Goal: Task Accomplishment & Management: Manage account settings

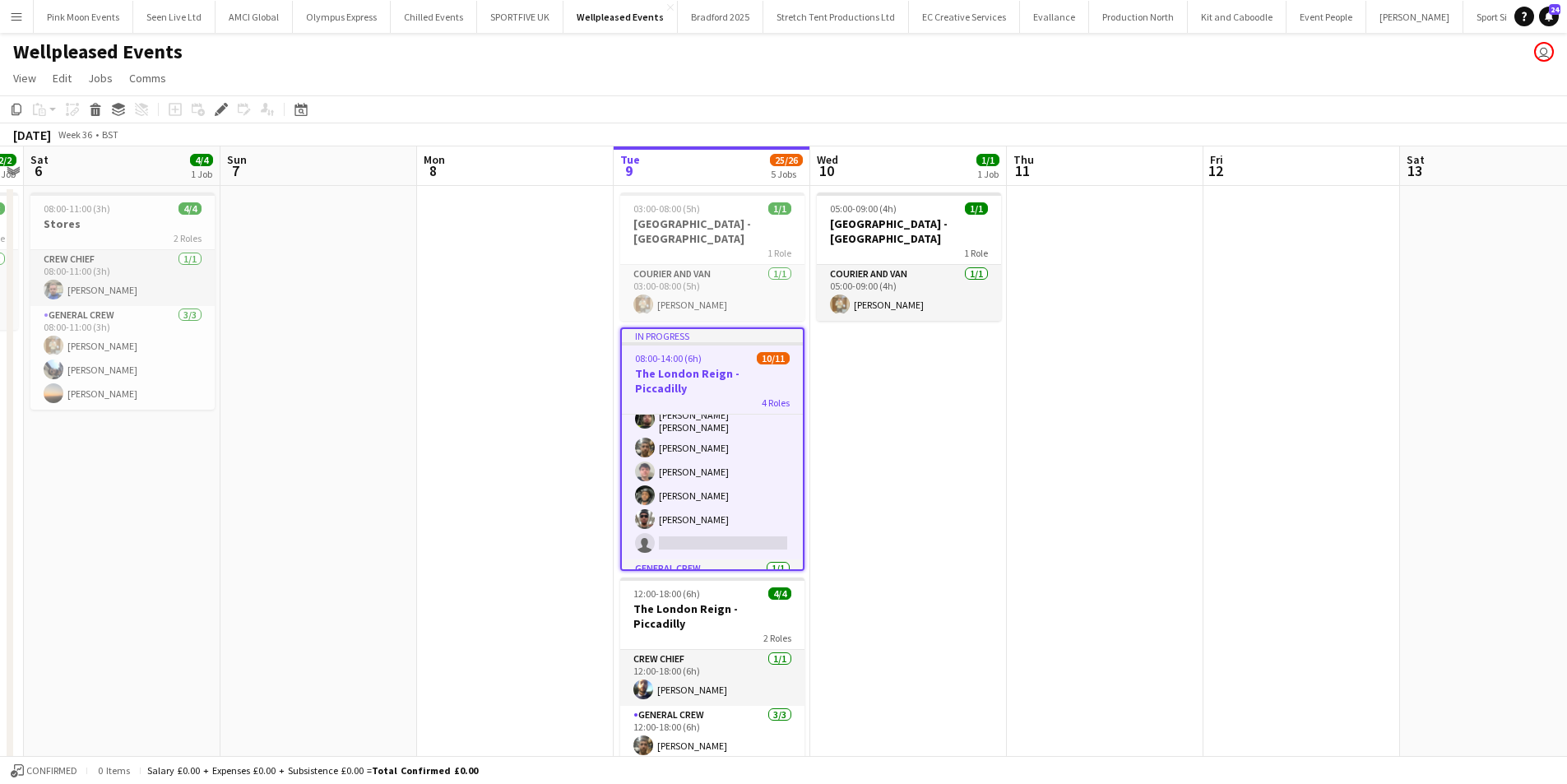
scroll to position [222, 0]
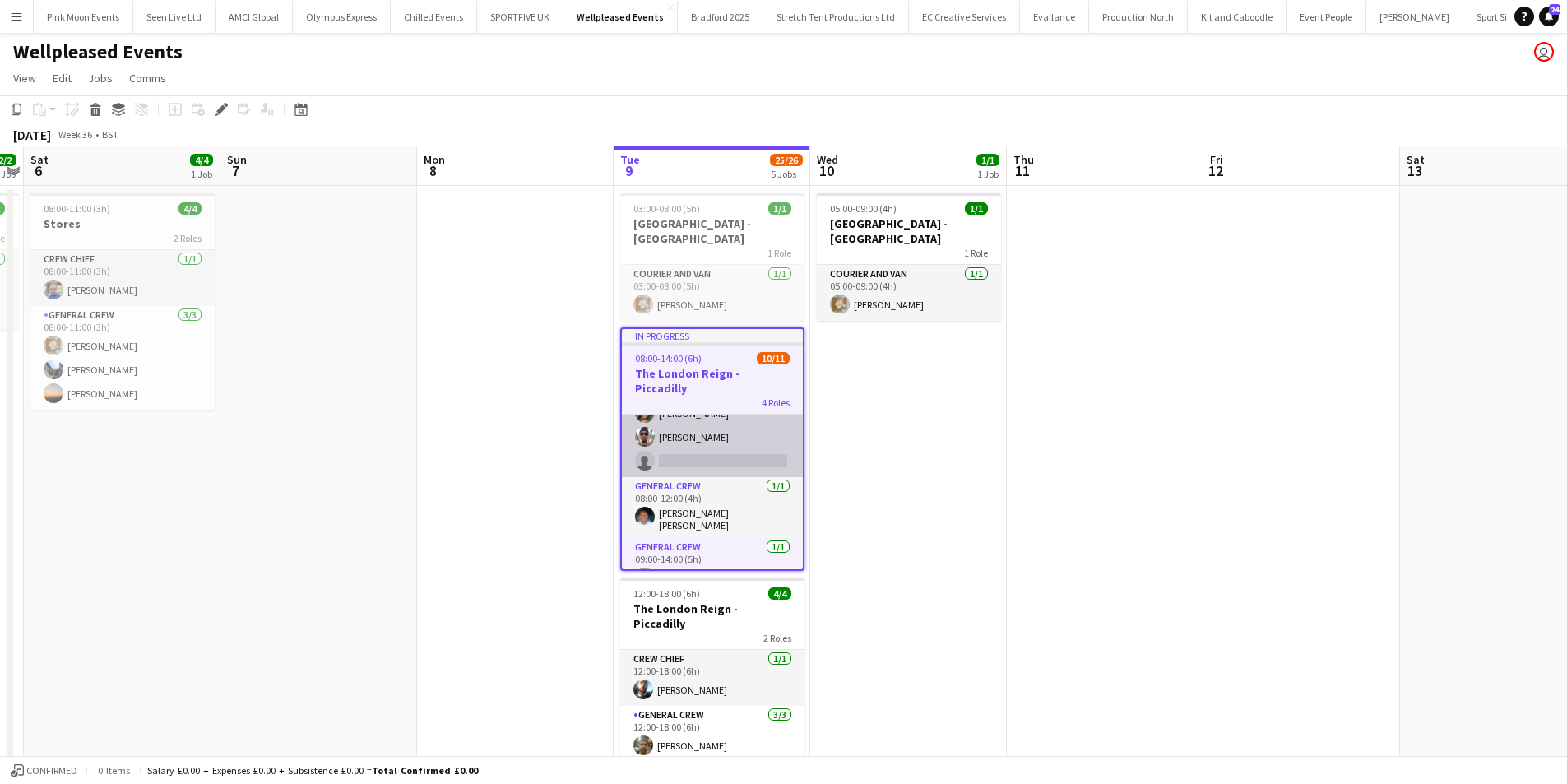
click at [714, 422] on app-card-role "General Crew 1A 7/8 08:00-12:00 (4h) Lionel Joseph Josh Lewis Kane O’Neill Jame…" at bounding box center [712, 363] width 181 height 228
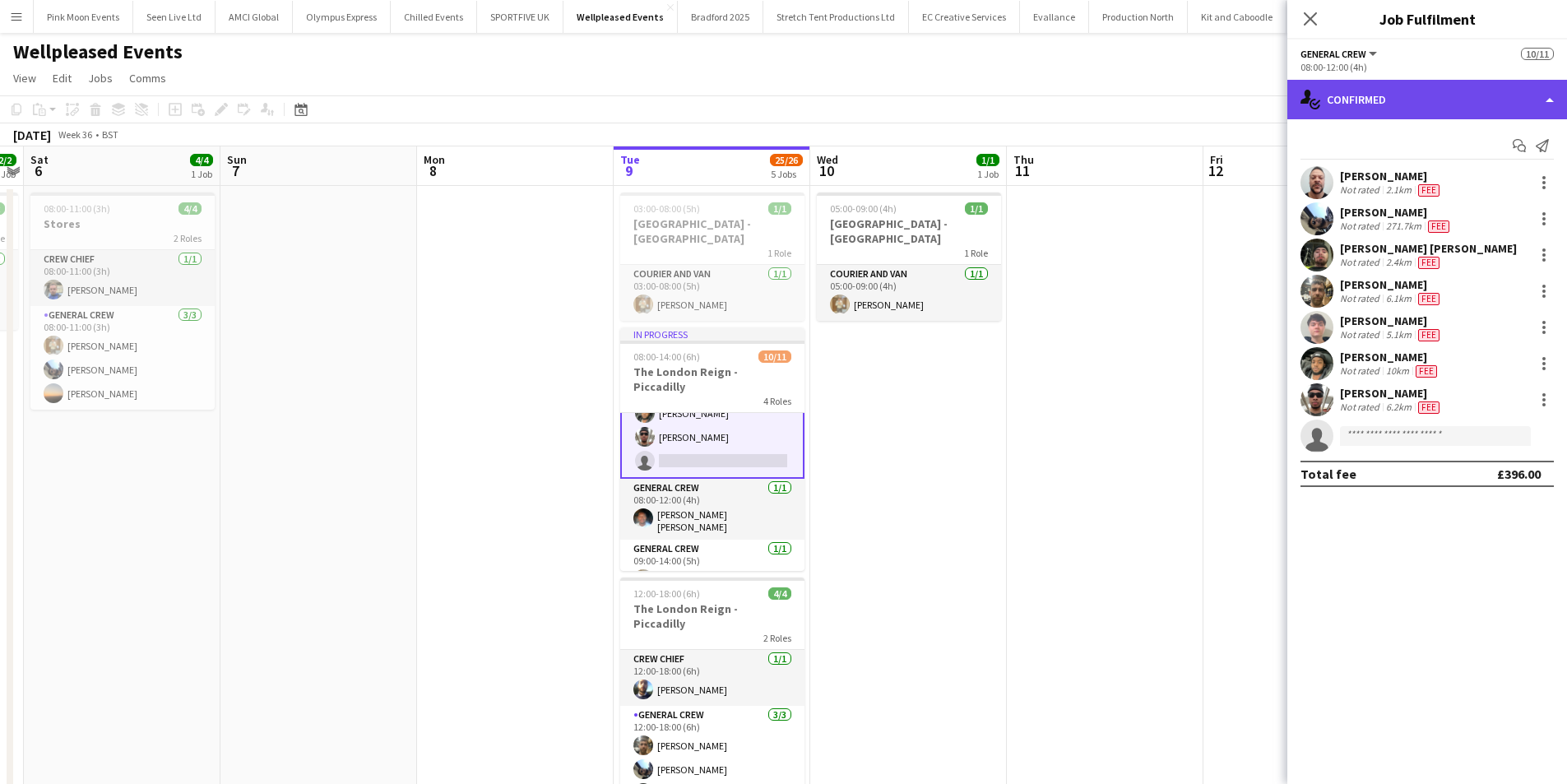
click at [1392, 102] on div "single-neutral-actions-check-2 Confirmed" at bounding box center [1427, 100] width 280 height 40
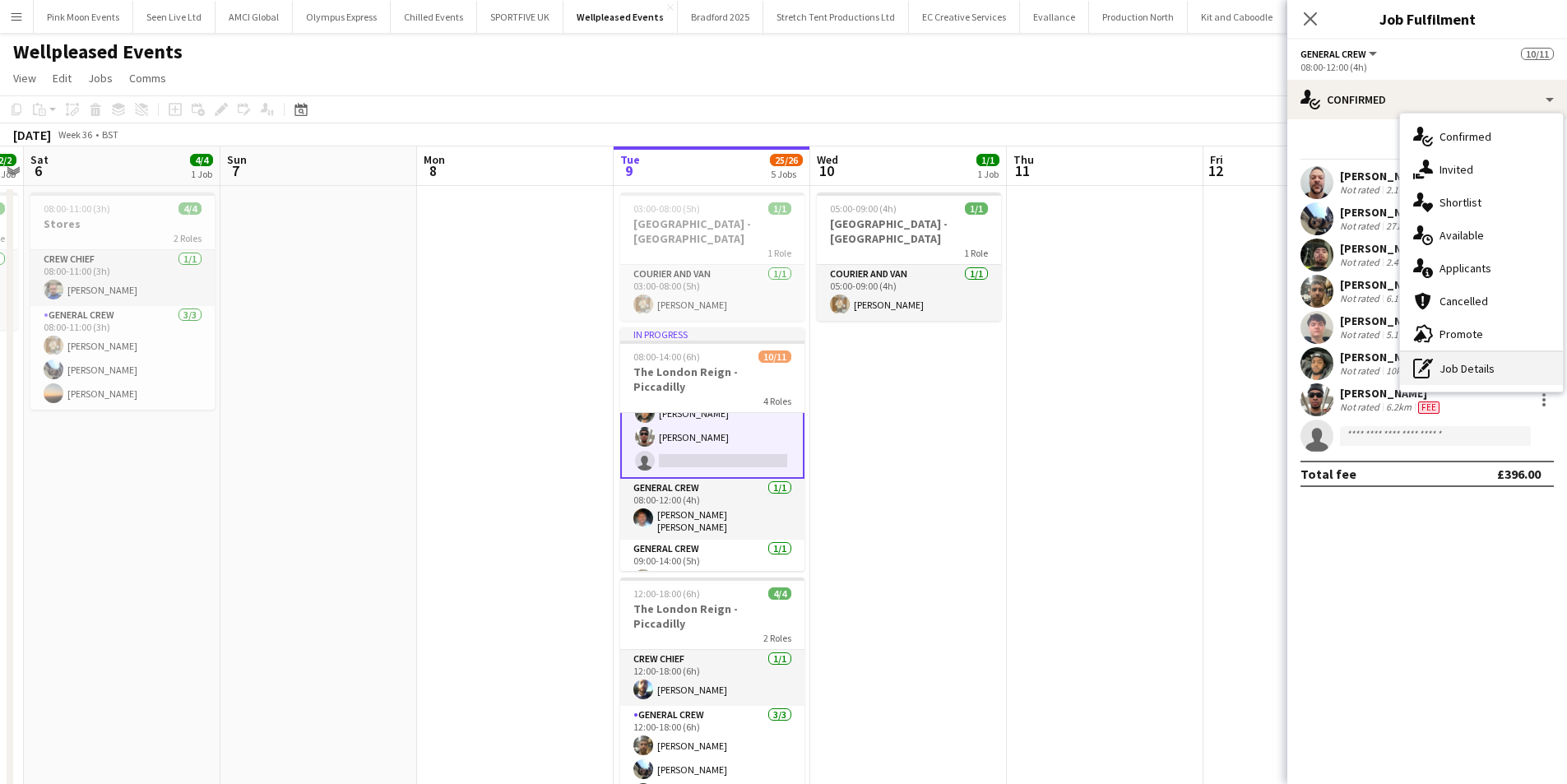
click at [1442, 358] on div "pen-write Job Details" at bounding box center [1482, 368] width 163 height 33
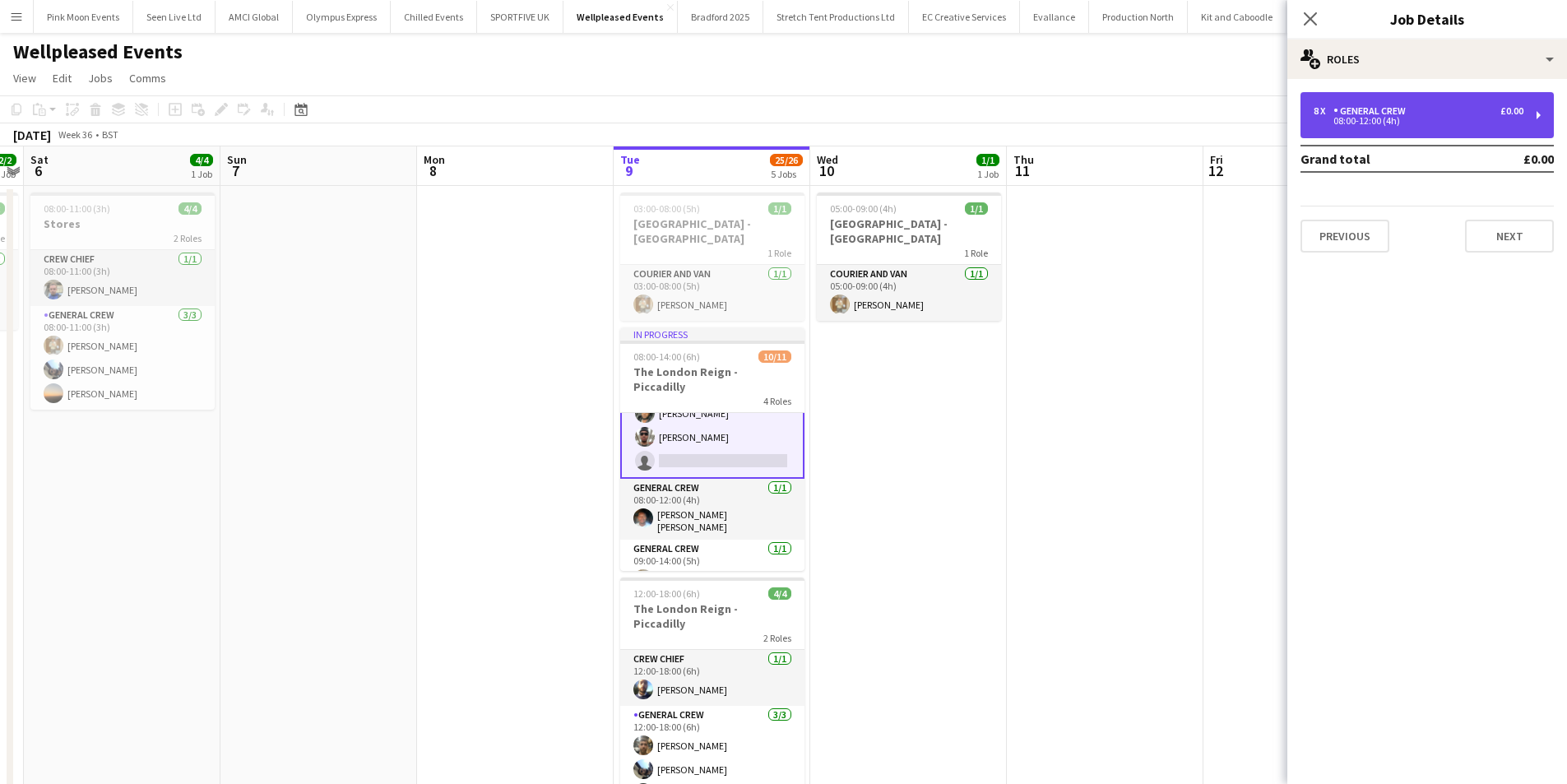
click at [1376, 136] on div "8 x General Crew £0.00 08:00-12:00 (4h)" at bounding box center [1427, 115] width 253 height 46
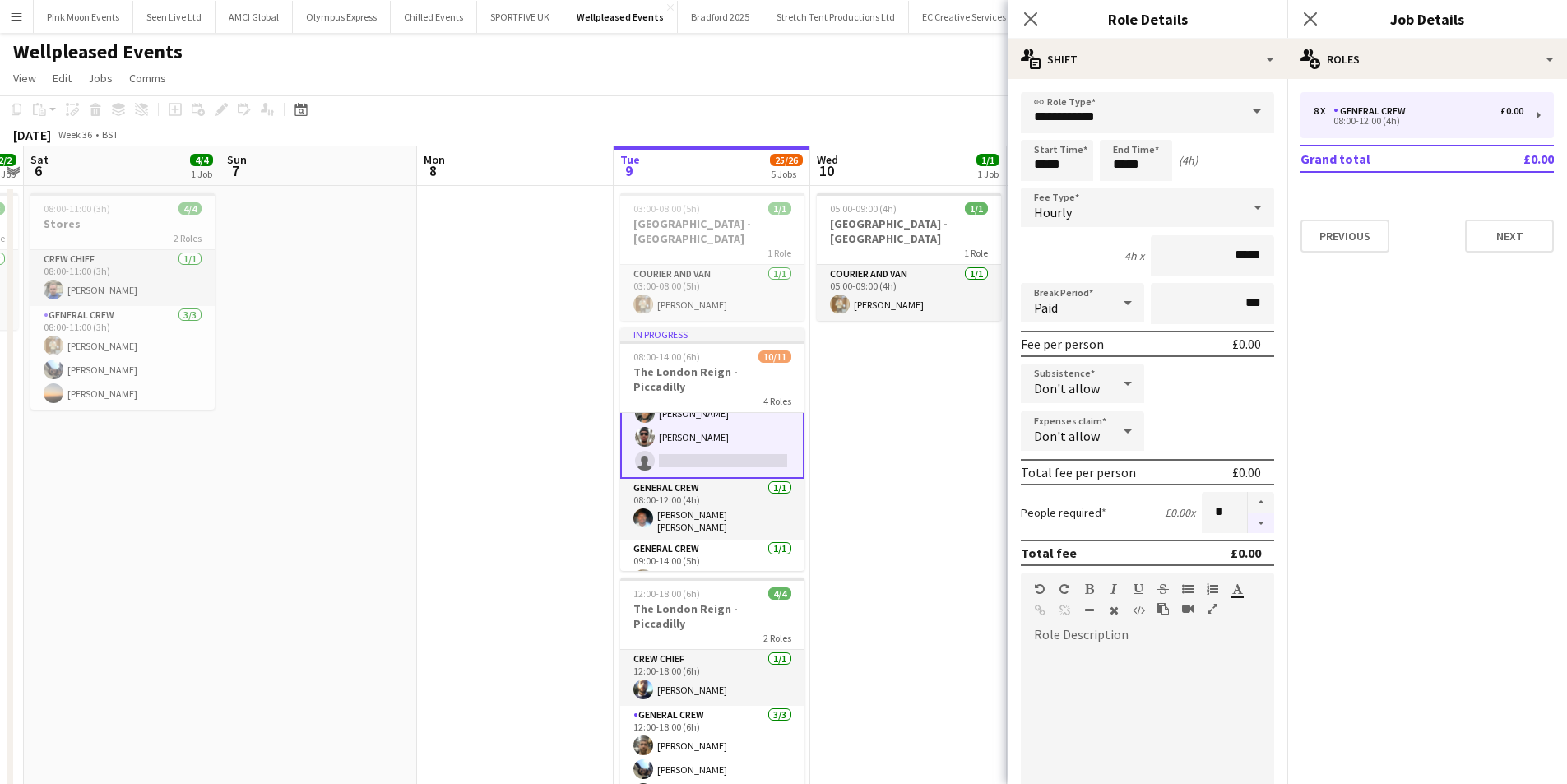
click at [1248, 530] on button "button" at bounding box center [1262, 523] width 27 height 21
type input "*"
click at [1037, 29] on div "Close pop-in" at bounding box center [1031, 19] width 46 height 38
click at [1037, 28] on app-icon "Close pop-in" at bounding box center [1031, 19] width 24 height 24
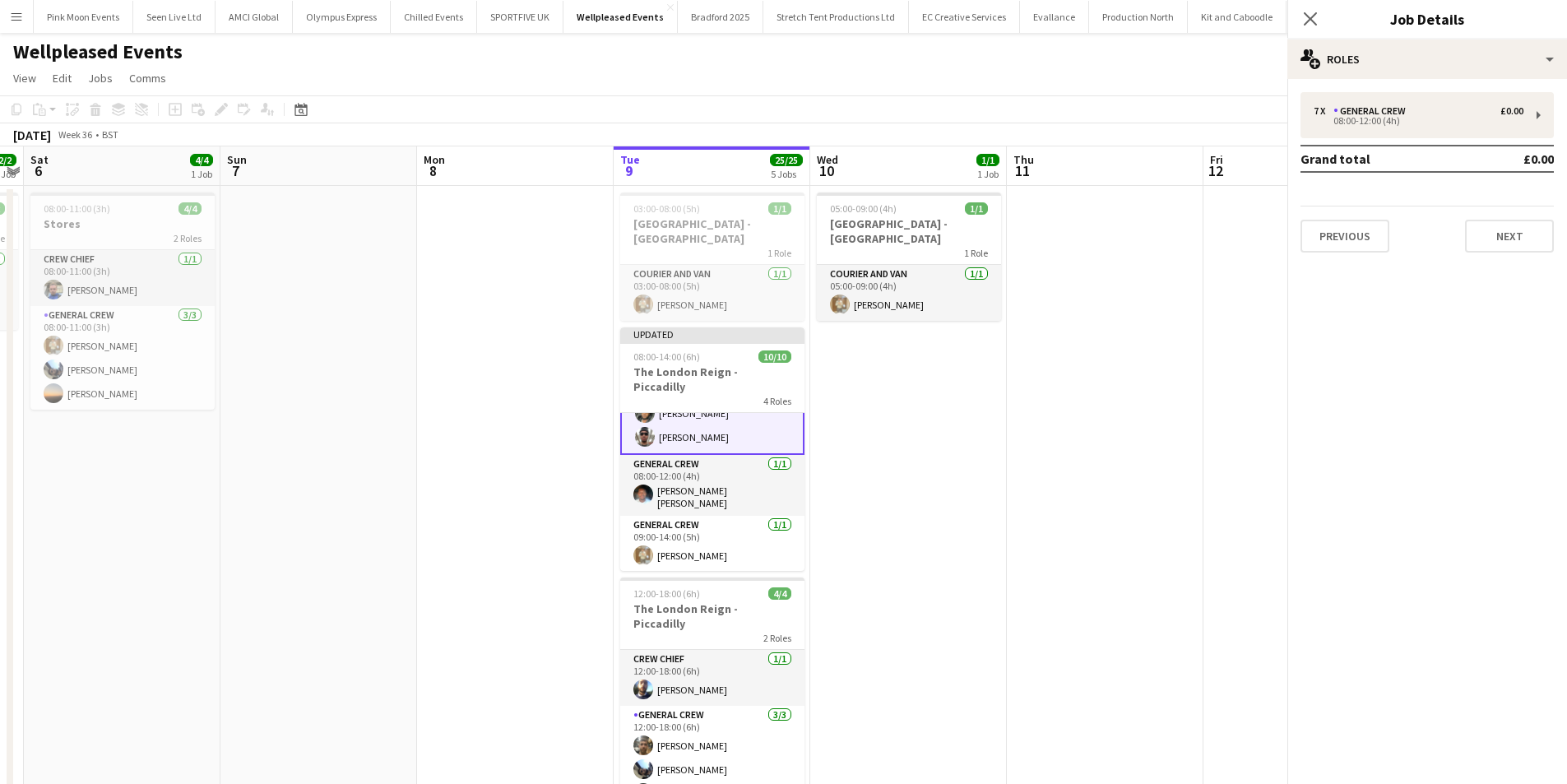
scroll to position [197, 0]
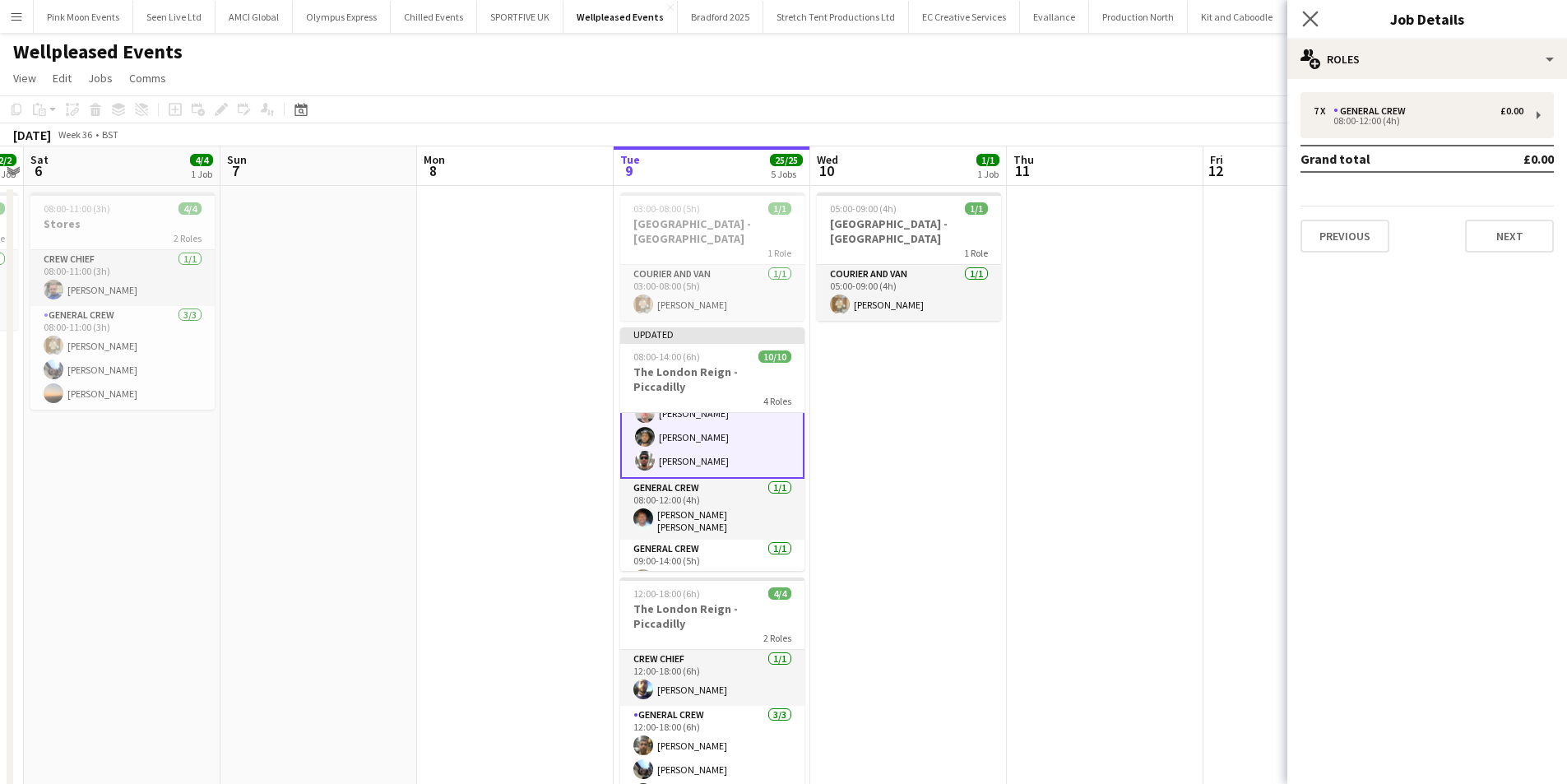
click at [1319, 20] on app-icon "Close pop-in" at bounding box center [1311, 19] width 24 height 24
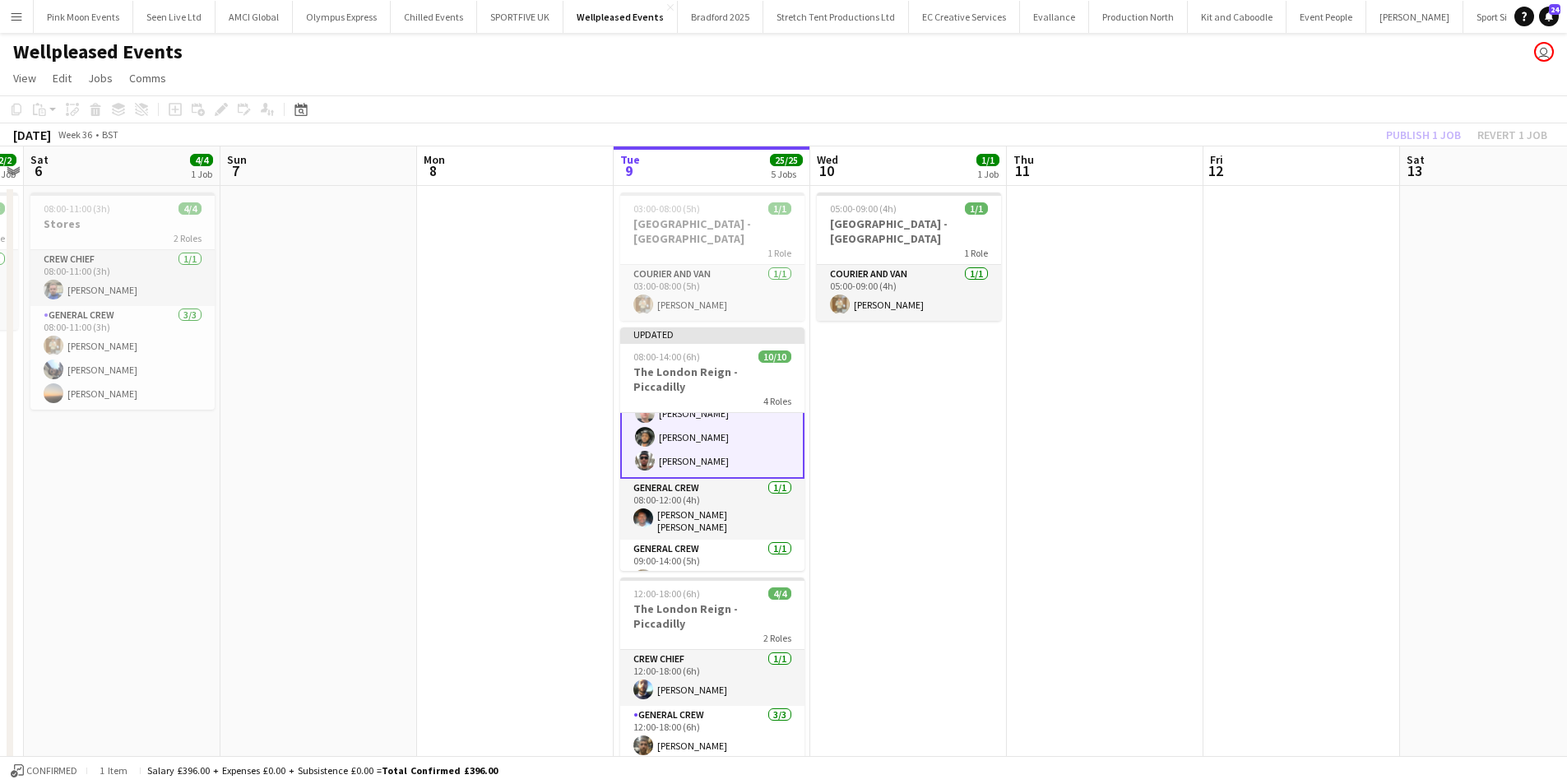
click at [1404, 144] on div "Publish 1 job Revert 1 job" at bounding box center [1467, 135] width 201 height 22
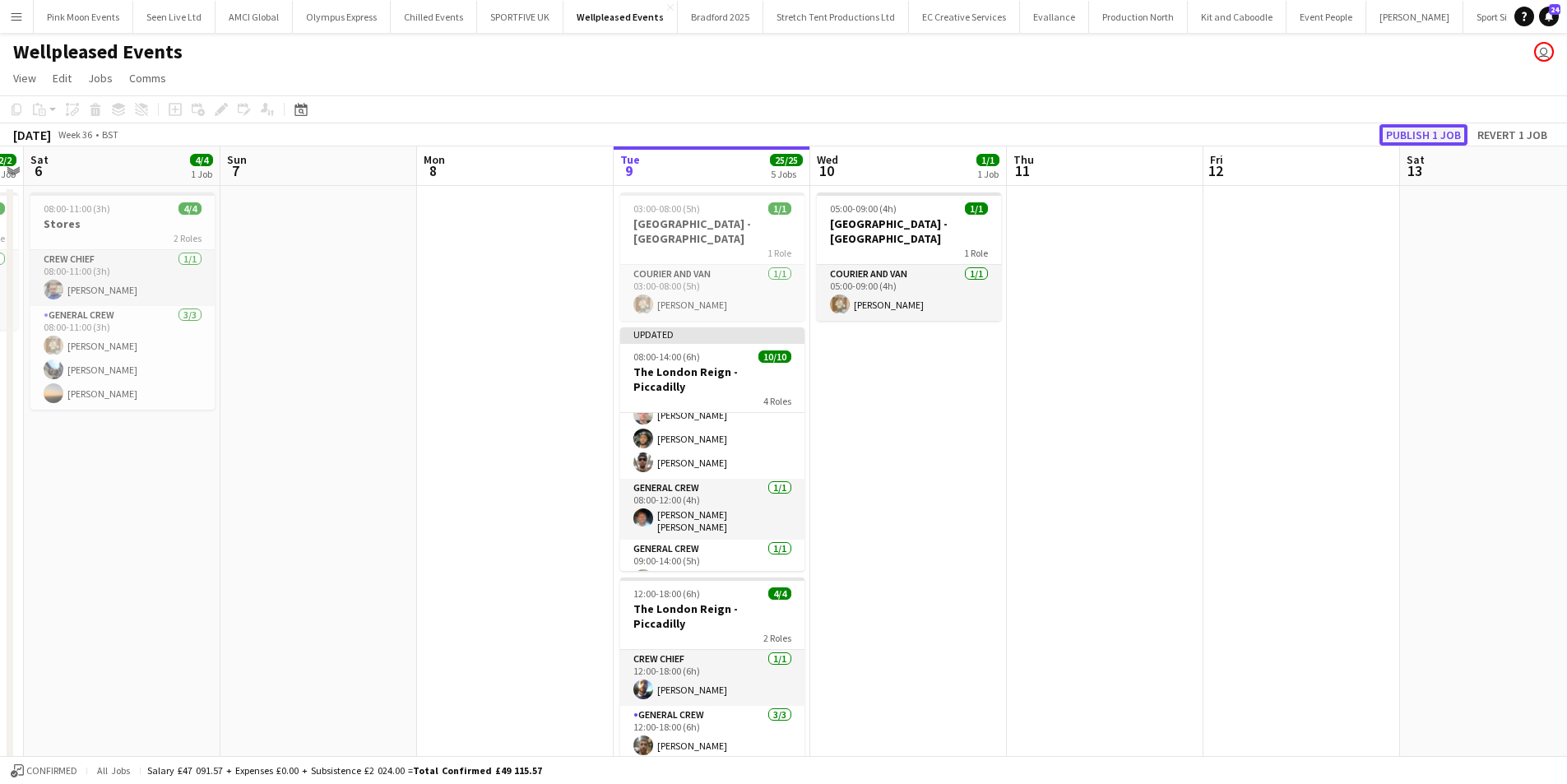
click at [1406, 136] on button "Publish 1 job" at bounding box center [1423, 135] width 88 height 22
click at [19, 27] on button "Menu" at bounding box center [17, 17] width 33 height 33
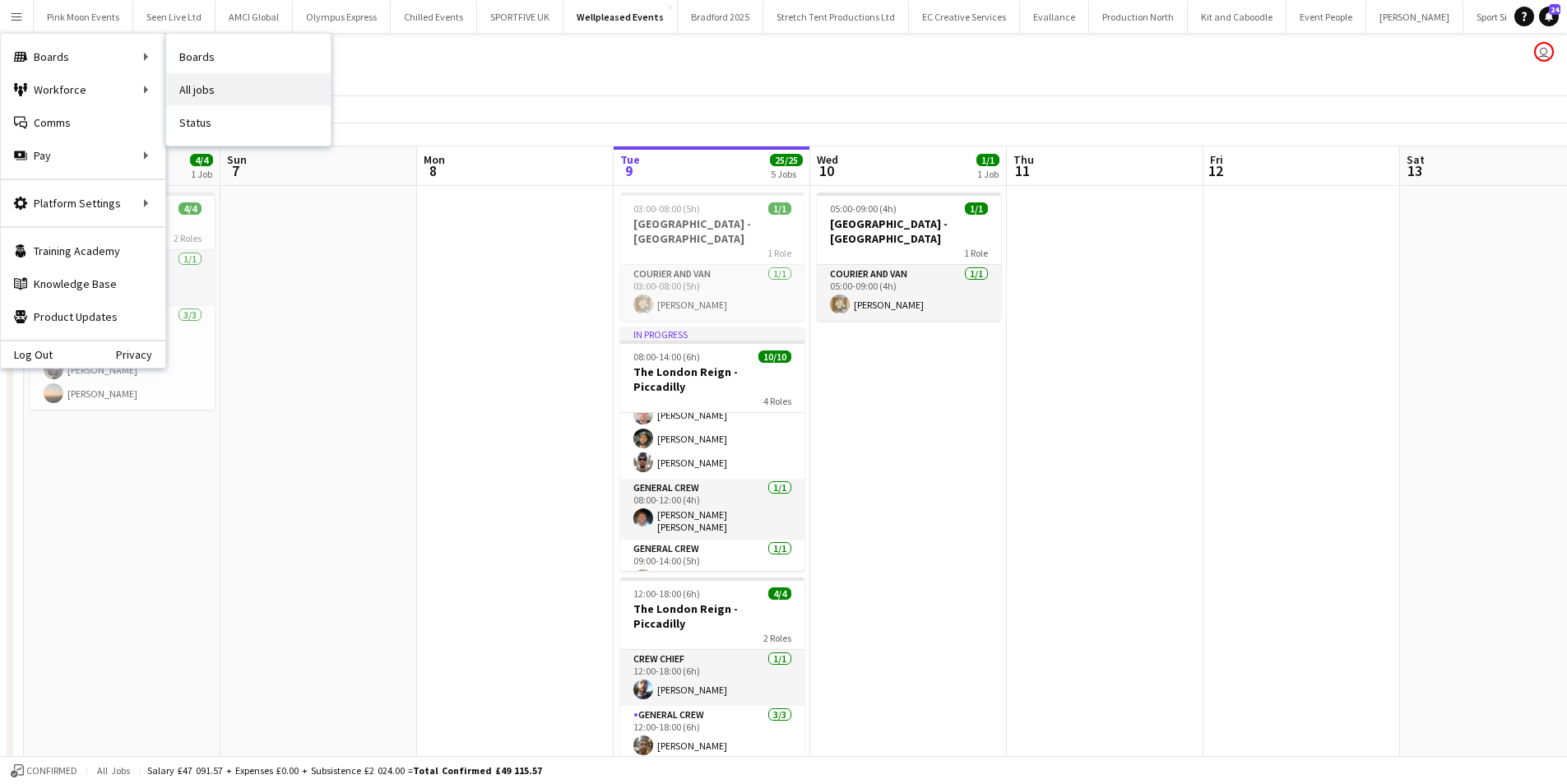
click at [204, 79] on link "All jobs" at bounding box center [248, 90] width 164 height 33
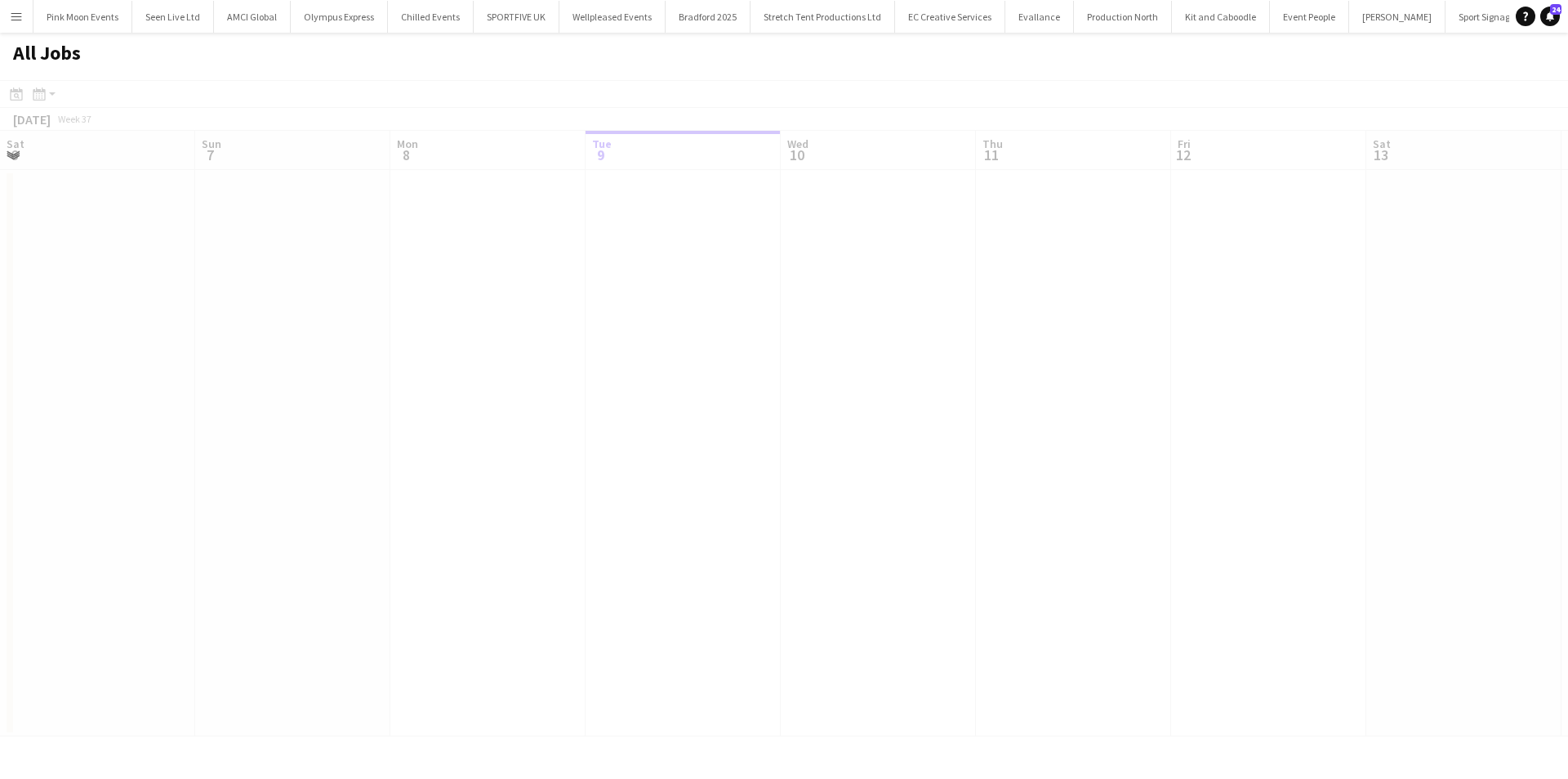
scroll to position [0, 391]
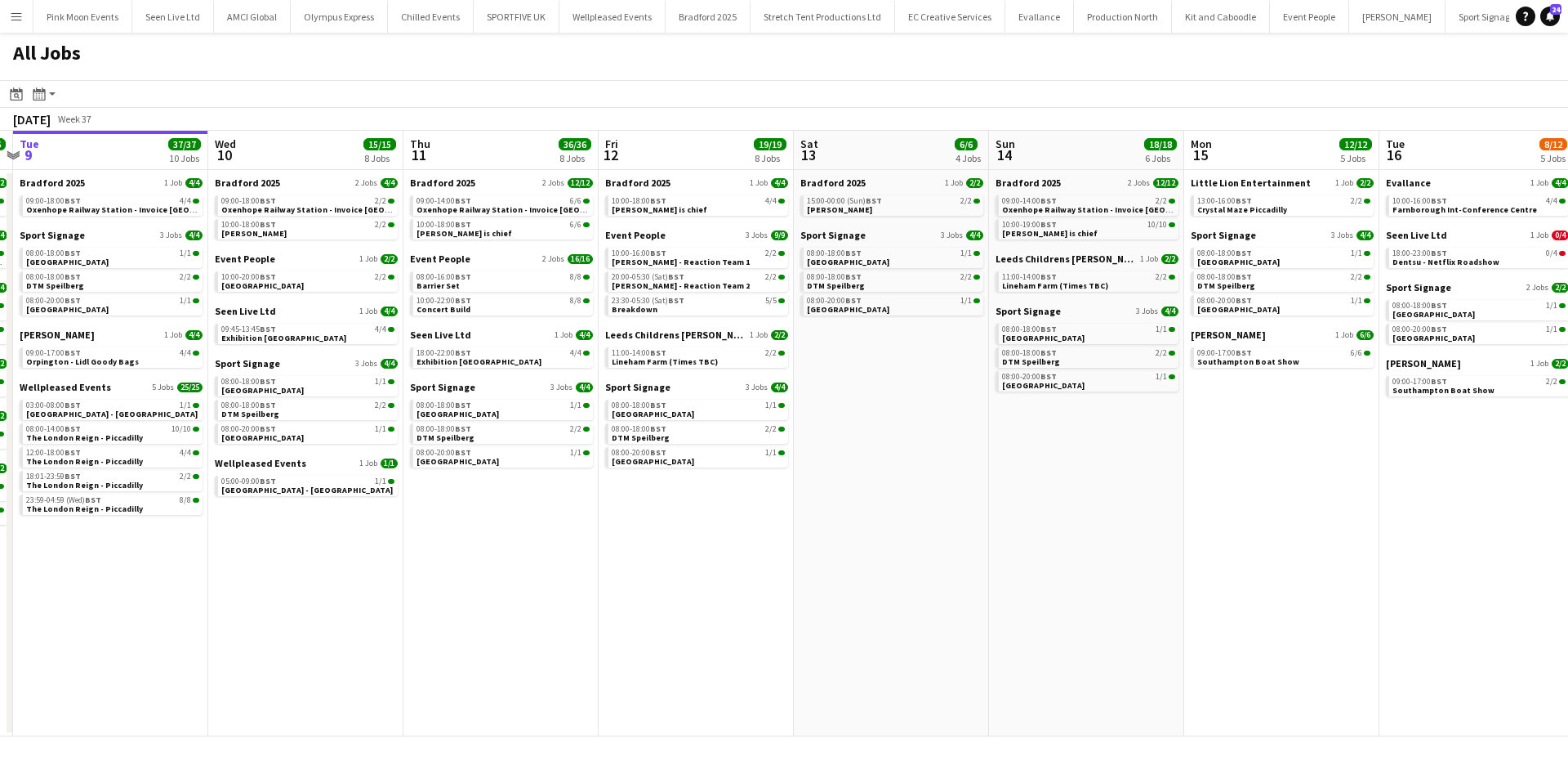
drag, startPoint x: 1151, startPoint y: 438, endPoint x: 629, endPoint y: 366, distance: 526.9
click at [876, 425] on app-calendar-viewport "Sat 6 23/23 9 Jobs Sun 7 4/4 3 Jobs Mon 8 16/16 8 Jobs Tue 9 37/37 10 Jobs Wed …" at bounding box center [784, 434] width 1568 height 605
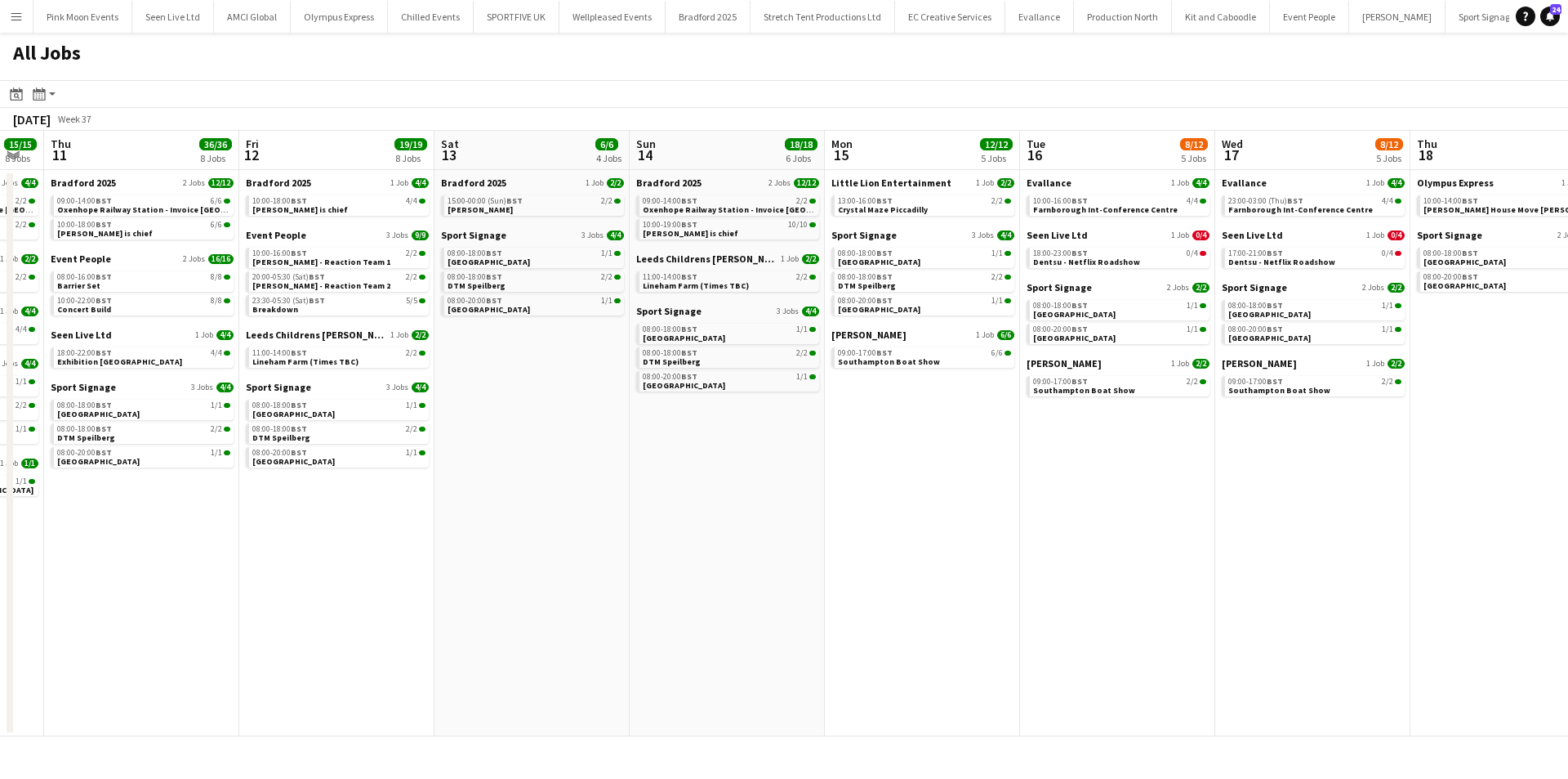
click at [348, 692] on app-all-jobs "All Jobs Date picker SEP 2025 SEP 2025 Monday M Tuesday T Wednesday W Thursday …" at bounding box center [784, 384] width 1568 height 703
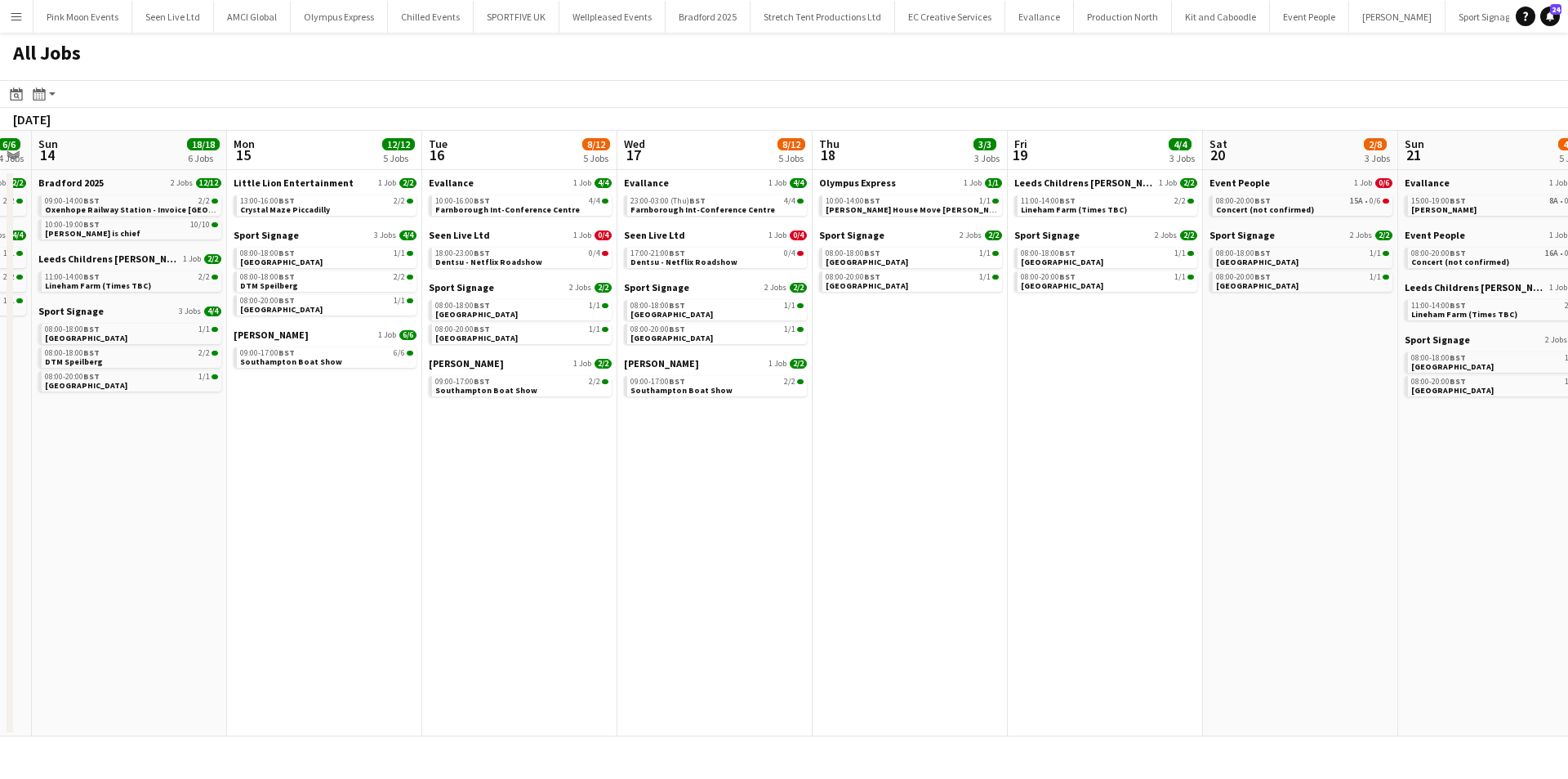
click at [124, 352] on app-all-jobs "All Jobs Date picker SEP 2025 SEP 2025 Monday M Tuesday T Wednesday W Thursday …" at bounding box center [784, 384] width 1568 height 703
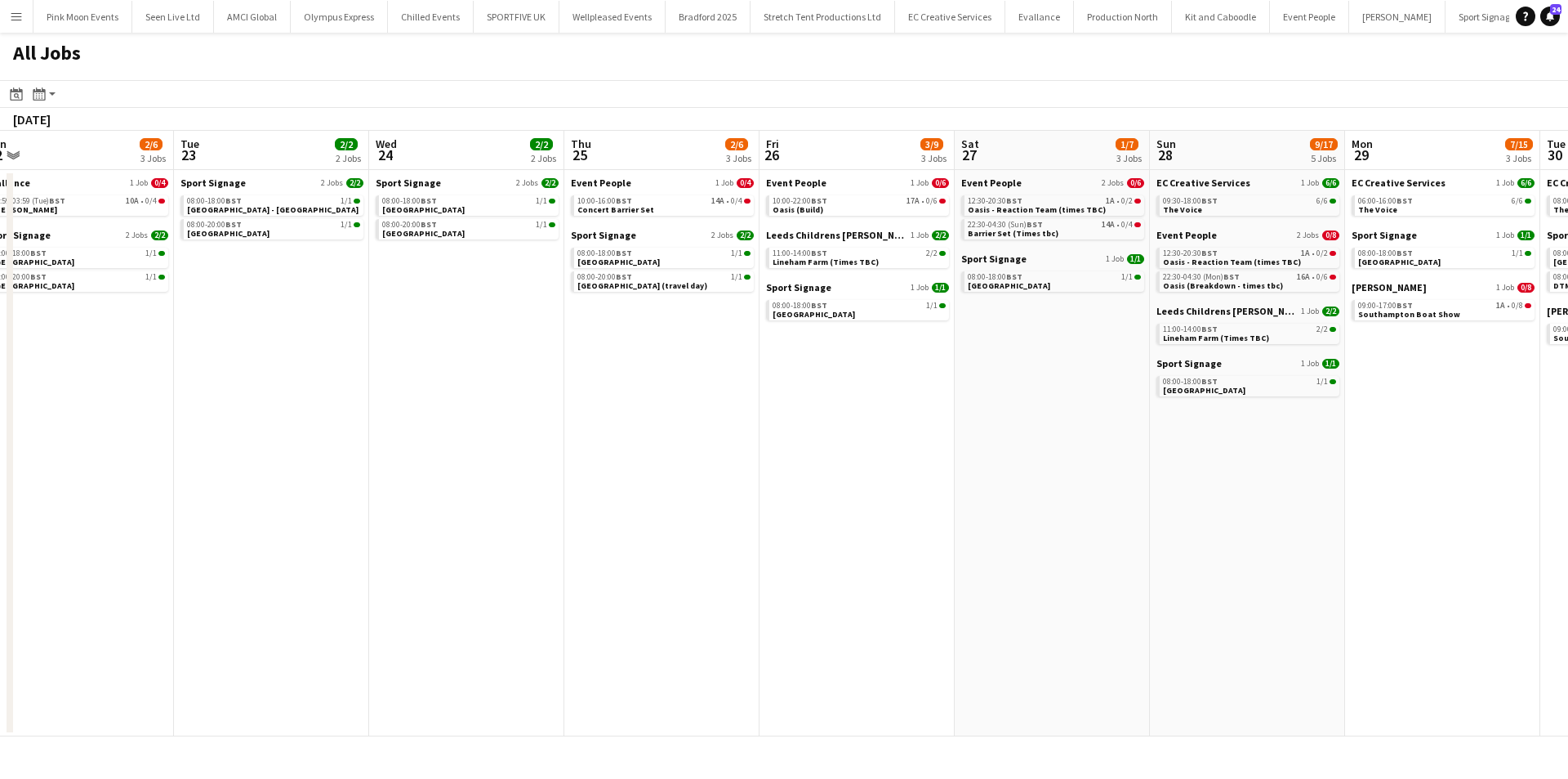
drag, startPoint x: 288, startPoint y: 366, endPoint x: 1074, endPoint y: 397, distance: 786.6
click at [264, 367] on app-calendar-viewport "Thu 18 3/3 3 Jobs Fri 19 4/4 3 Jobs Sat 20 2/8 3 Jobs Sun 21 4/13 5 Jobs Mon 22…" at bounding box center [784, 434] width 1568 height 605
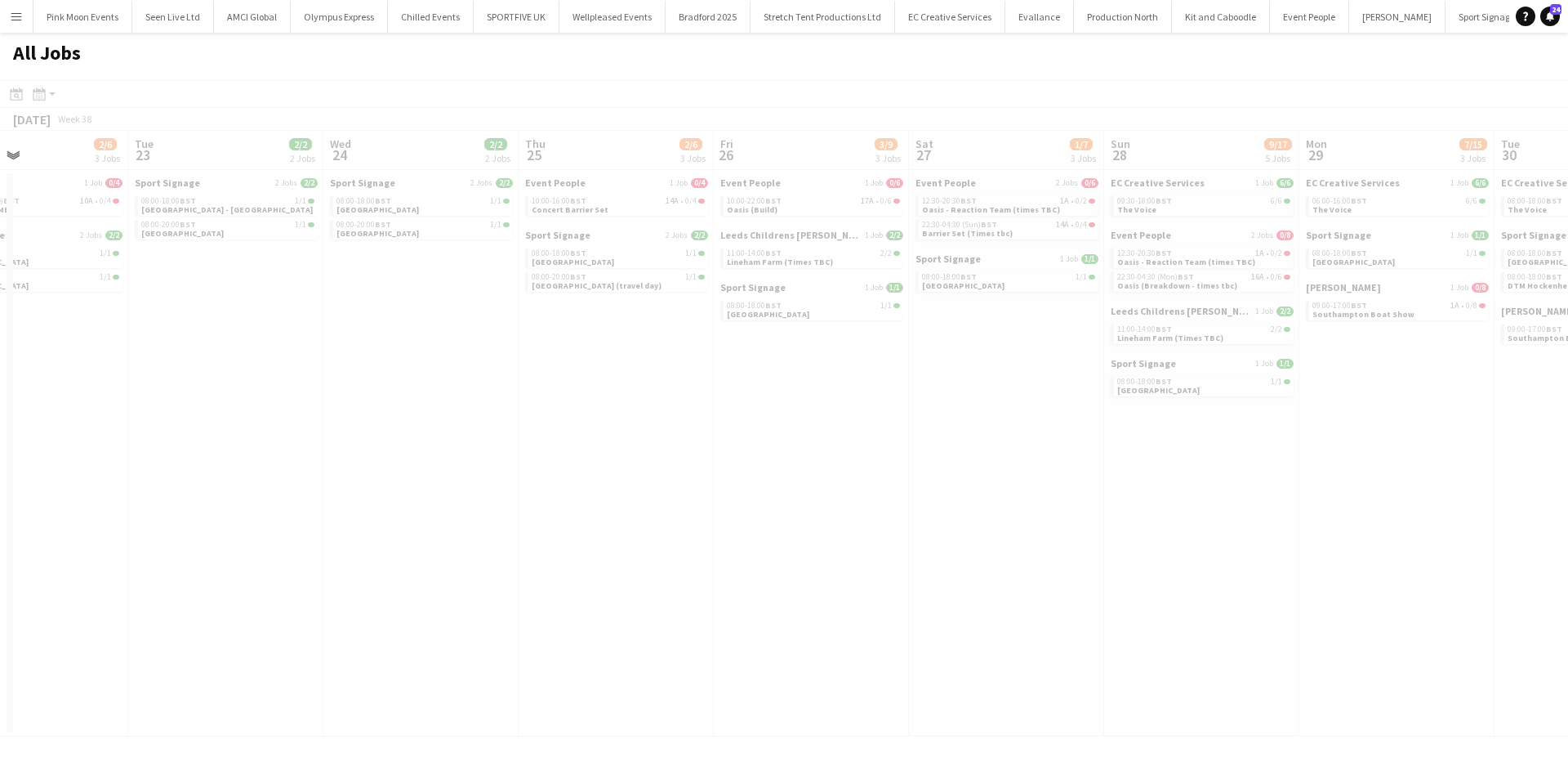
drag, startPoint x: 1145, startPoint y: 425, endPoint x: 825, endPoint y: 436, distance: 320.2
click at [384, 437] on app-calendar-viewport "Sat 20 2/8 3 Jobs Sun 21 4/13 5 Jobs Mon 22 2/6 3 Jobs Tue 23 2/2 2 Jobs Wed 24…" at bounding box center [784, 434] width 1568 height 605
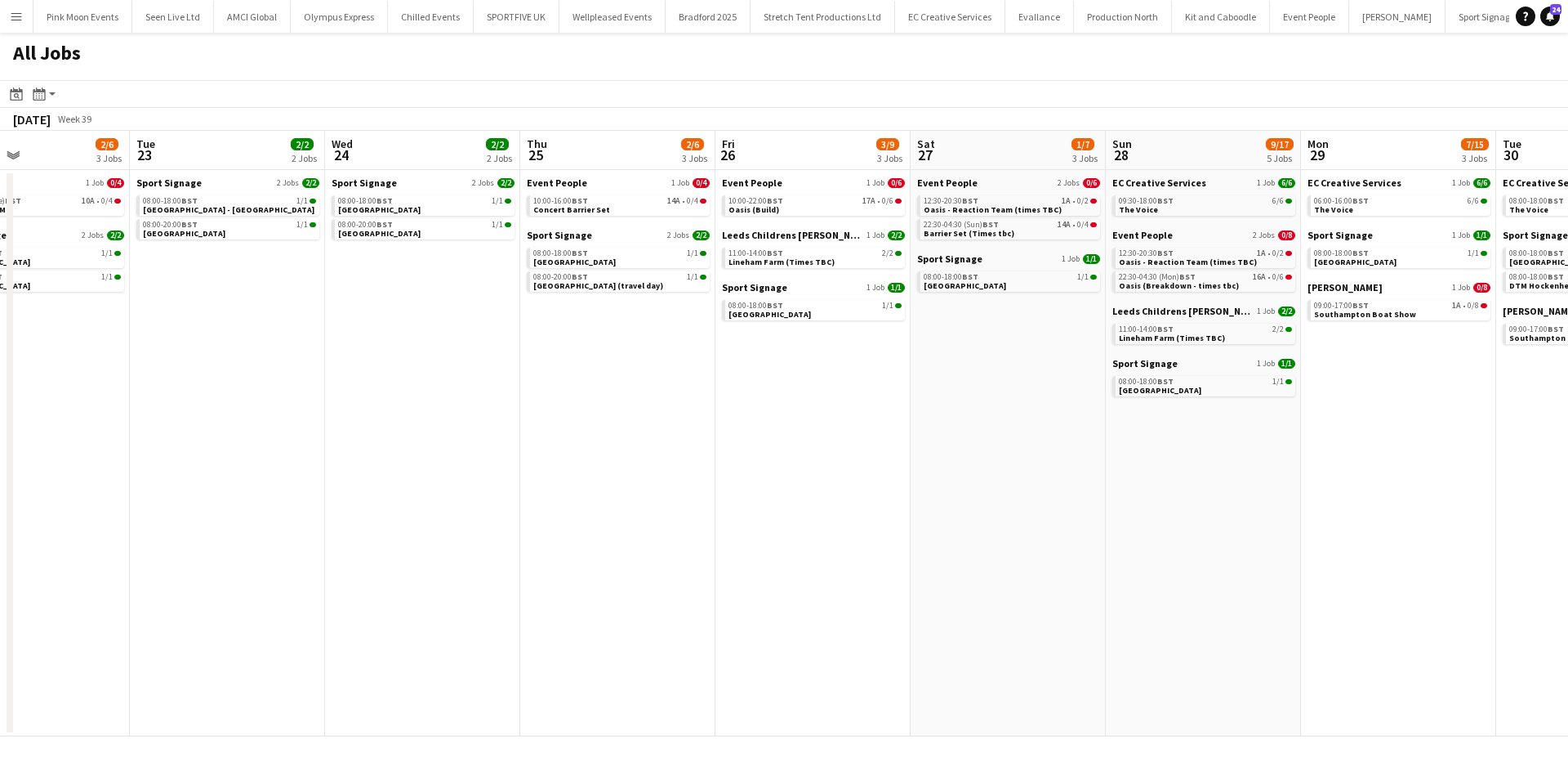
click at [214, 504] on app-all-jobs "All Jobs Date picker SEP 2025 SEP 2025 Monday M Tuesday T Wednesday W Thursday …" at bounding box center [784, 384] width 1568 height 703
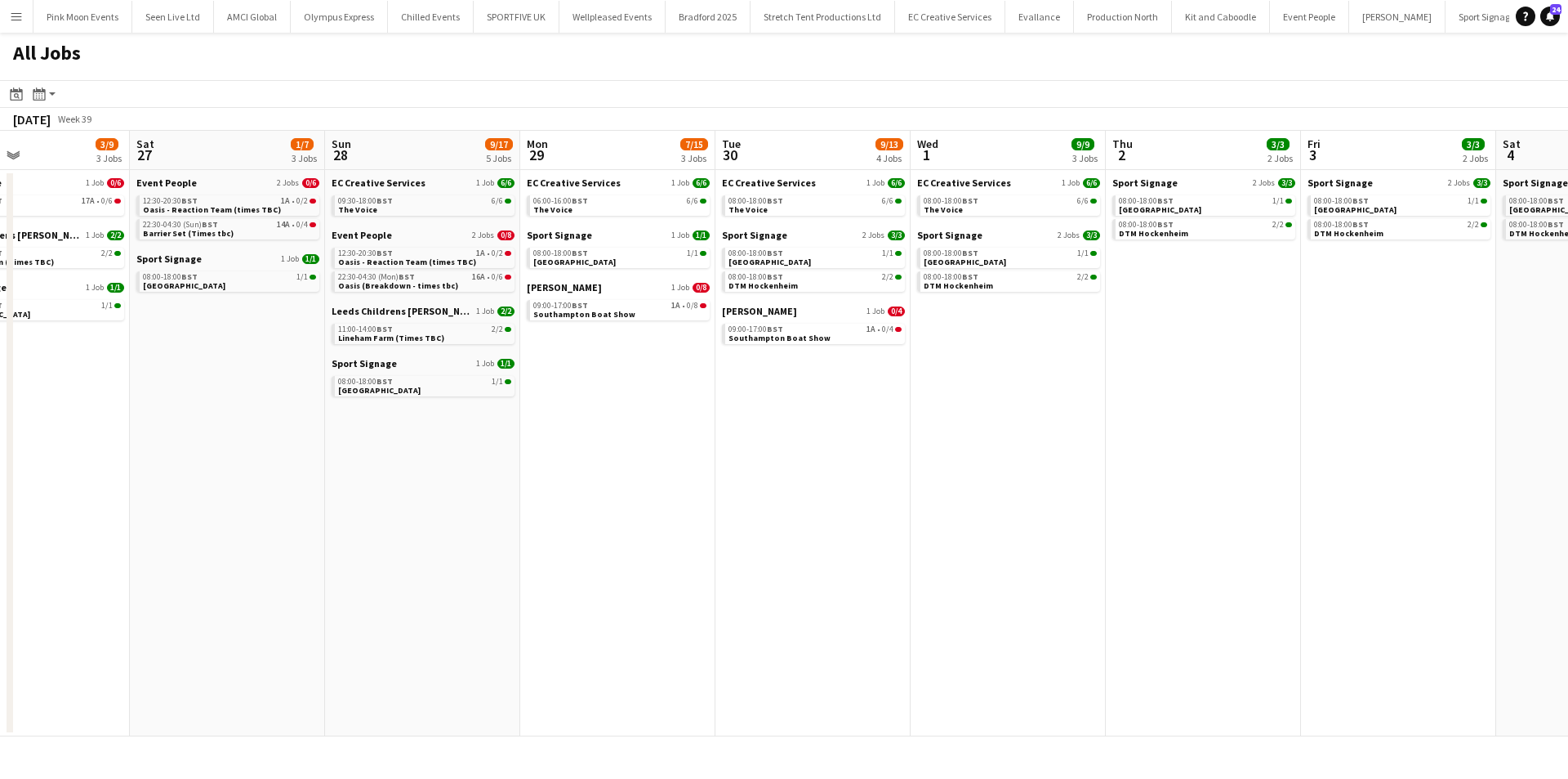
scroll to position [0, 514]
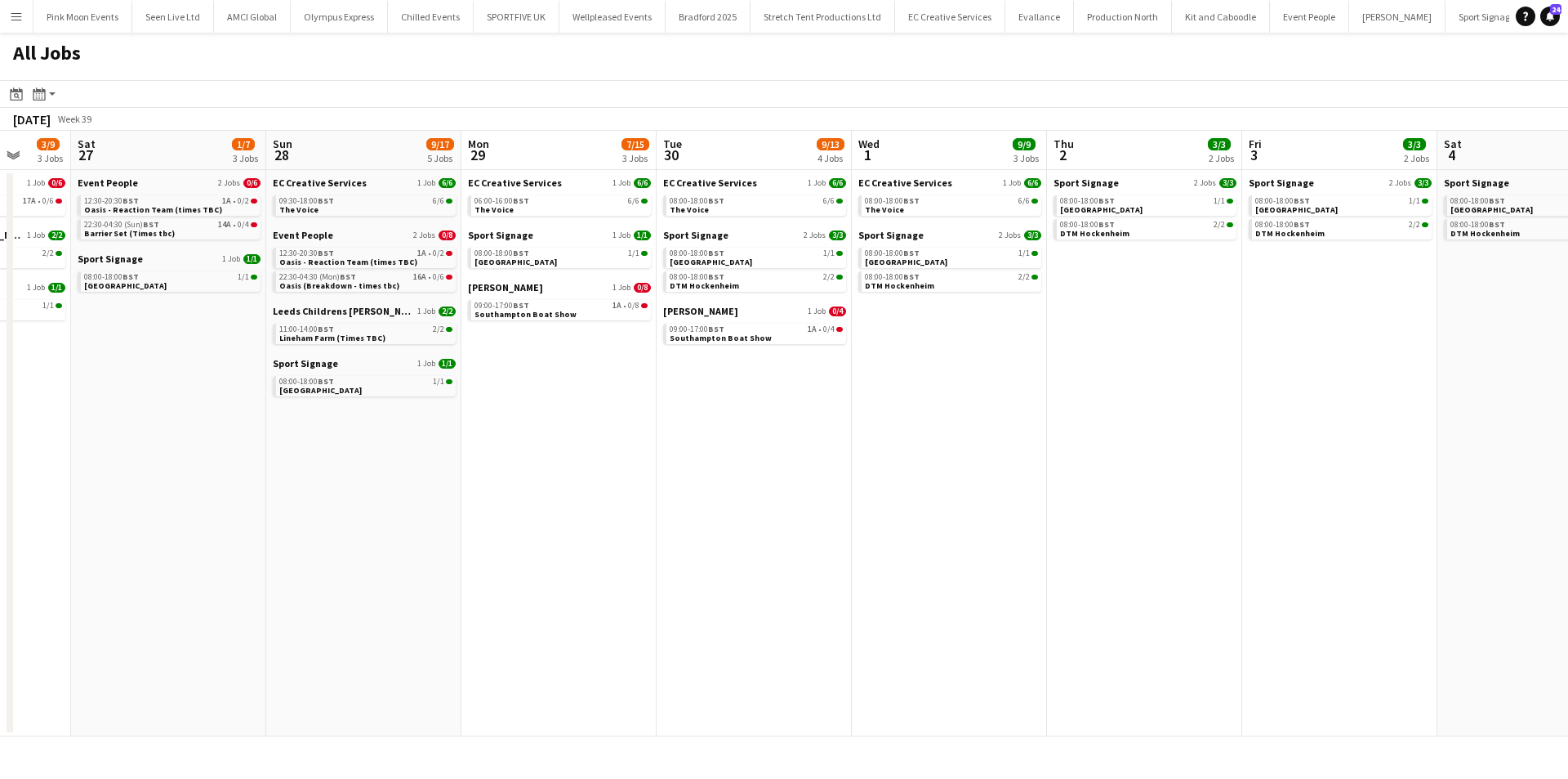
drag, startPoint x: 508, startPoint y: 508, endPoint x: 229, endPoint y: 504, distance: 279.0
click at [229, 504] on app-calendar-viewport "Wed 24 2/2 2 Jobs Thu 25 2/6 3 Jobs Fri 26 3/9 3 Jobs Sat 27 1/7 3 Jobs Sun 28 …" at bounding box center [784, 434] width 1568 height 605
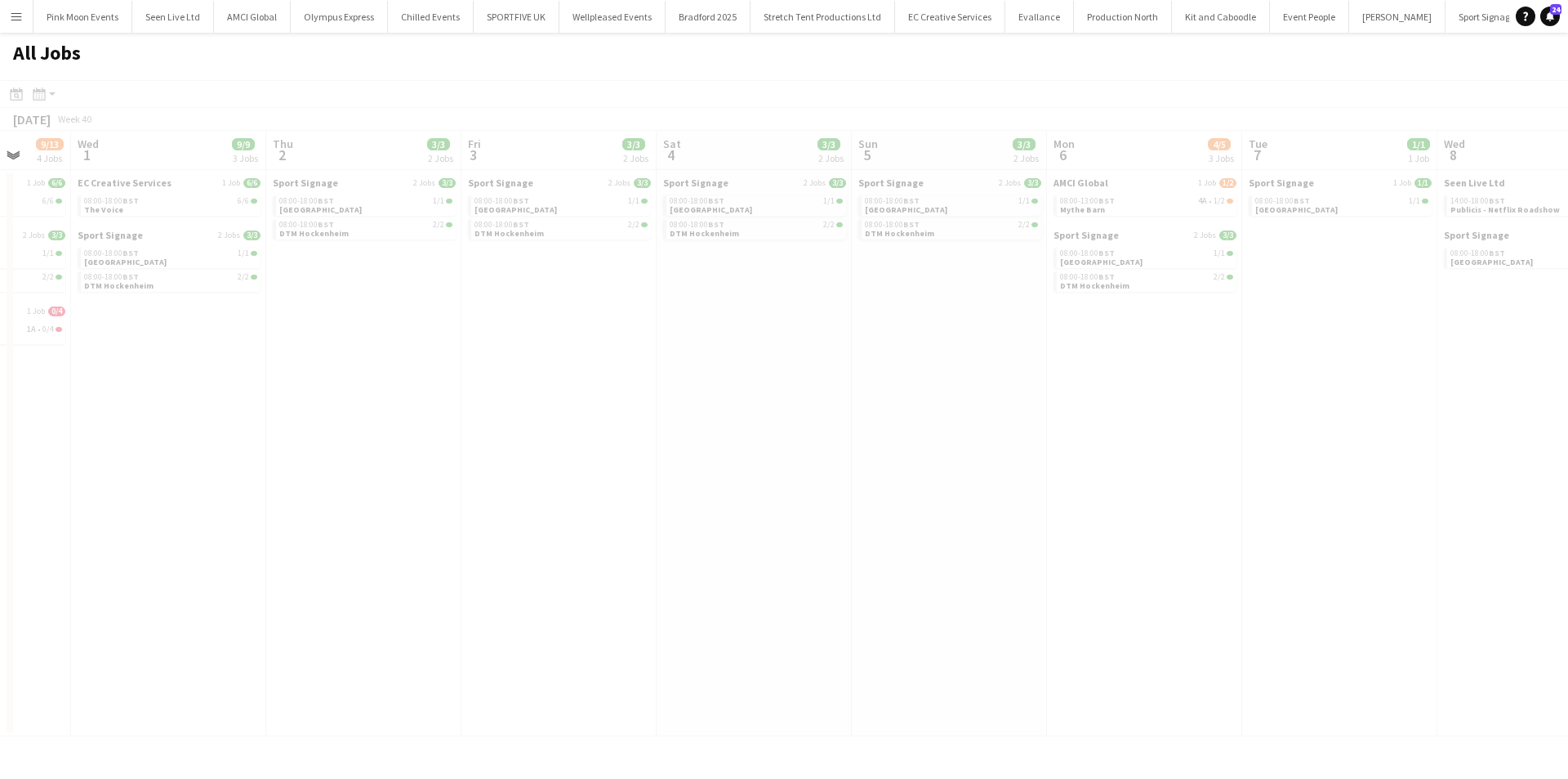
scroll to position [0, 478]
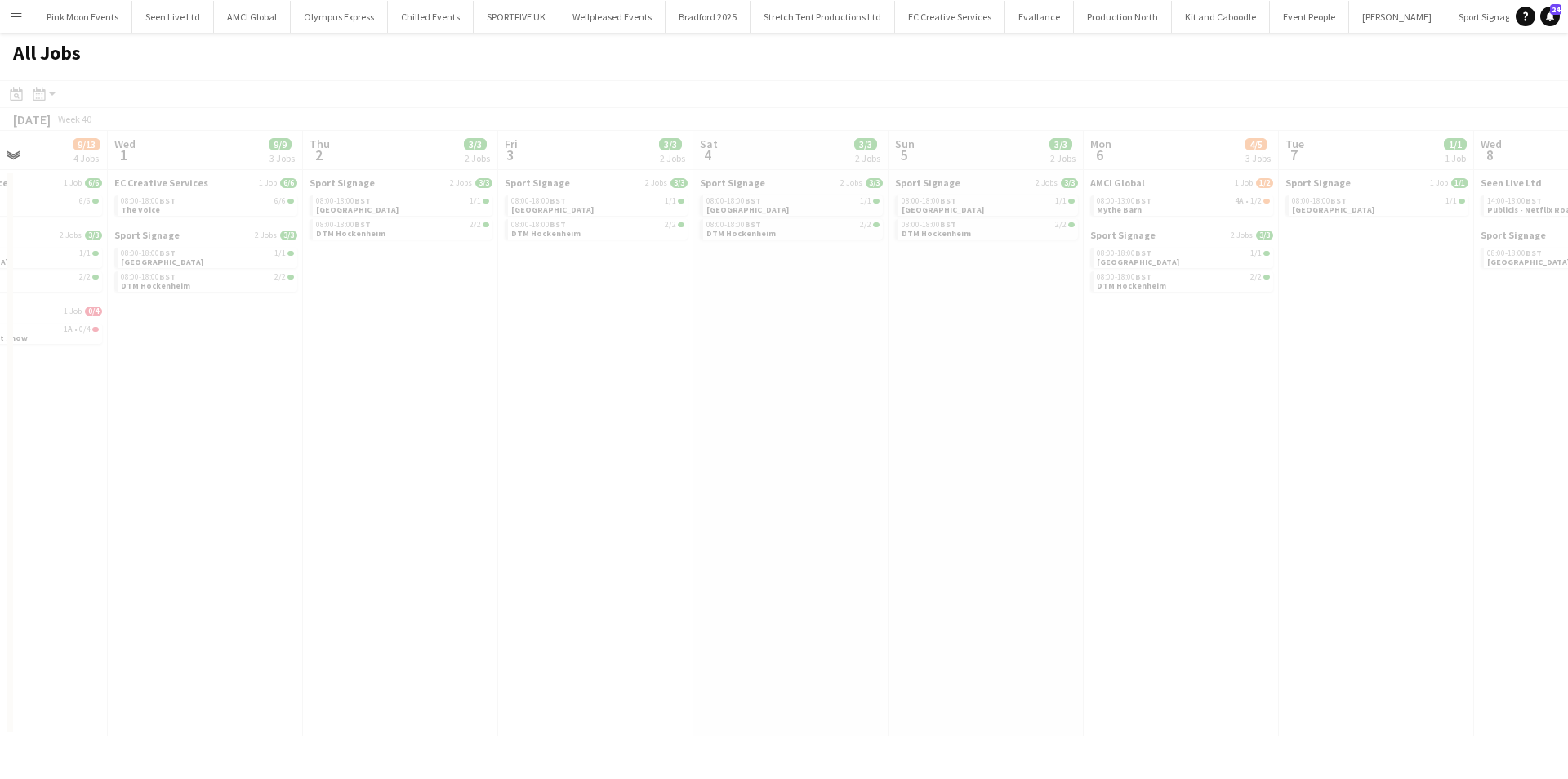
click at [932, 275] on app-all-jobs "All Jobs Date picker SEP 2025 SEP 2025 Monday M Tuesday T Wednesday W Thursday …" at bounding box center [784, 384] width 1568 height 703
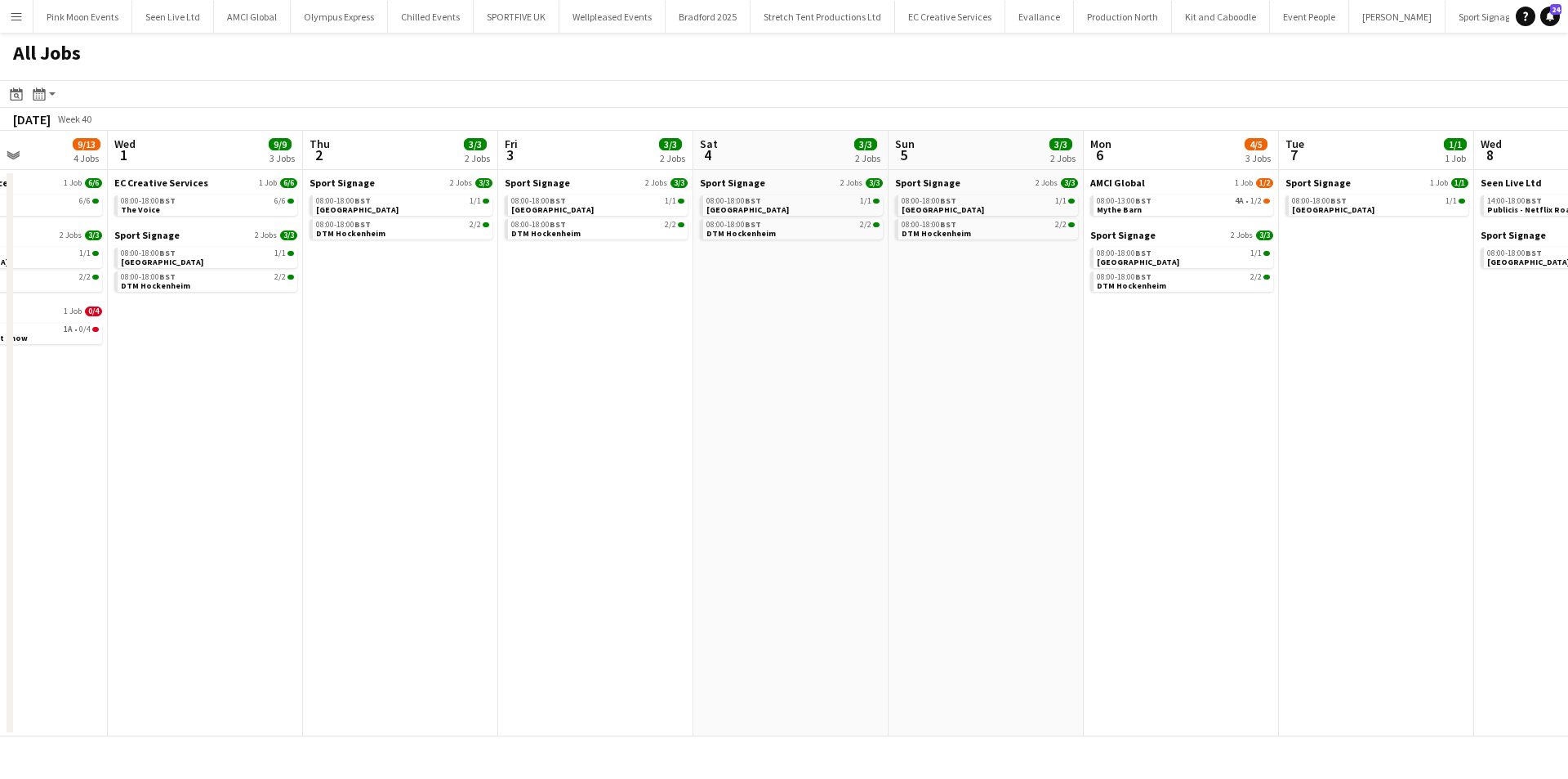
scroll to position [0, 690]
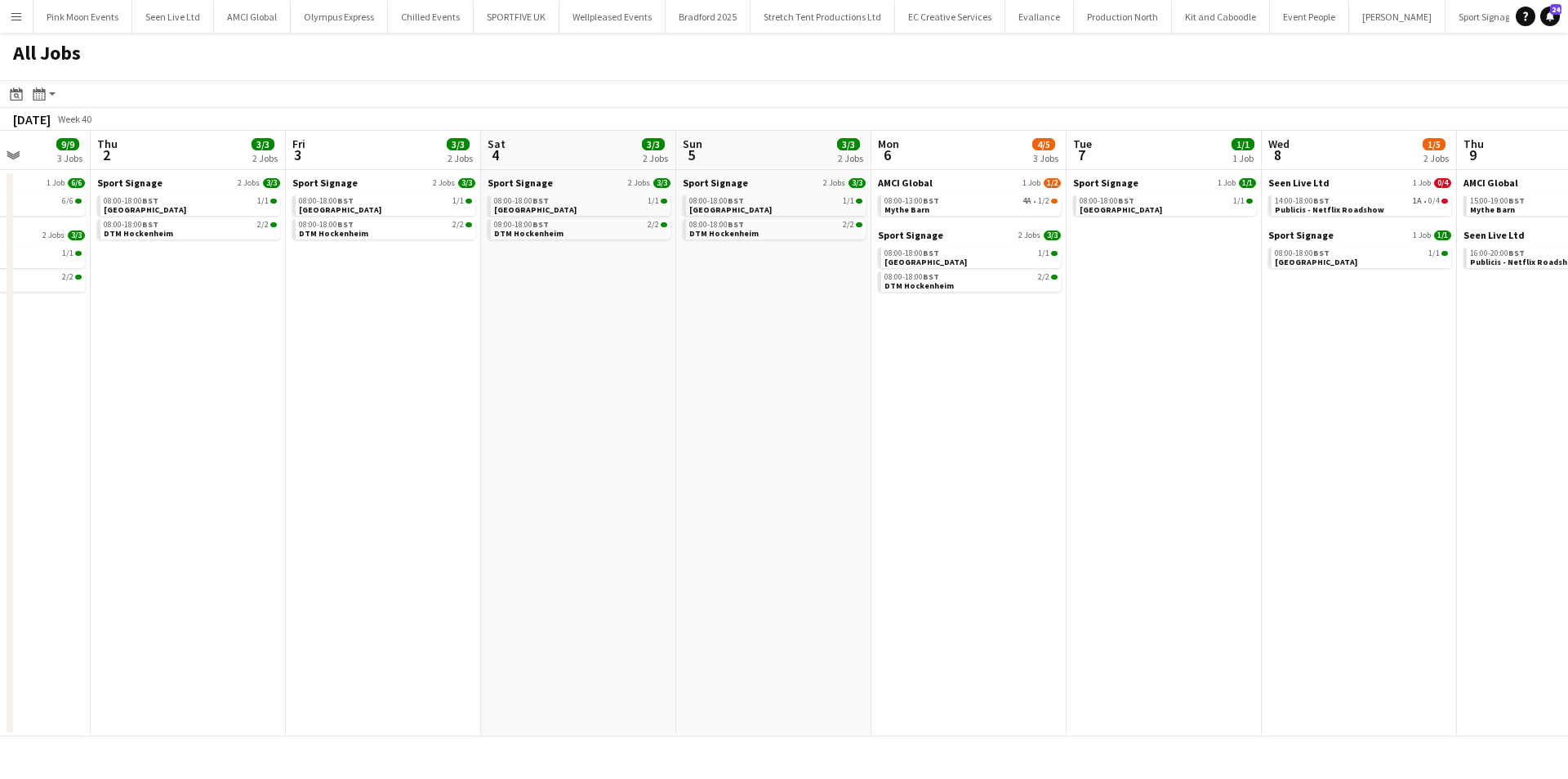
drag, startPoint x: 1233, startPoint y: 241, endPoint x: 1182, endPoint y: 242, distance: 51.0
click at [1181, 242] on app-calendar-viewport "Sun 28 9/17 5 Jobs Mon 29 7/15 3 Jobs Tue 30 9/13 4 Jobs Wed 1 9/9 3 Jobs Thu 2…" at bounding box center [784, 434] width 1568 height 605
click at [1303, 206] on span "Publicis - Netflix Roadshow" at bounding box center [1329, 209] width 110 height 11
click at [249, 514] on app-date-cell "Sport Signage 2 Jobs 3/3 08:00-18:00 BST 1/1 Singapore 08:00-18:00 BST 2/2 DTM …" at bounding box center [188, 453] width 195 height 566
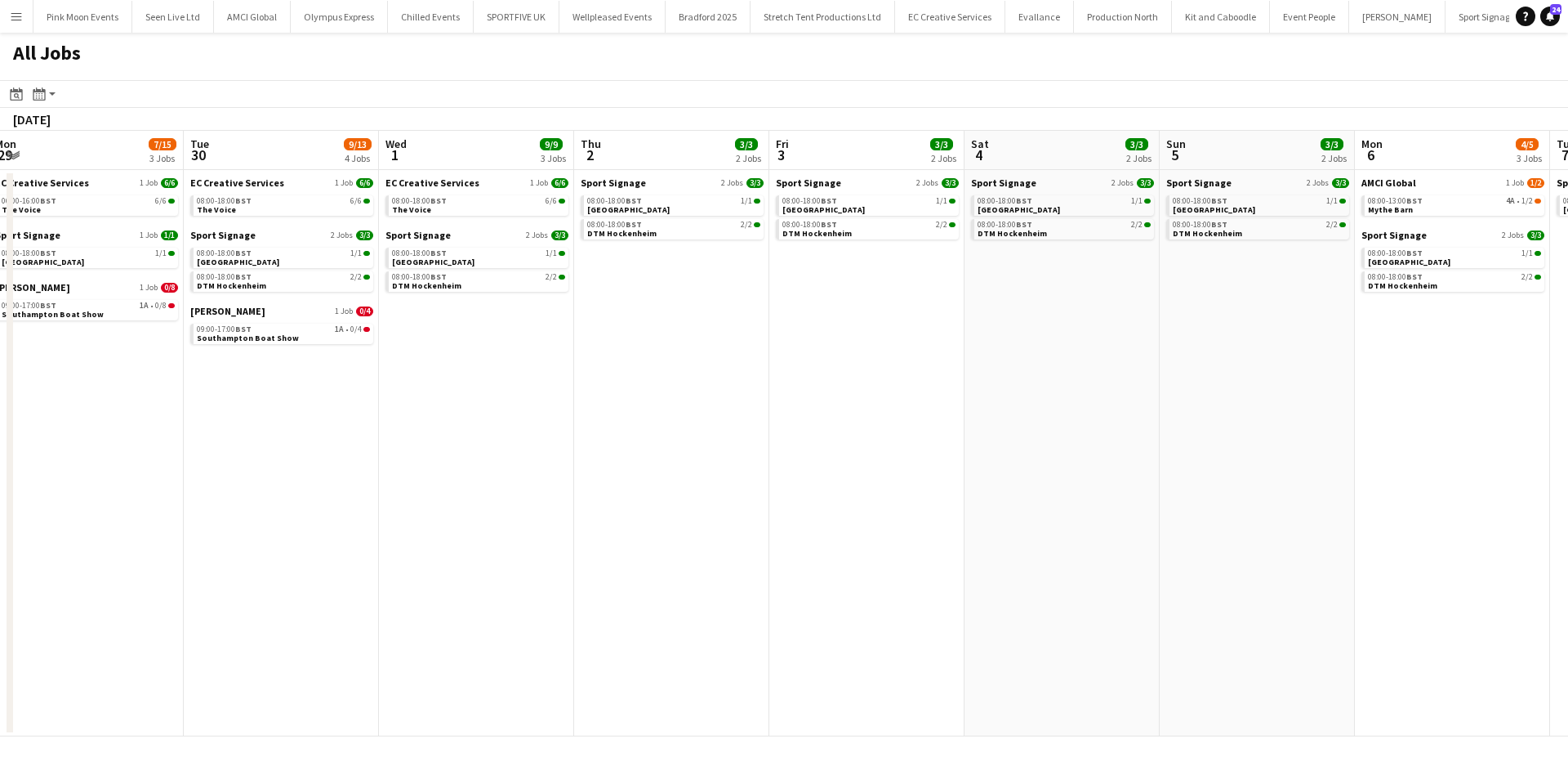
drag, startPoint x: 1243, startPoint y: 307, endPoint x: 1567, endPoint y: 315, distance: 324.1
click at [1555, 315] on app-calendar-viewport "Sun 28 9/17 5 Jobs Mon 29 7/15 3 Jobs Tue 30 9/13 4 Jobs Wed 1 9/9 3 Jobs Thu 2…" at bounding box center [784, 434] width 1568 height 605
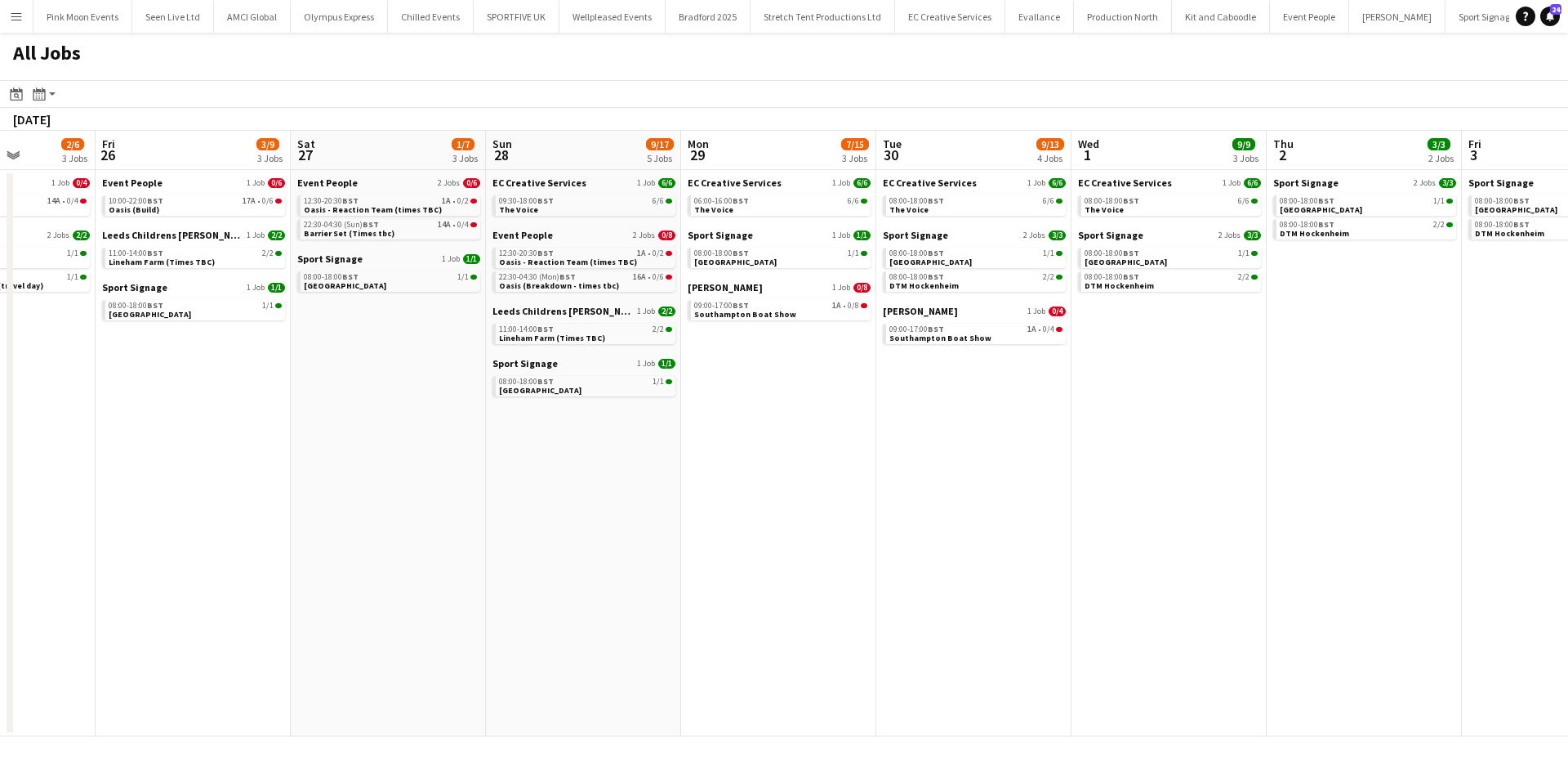
drag, startPoint x: 143, startPoint y: 535, endPoint x: 1174, endPoint y: 528, distance: 1031.0
click at [1126, 514] on app-calendar-viewport "Tue 23 2/2 2 Jobs Wed 24 2/2 2 Jobs Thu 25 2/6 3 Jobs Fri 26 3/9 3 Jobs Sat 27 …" at bounding box center [784, 434] width 1568 height 605
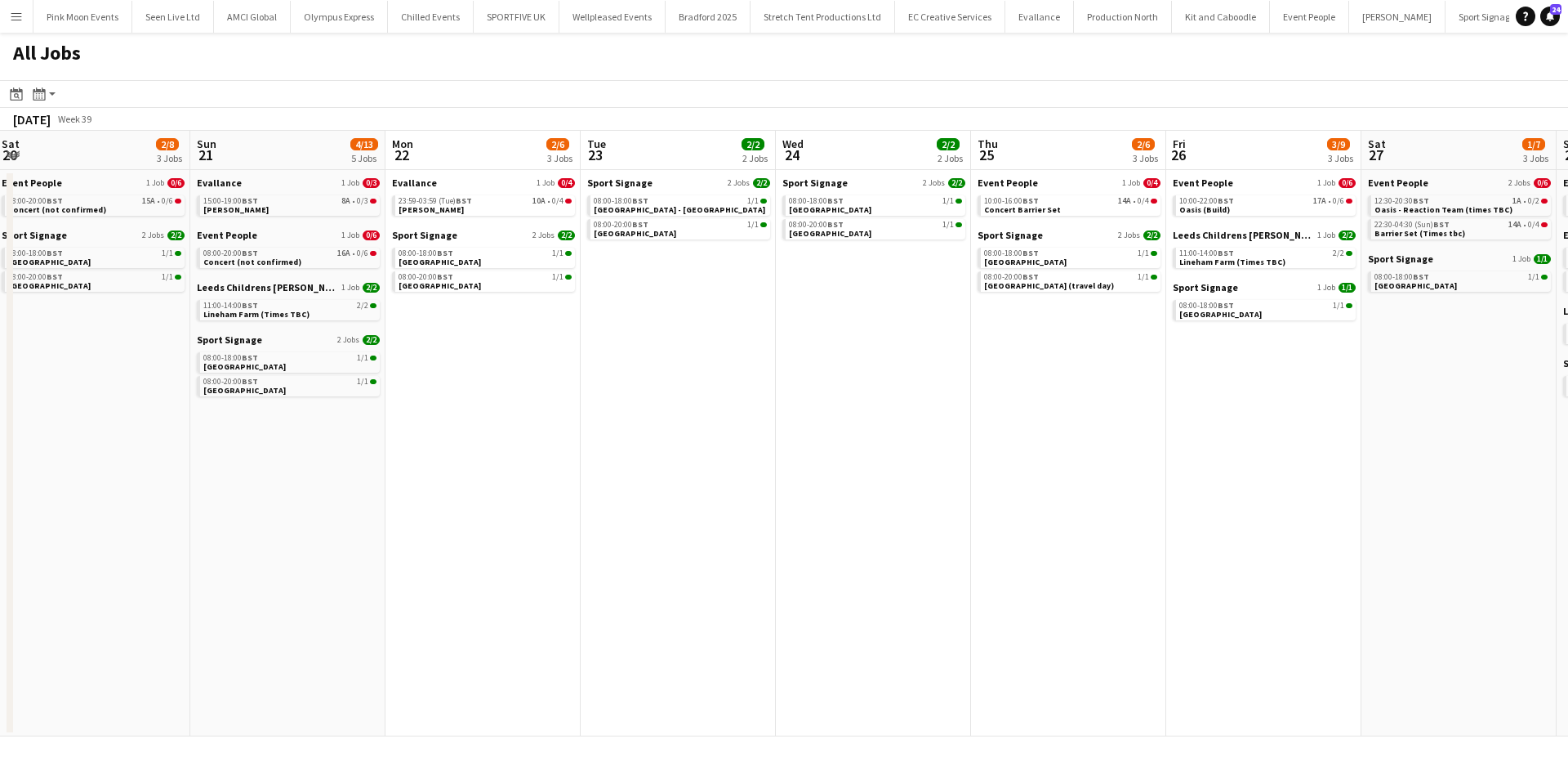
click at [1196, 561] on app-calendar-viewport "Thu 18 3/3 3 Jobs Fri 19 4/4 3 Jobs Sat 20 2/8 3 Jobs Sun 21 4/13 5 Jobs Mon 22…" at bounding box center [784, 434] width 1568 height 605
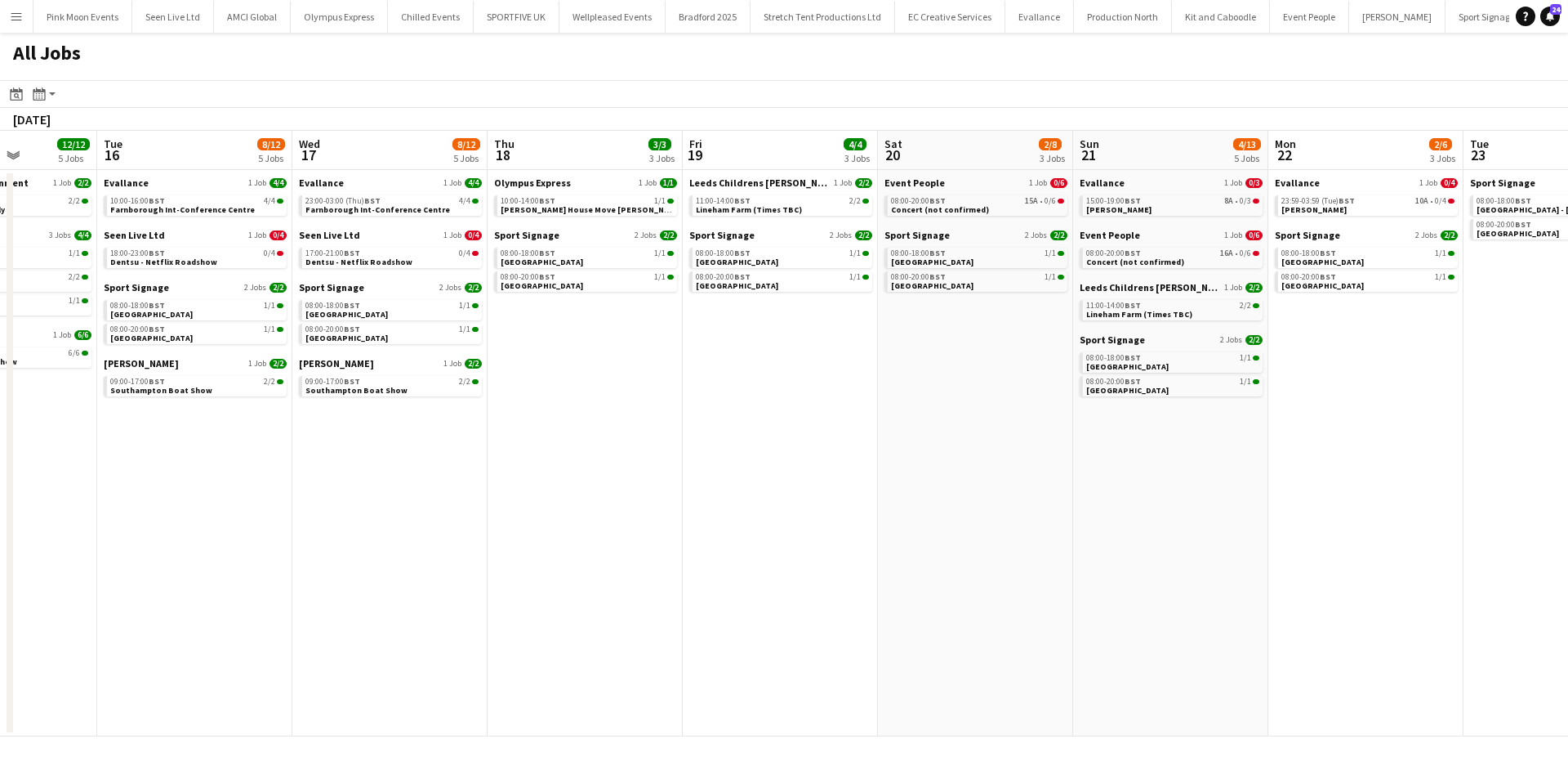
drag, startPoint x: 391, startPoint y: 604, endPoint x: 1175, endPoint y: 641, distance: 784.9
click at [1297, 567] on app-calendar-viewport "Sat 13 6/6 4 Jobs Sun 14 18/18 6 Jobs Mon 15 12/12 5 Jobs Tue 16 8/12 5 Jobs We…" at bounding box center [784, 434] width 1568 height 605
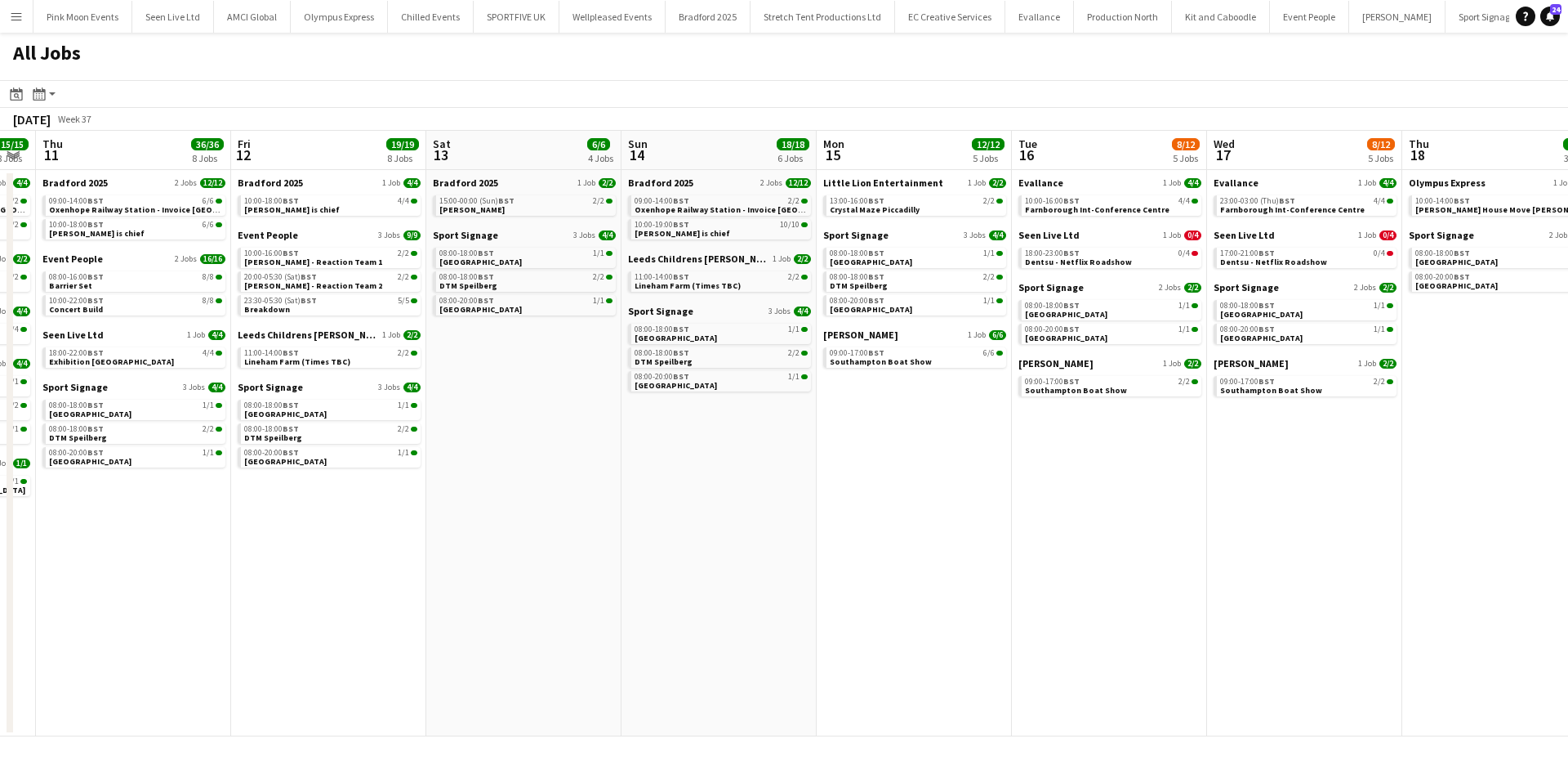
drag, startPoint x: 827, startPoint y: 573, endPoint x: 1257, endPoint y: 660, distance: 438.7
click at [1146, 600] on app-calendar-viewport "Mon 8 16/16 8 Jobs Tue 9 37/37 10 Jobs Wed 10 15/15 8 Jobs Thu 11 36/36 8 Jobs …" at bounding box center [784, 434] width 1568 height 605
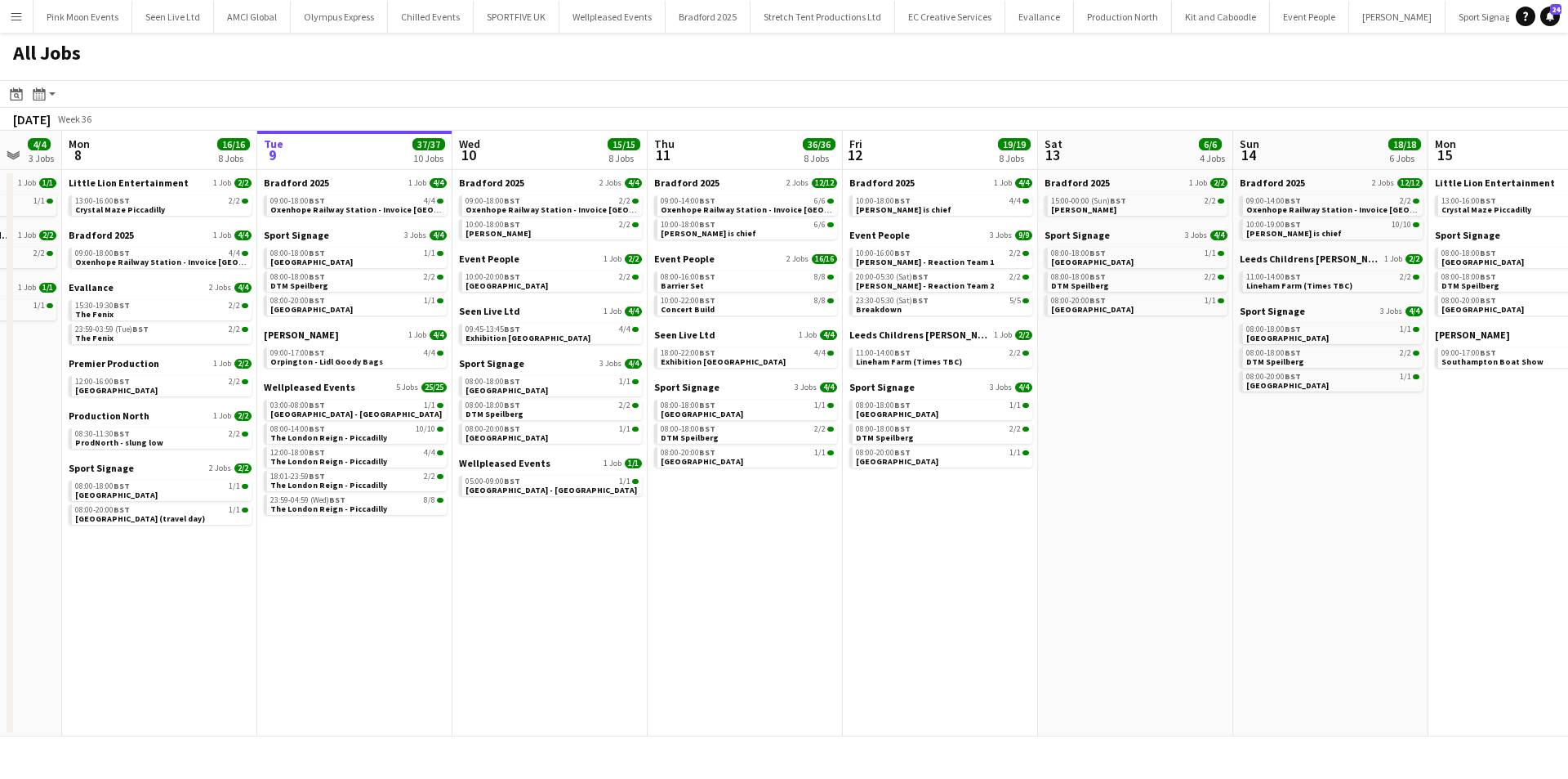
click at [1064, 615] on app-all-jobs "All Jobs Date picker SEP 2025 SEP 2025 Monday M Tuesday T Wednesday W Thursday …" at bounding box center [784, 384] width 1568 height 703
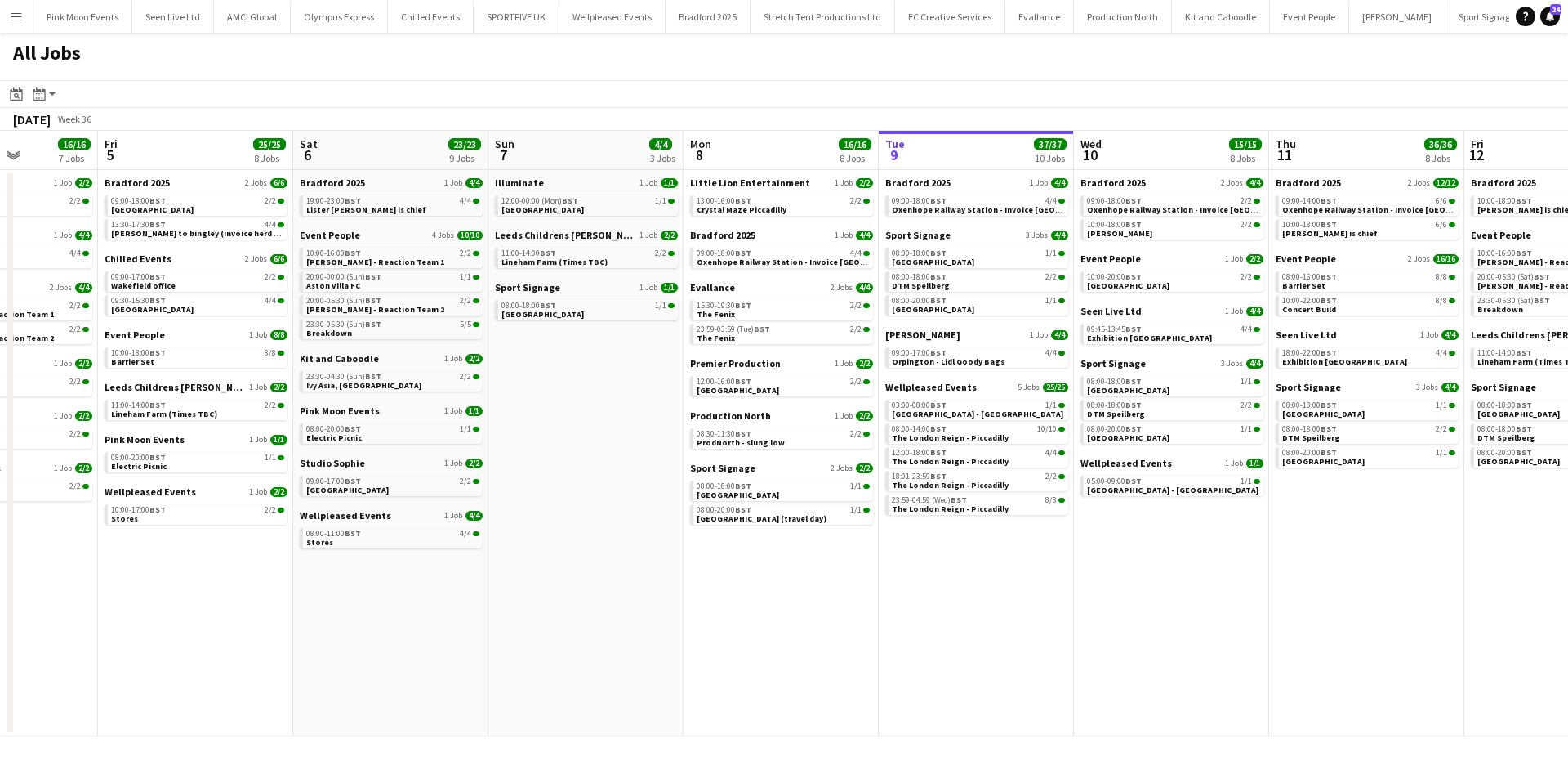
drag, startPoint x: 983, startPoint y: 598, endPoint x: 653, endPoint y: 560, distance: 332.2
click at [652, 565] on app-calendar-viewport "Tue 2 18/18 5 Jobs Wed 3 34/34 10 Jobs Thu 4 16/16 7 Jobs Fri 5 25/25 8 Jobs Sa…" at bounding box center [784, 434] width 1568 height 605
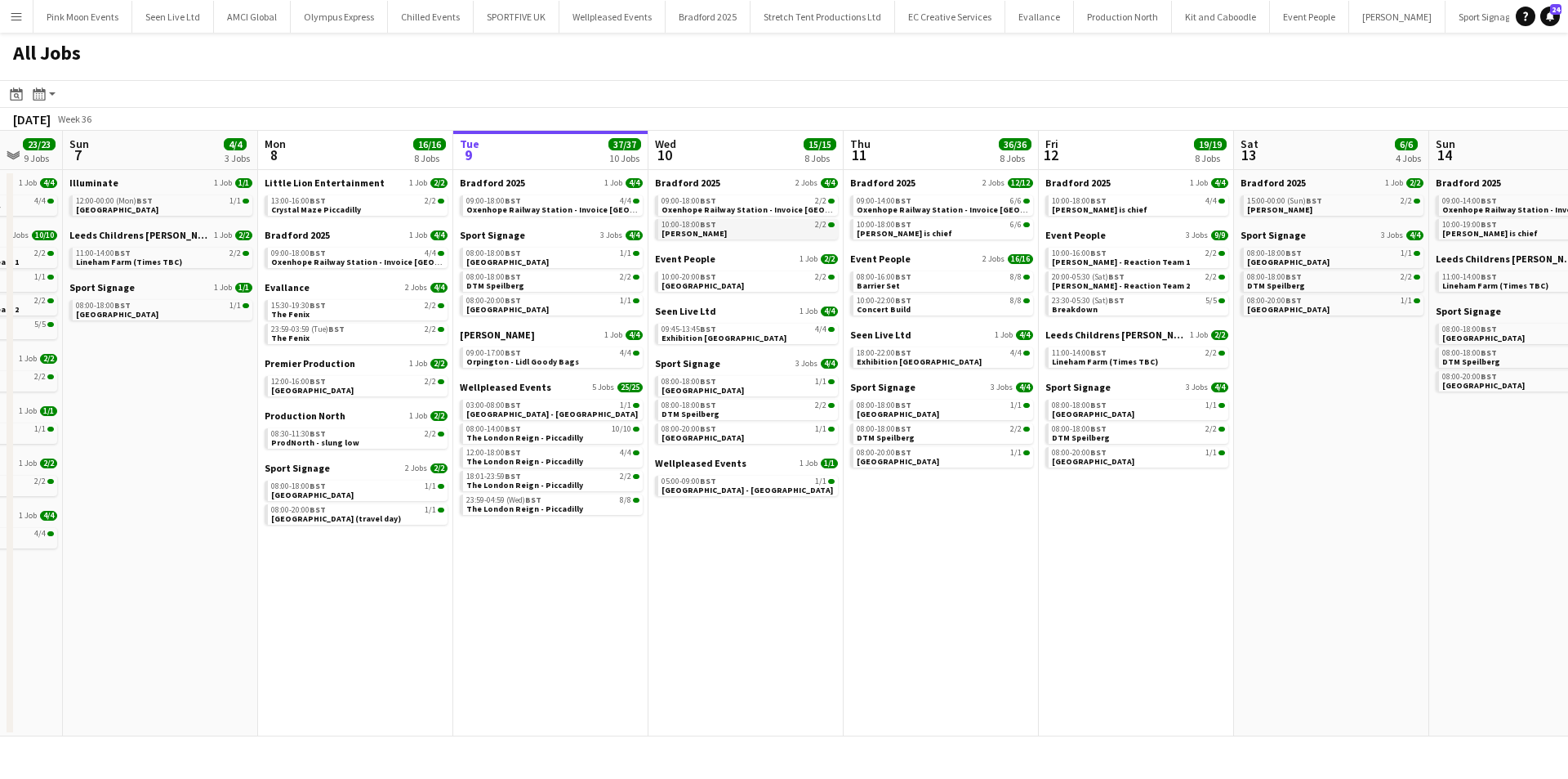
click at [726, 232] on link "10:00-18:00 BST 2/2 Thornton" at bounding box center [748, 228] width 173 height 19
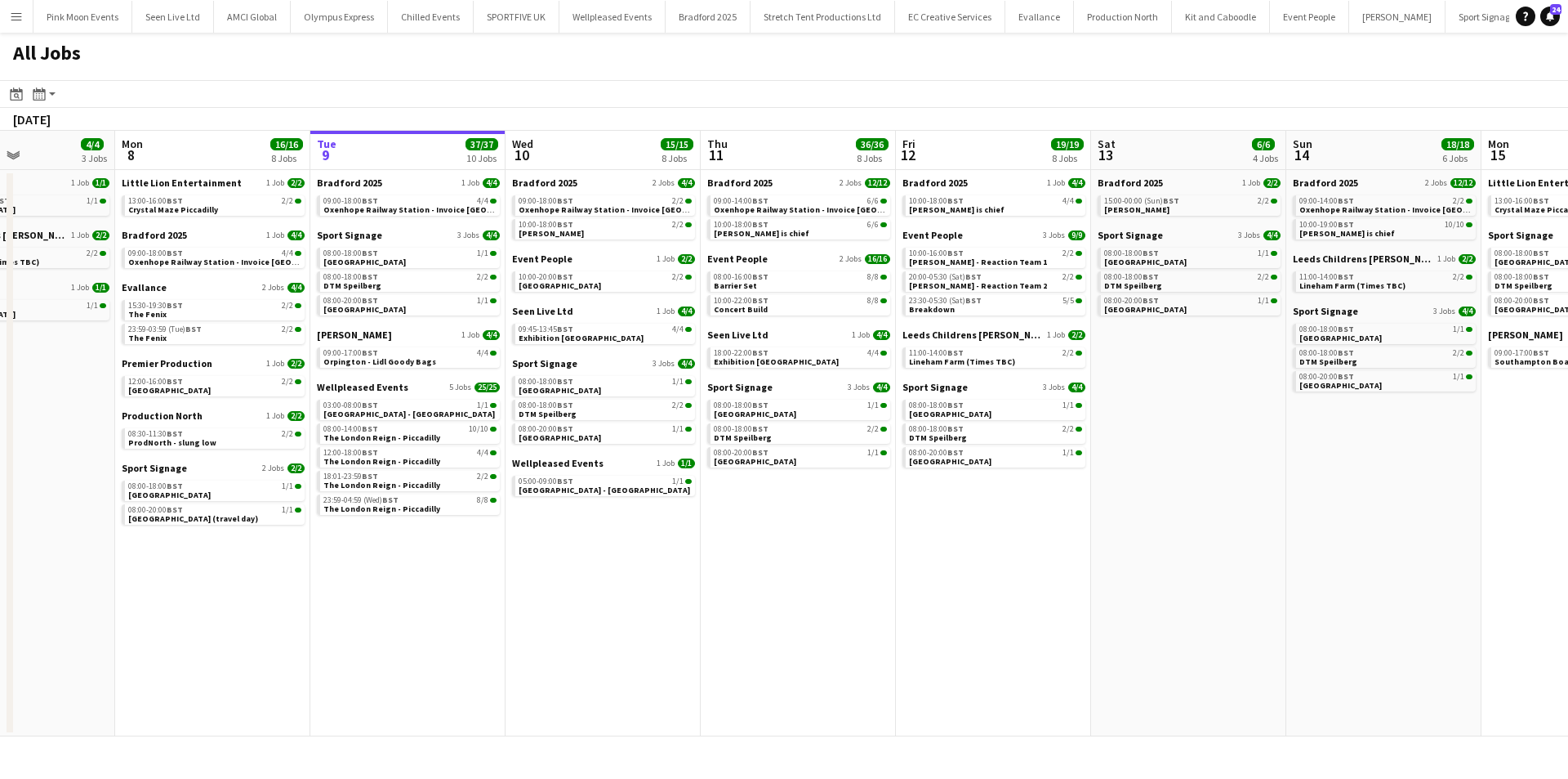
drag, startPoint x: 1372, startPoint y: 496, endPoint x: 58, endPoint y: 425, distance: 1315.9
click at [58, 425] on app-calendar-viewport "Thu 4 16/16 7 Jobs Fri 5 25/25 8 Jobs Sat 6 23/23 9 Jobs Sun 7 4/4 3 Jobs Mon 8…" at bounding box center [784, 434] width 1568 height 605
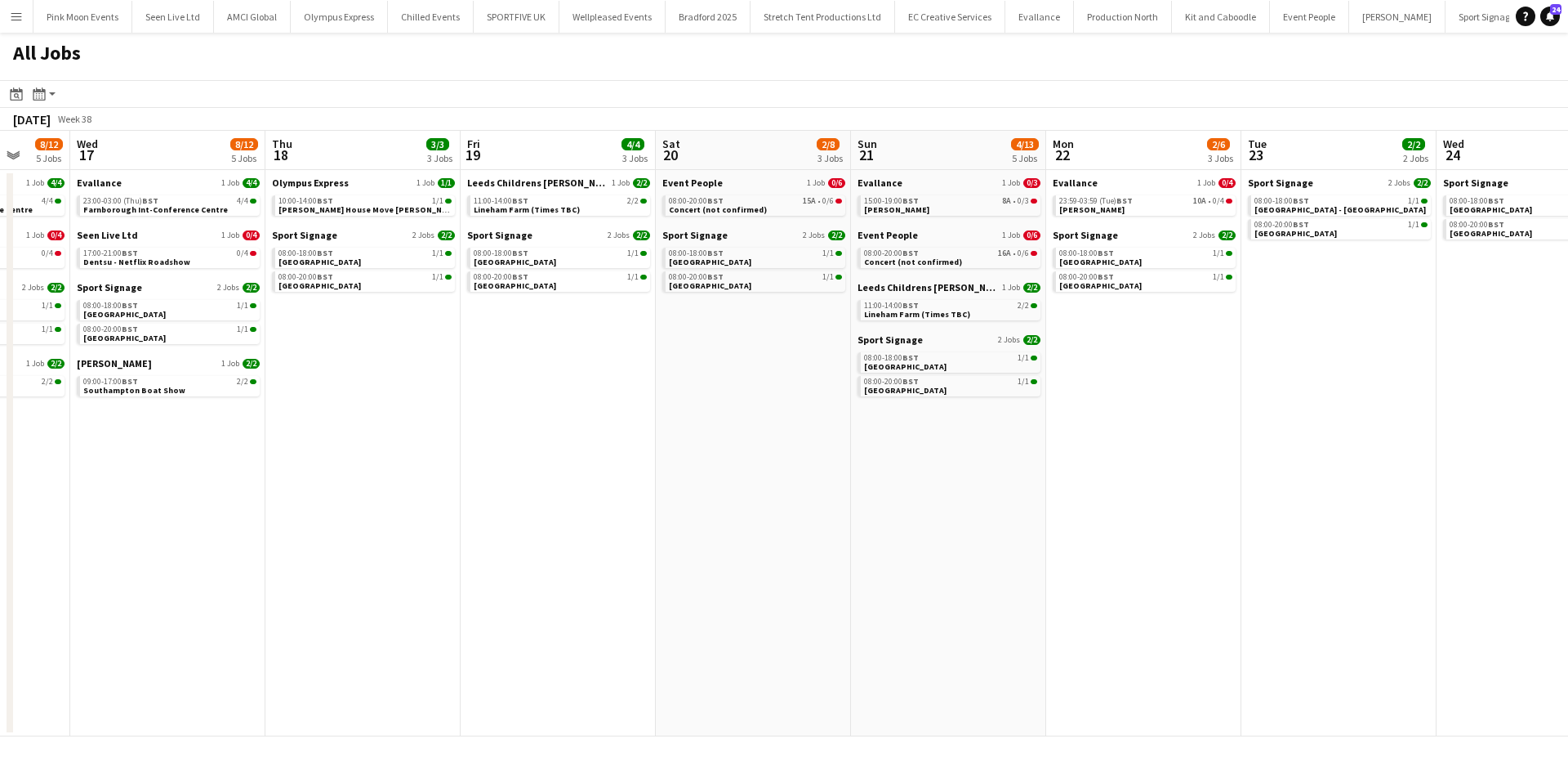
drag, startPoint x: 549, startPoint y: 504, endPoint x: 861, endPoint y: 484, distance: 312.6
click at [204, 495] on app-calendar-viewport "Sat 13 6/6 4 Jobs Sun 14 18/18 6 Jobs Mon 15 12/12 5 Jobs Tue 16 8/12 5 Jobs We…" at bounding box center [784, 434] width 1568 height 605
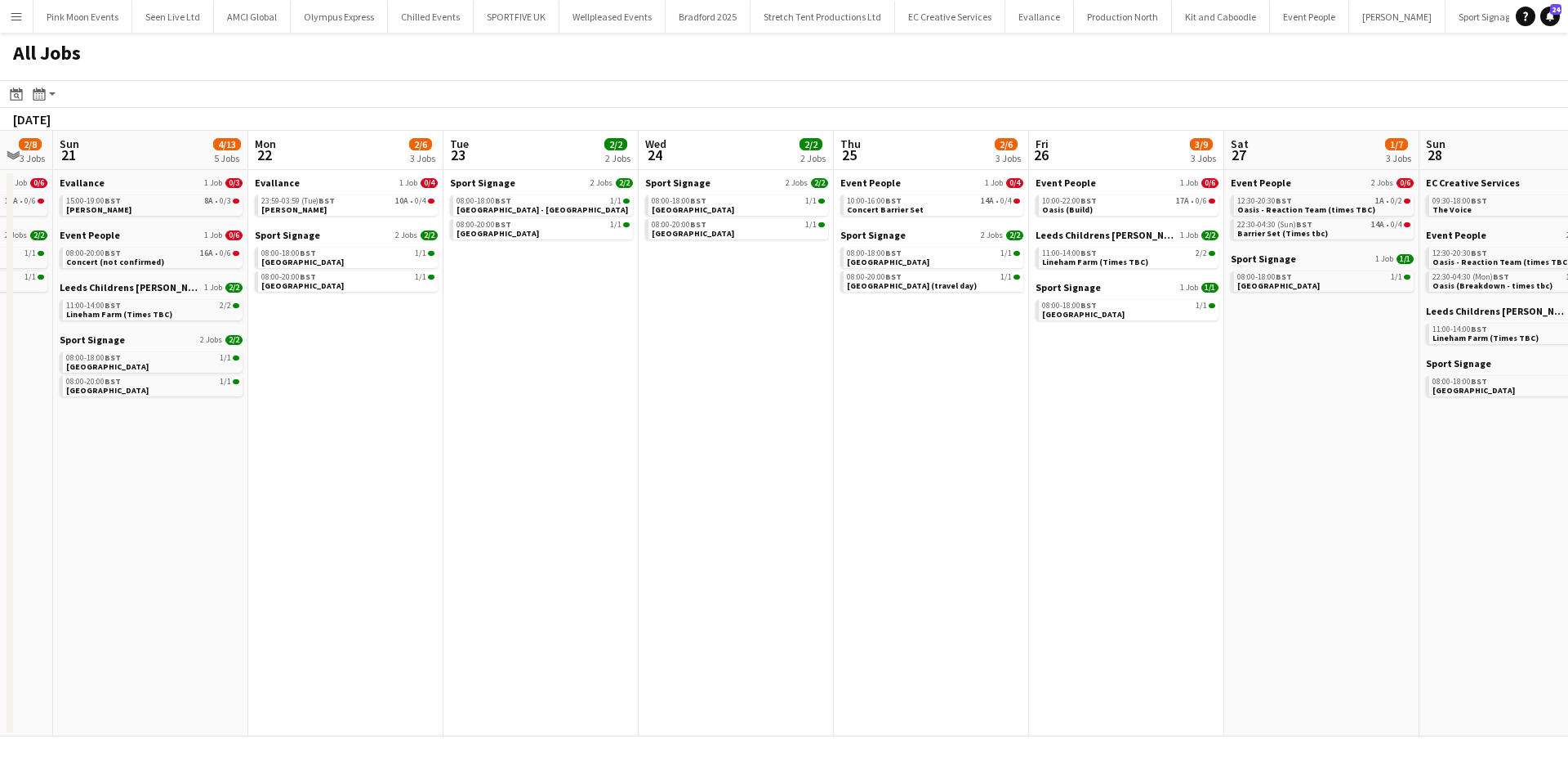
drag, startPoint x: 427, startPoint y: 488, endPoint x: 284, endPoint y: 501, distance: 143.6
click at [284, 501] on app-calendar-viewport "Wed 17 8/12 5 Jobs Thu 18 3/3 3 Jobs Fri 19 4/4 3 Jobs Sat 20 2/8 3 Jobs Sun 21…" at bounding box center [784, 434] width 1568 height 605
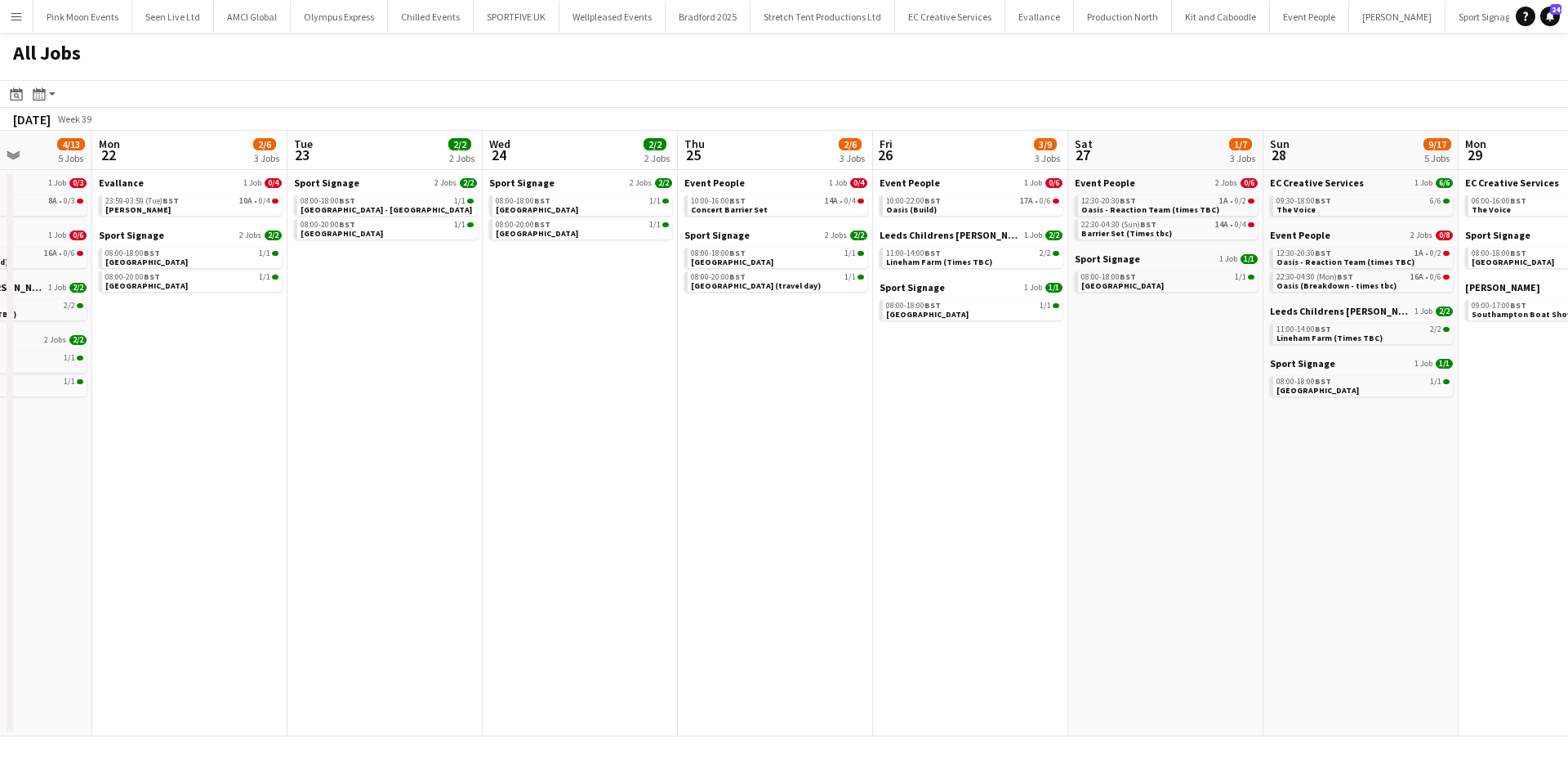
drag, startPoint x: 798, startPoint y: 526, endPoint x: 518, endPoint y: 534, distance: 280.1
click at [419, 565] on app-calendar-viewport "Fri 19 4/4 3 Jobs Sat 20 2/8 3 Jobs Sun 21 4/13 5 Jobs Mon 22 2/6 3 Jobs Tue 23…" at bounding box center [784, 434] width 1568 height 605
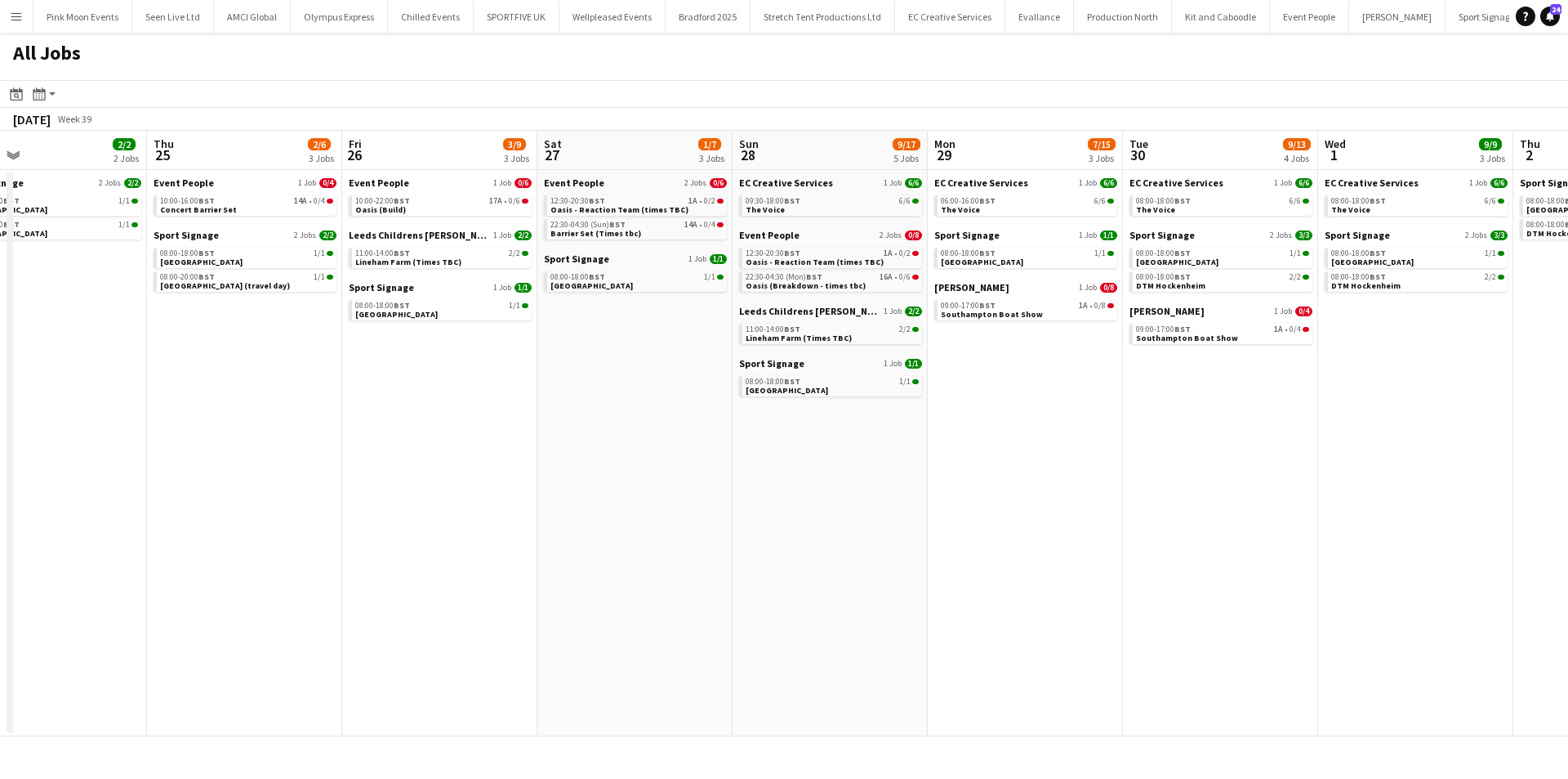
drag, startPoint x: 556, startPoint y: 532, endPoint x: 312, endPoint y: 556, distance: 245.2
click at [312, 556] on app-calendar-viewport "Sun 21 4/13 5 Jobs Mon 22 2/6 3 Jobs Tue 23 2/2 2 Jobs Wed 24 2/2 2 Jobs Thu 25…" at bounding box center [784, 434] width 1568 height 605
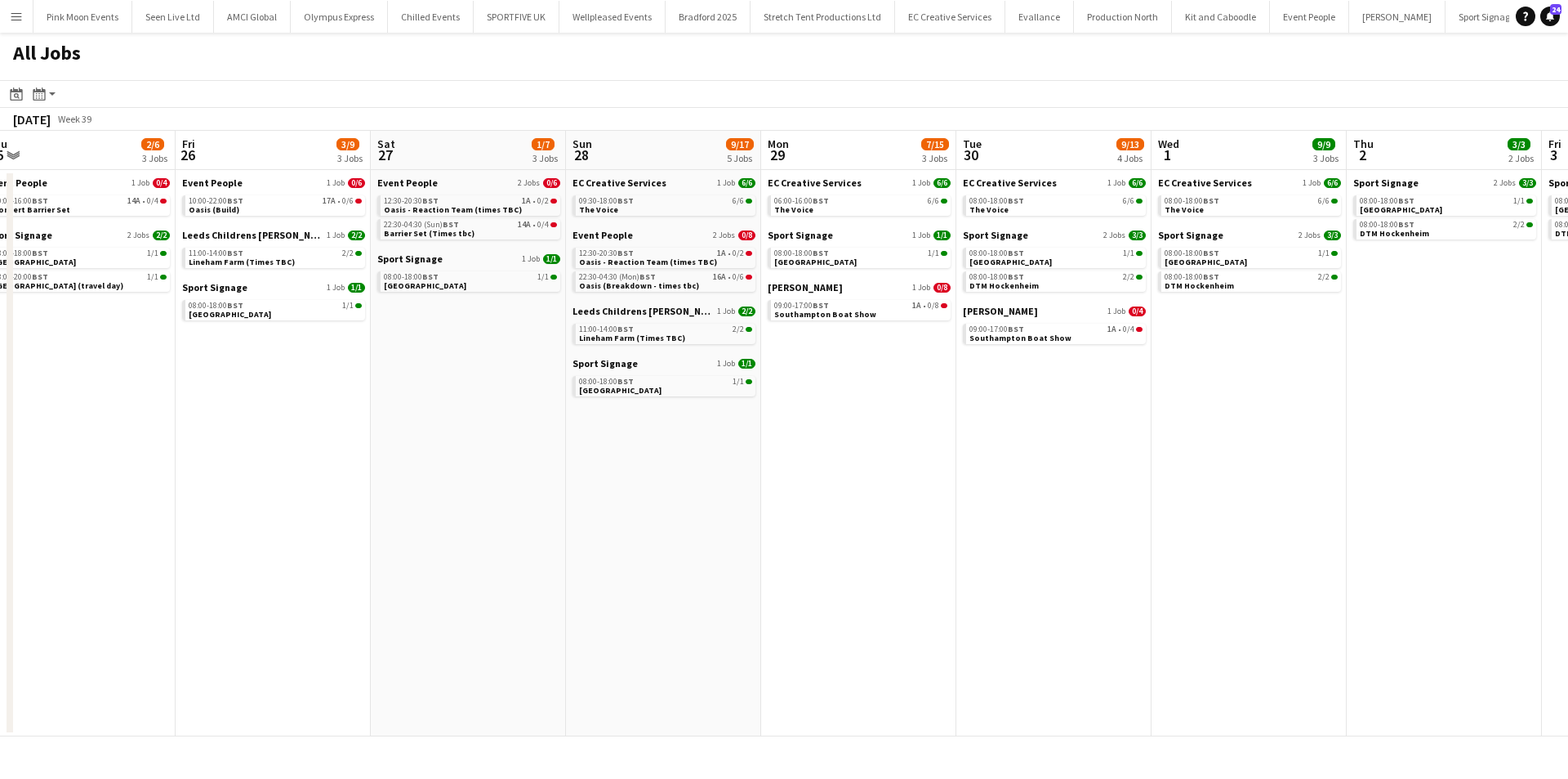
drag, startPoint x: 531, startPoint y: 523, endPoint x: 954, endPoint y: 529, distance: 423.0
click at [233, 523] on app-calendar-viewport "Tue 23 2/2 2 Jobs Wed 24 2/2 2 Jobs Thu 25 2/6 3 Jobs Fri 26 3/9 3 Jobs Sat 27 …" at bounding box center [784, 434] width 1568 height 605
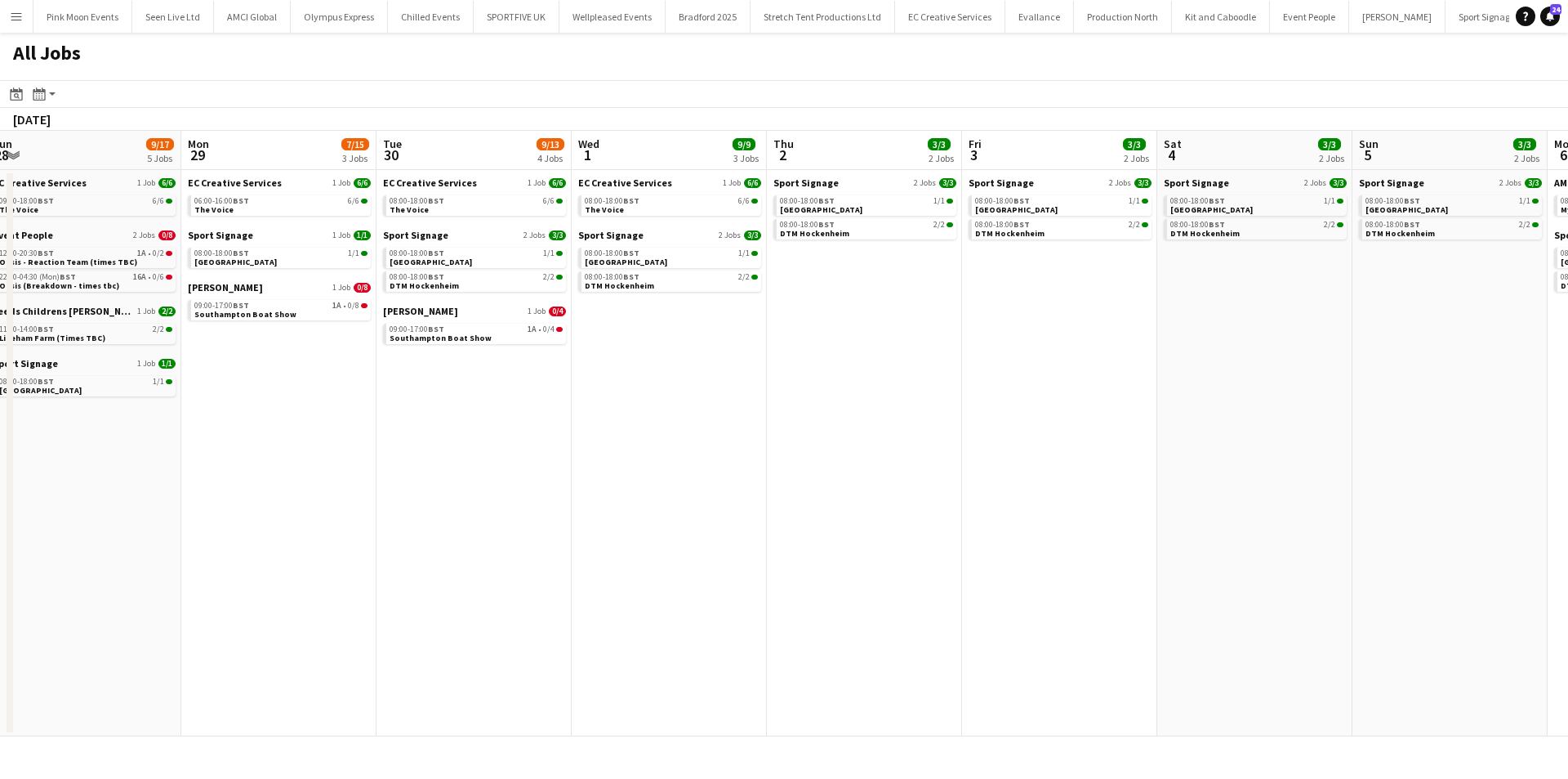
drag, startPoint x: 1018, startPoint y: 494, endPoint x: 639, endPoint y: 477, distance: 379.4
click at [398, 508] on app-calendar-viewport "Fri 26 3/9 3 Jobs Sat 27 1/7 3 Jobs Sun 28 9/17 5 Jobs Mon 29 7/15 3 Jobs Tue 3…" at bounding box center [784, 434] width 1568 height 605
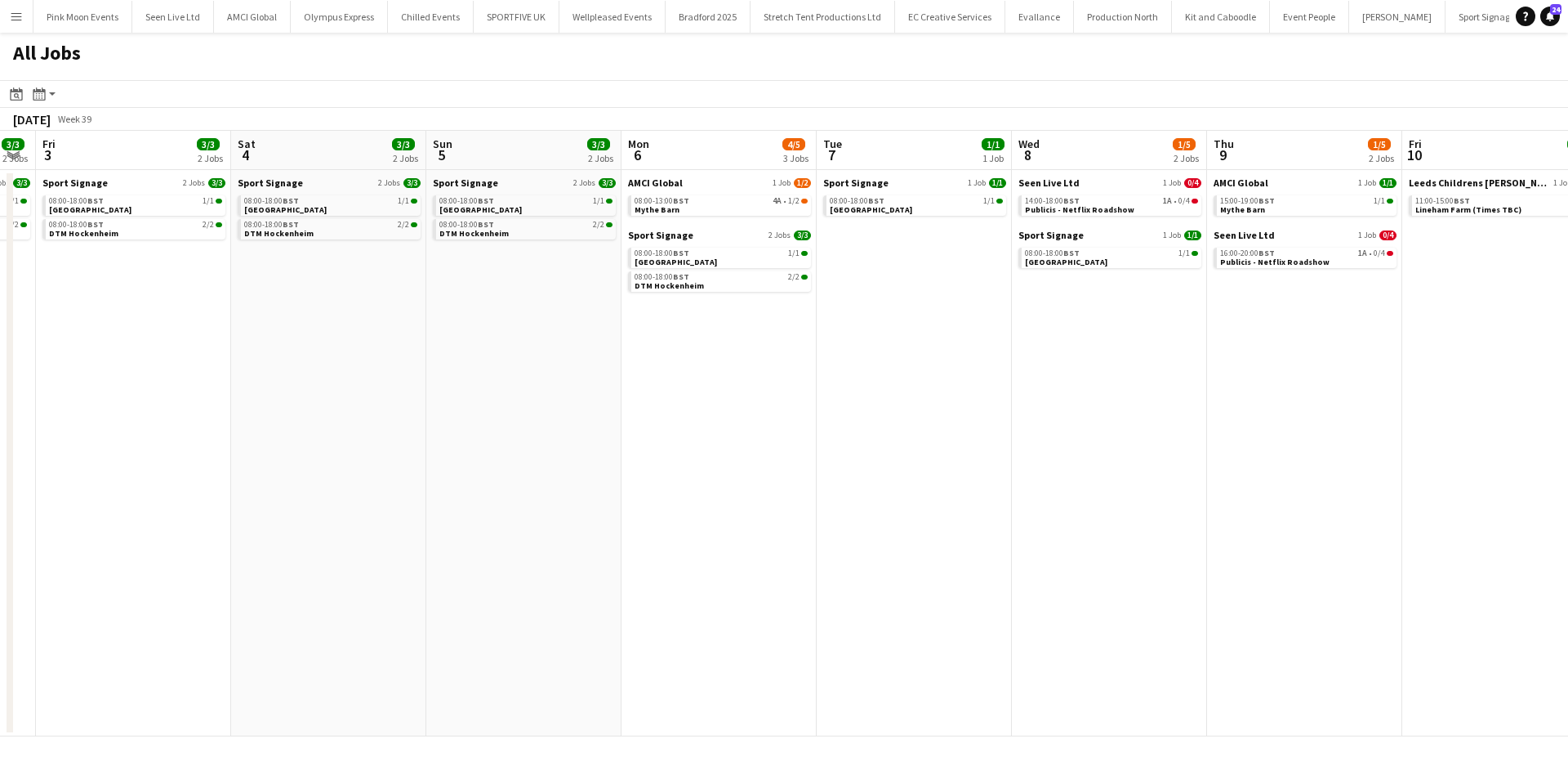
drag, startPoint x: 494, startPoint y: 491, endPoint x: 555, endPoint y: 472, distance: 63.9
click at [494, 492] on app-calendar-viewport "Mon 29 7/15 3 Jobs Tue 30 9/13 4 Jobs Wed 1 9/9 3 Jobs Thu 2 3/3 2 Jobs Fri 3 3…" at bounding box center [784, 434] width 1568 height 605
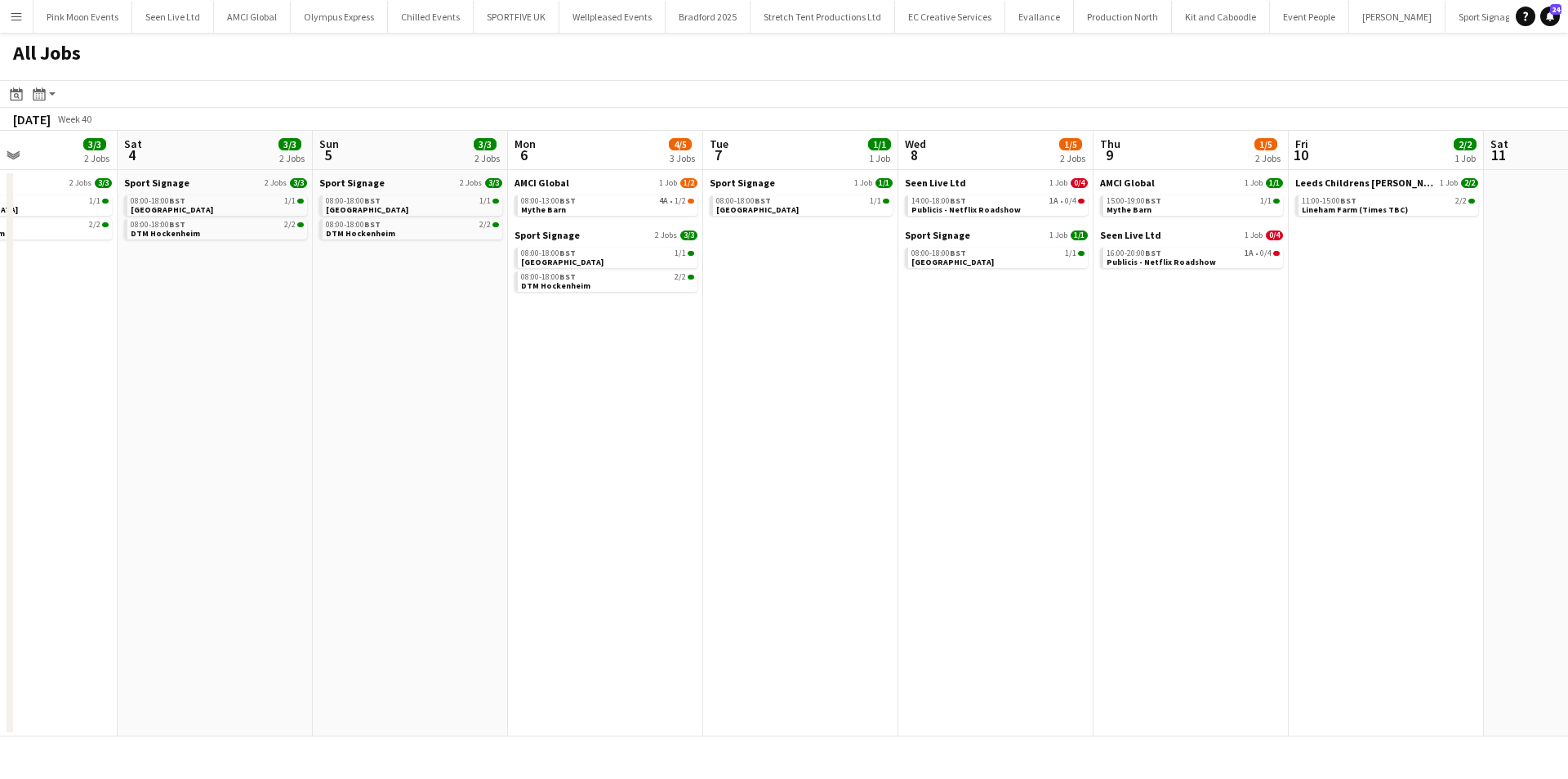
scroll to position [0, 470]
drag, startPoint x: 689, startPoint y: 479, endPoint x: 574, endPoint y: 480, distance: 115.0
click at [574, 480] on app-calendar-viewport "Wed 1 9/9 3 Jobs Thu 2 3/3 2 Jobs Fri 3 3/3 2 Jobs Sat 4 3/3 2 Jobs Sun 5 3/3 2…" at bounding box center [784, 434] width 1568 height 605
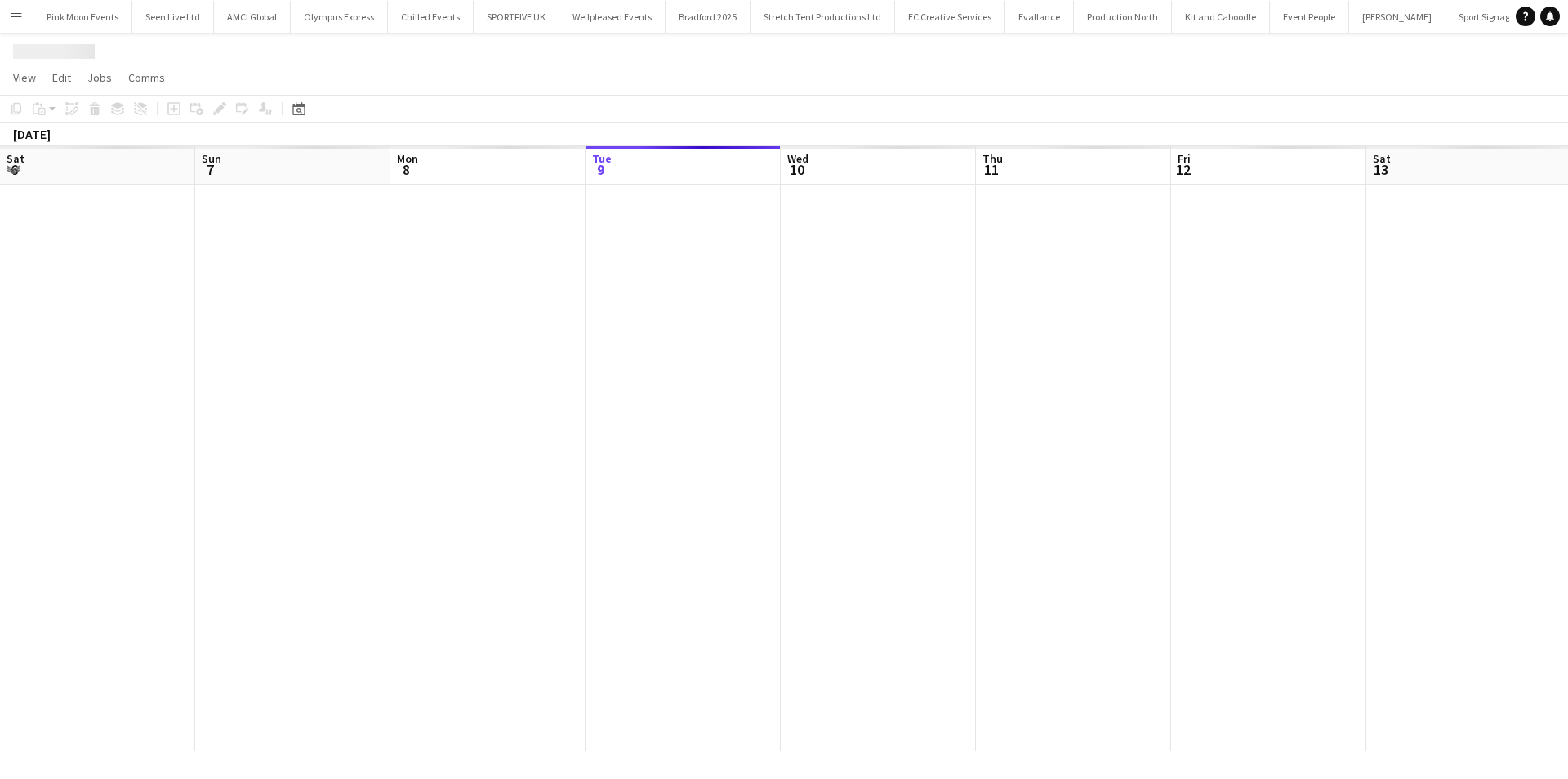
scroll to position [0, 562]
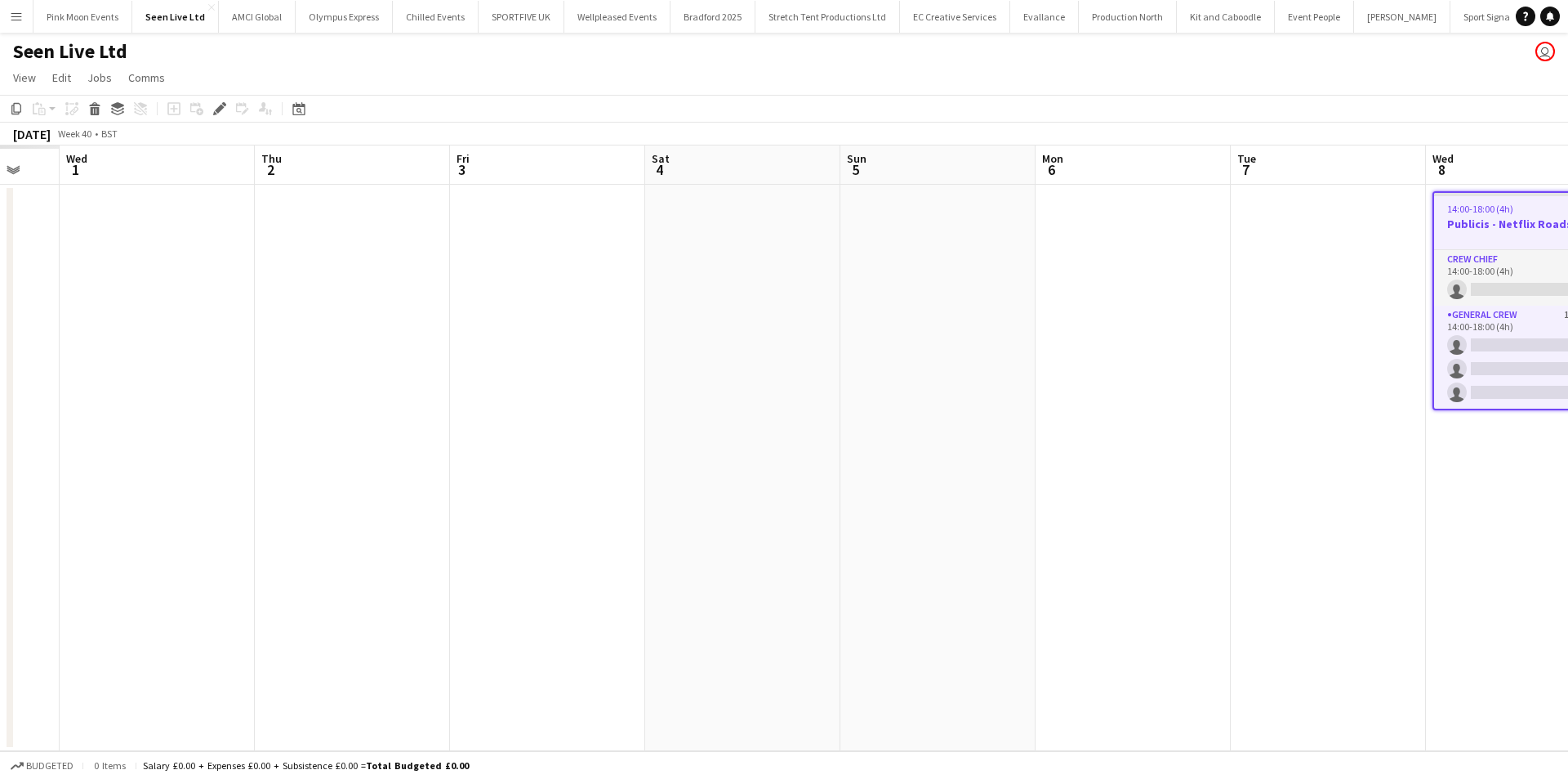
drag, startPoint x: 1299, startPoint y: 472, endPoint x: 558, endPoint y: 536, distance: 743.8
click at [1350, 480] on app-calendar-viewport "Mon 29 Tue 30 Wed 1 Thu 2 Fri 3 Sat 4 Sun 5 Mon 6 Tue 7 Wed 8 0/4 1 Job Thu 9 0…" at bounding box center [784, 448] width 1568 height 605
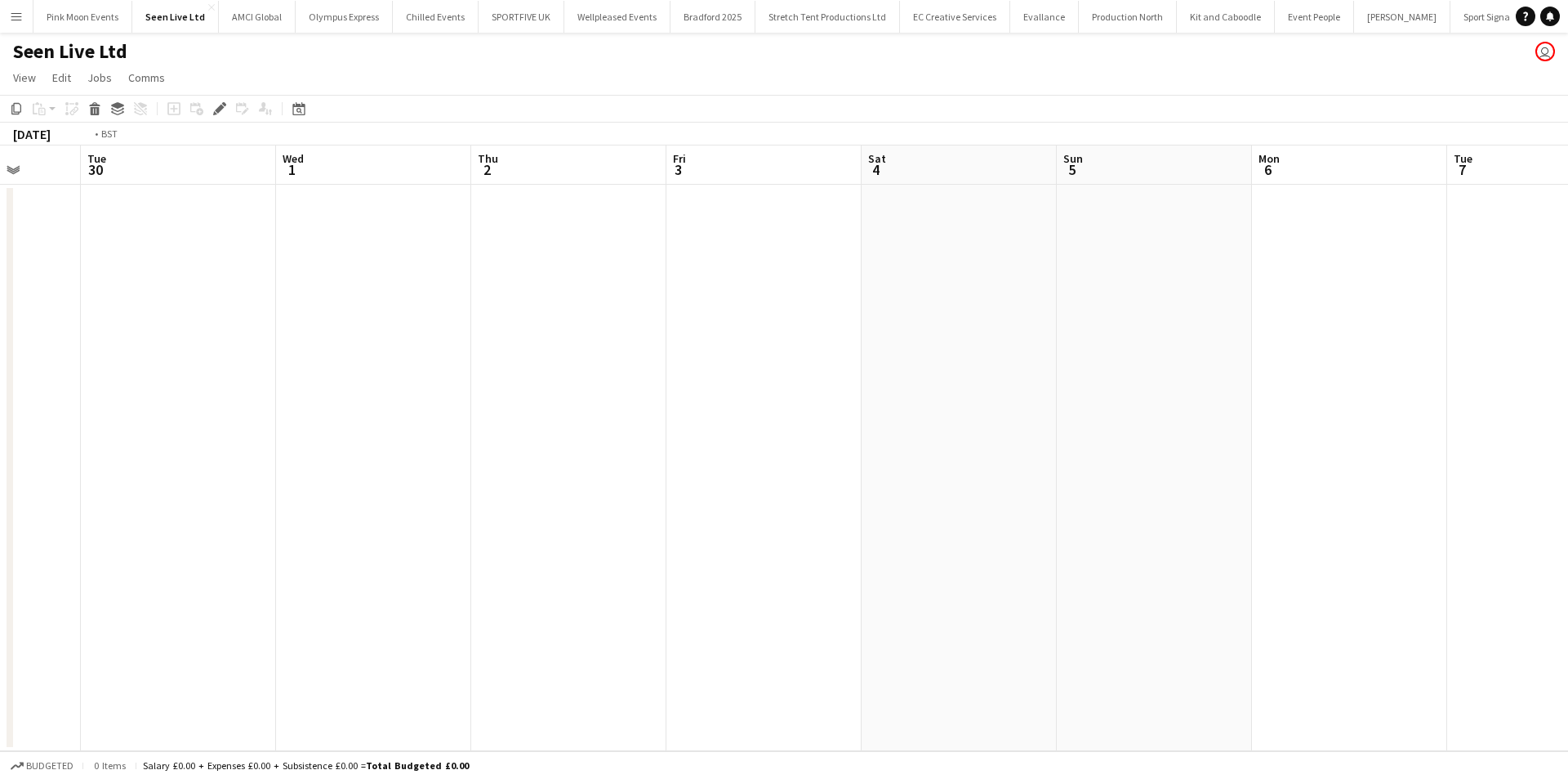
drag, startPoint x: 921, startPoint y: 493, endPoint x: 1247, endPoint y: 505, distance: 326.2
click at [1300, 493] on app-calendar-viewport "Sun 28 Mon 29 Tue 30 Wed 1 Thu 2 Fri 3 Sat 4 Sun 5 Mon 6 Tue 7 Wed 8 0/4 1 Job …" at bounding box center [784, 448] width 1568 height 605
click at [936, 476] on app-calendar-viewport "Wed 24 Thu 25 Fri 26 Sat 27 Sun 28 Mon 29 Tue 30 Wed 1 Thu 2 Fri 3 Sat 4 Sun 5 …" at bounding box center [784, 448] width 1568 height 605
click at [1318, 471] on app-calendar-viewport "Sat 20 Sun 21 Mon 22 Tue 23 Wed 24 Thu 25 Fri 26 Sat 27 Sun 28 Mon 29 Tue 30 We…" at bounding box center [784, 448] width 1568 height 605
drag, startPoint x: 438, startPoint y: 517, endPoint x: 1078, endPoint y: 479, distance: 641.1
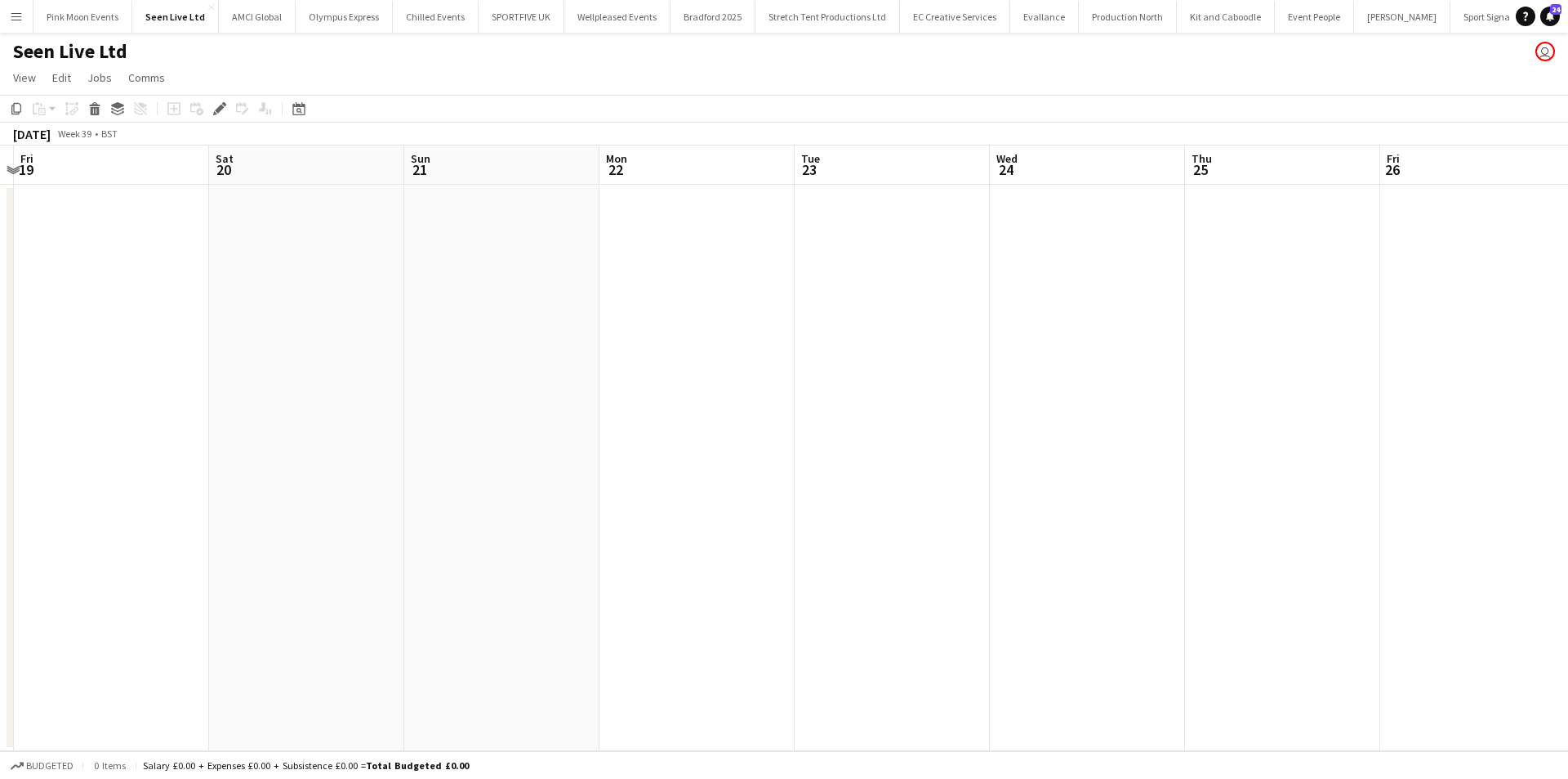
click at [923, 479] on app-calendar-viewport "Wed 17 0/4 1 Job Thu 18 Fri 19 Sat 20 Sun 21 Mon 22 Tue 23 Wed 24 Thu 25 Fri 26…" at bounding box center [784, 448] width 1568 height 605
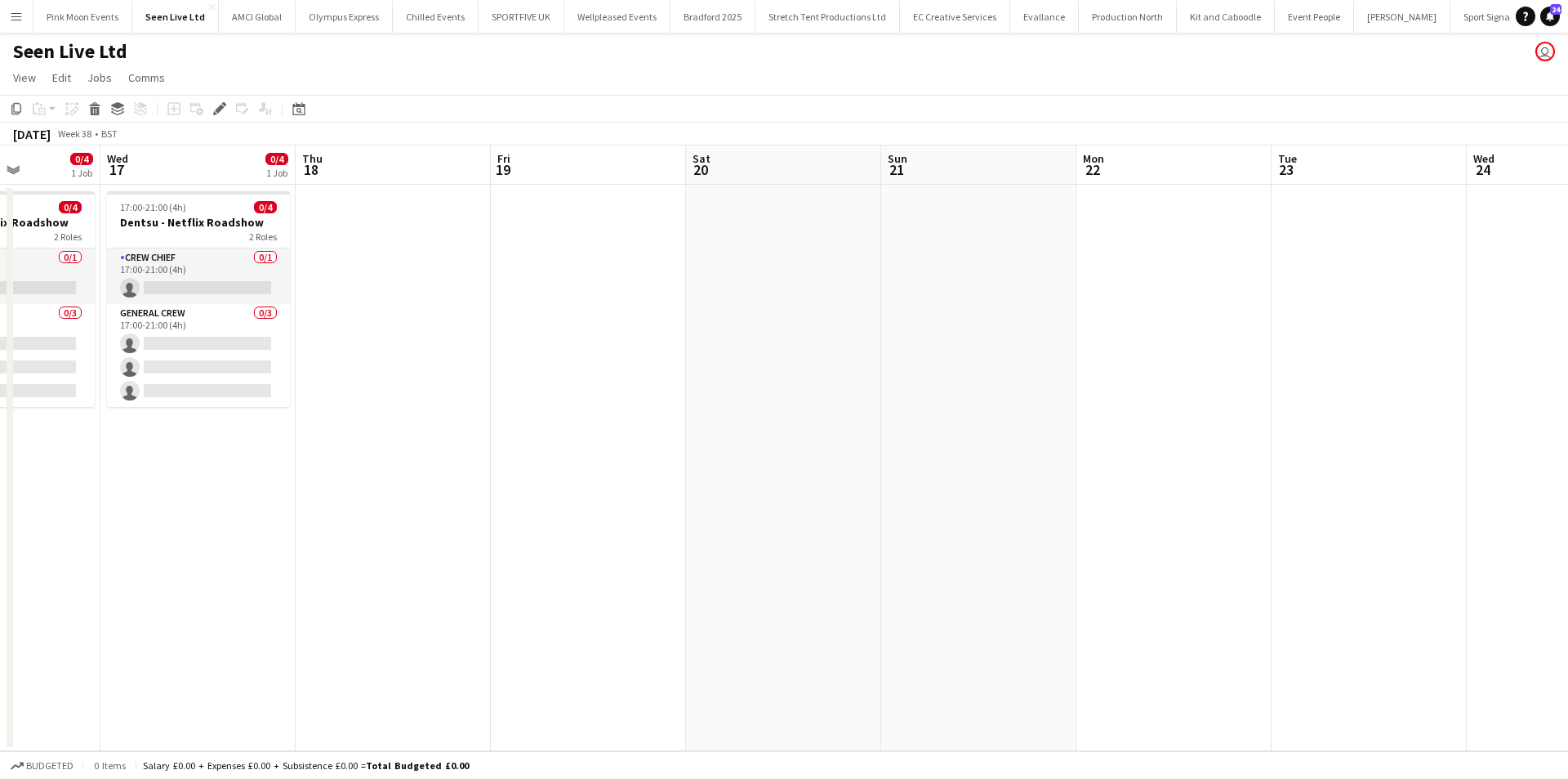
drag, startPoint x: 530, startPoint y: 540, endPoint x: 742, endPoint y: 496, distance: 216.5
click at [662, 509] on app-calendar-viewport "Mon 15 Tue 16 0/4 1 Job Wed 17 0/4 1 Job Thu 18 Fri 19 Sat 20 Sun 21 Mon 22 Tue…" at bounding box center [784, 448] width 1568 height 605
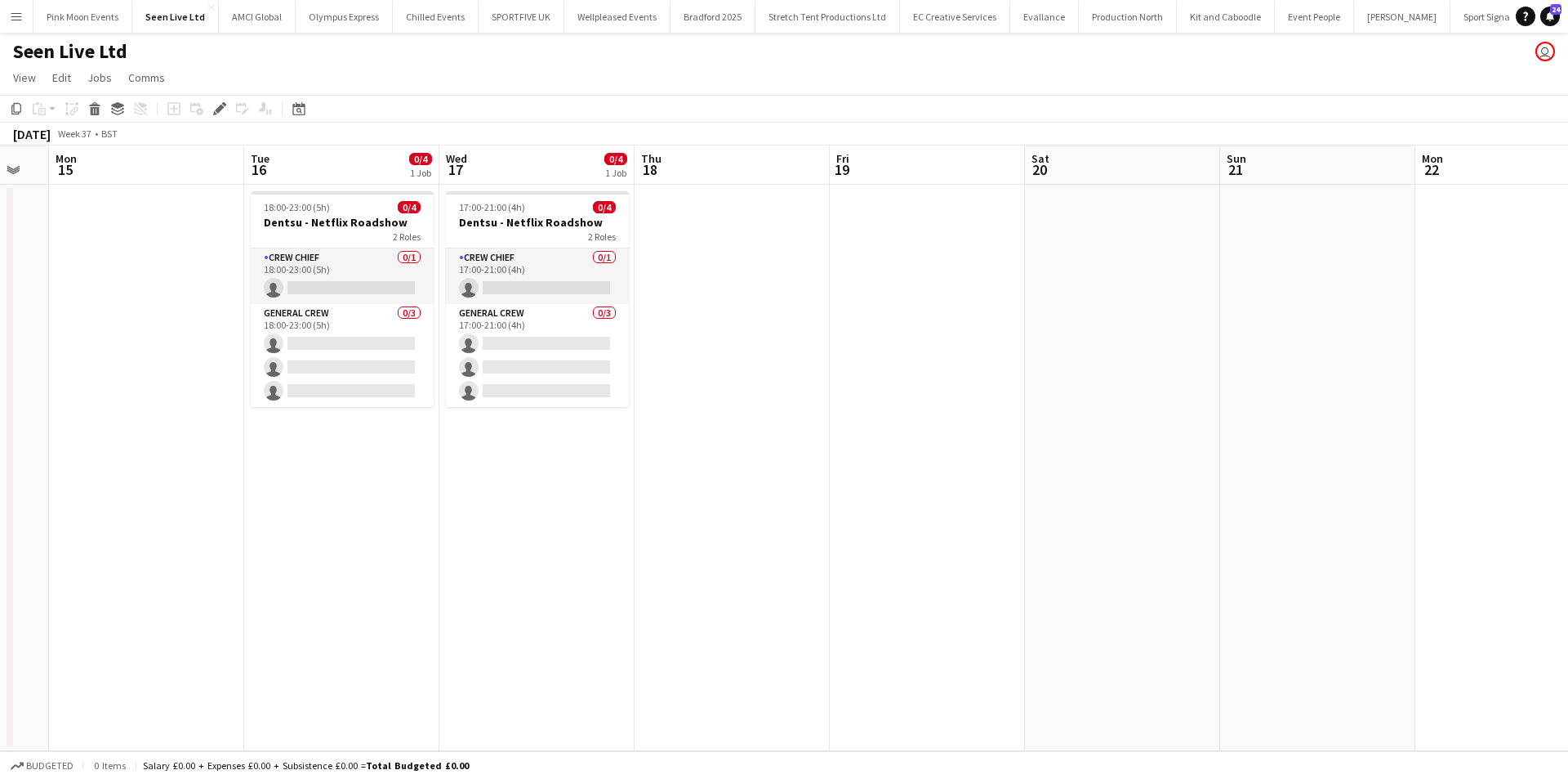
scroll to position [0, 445]
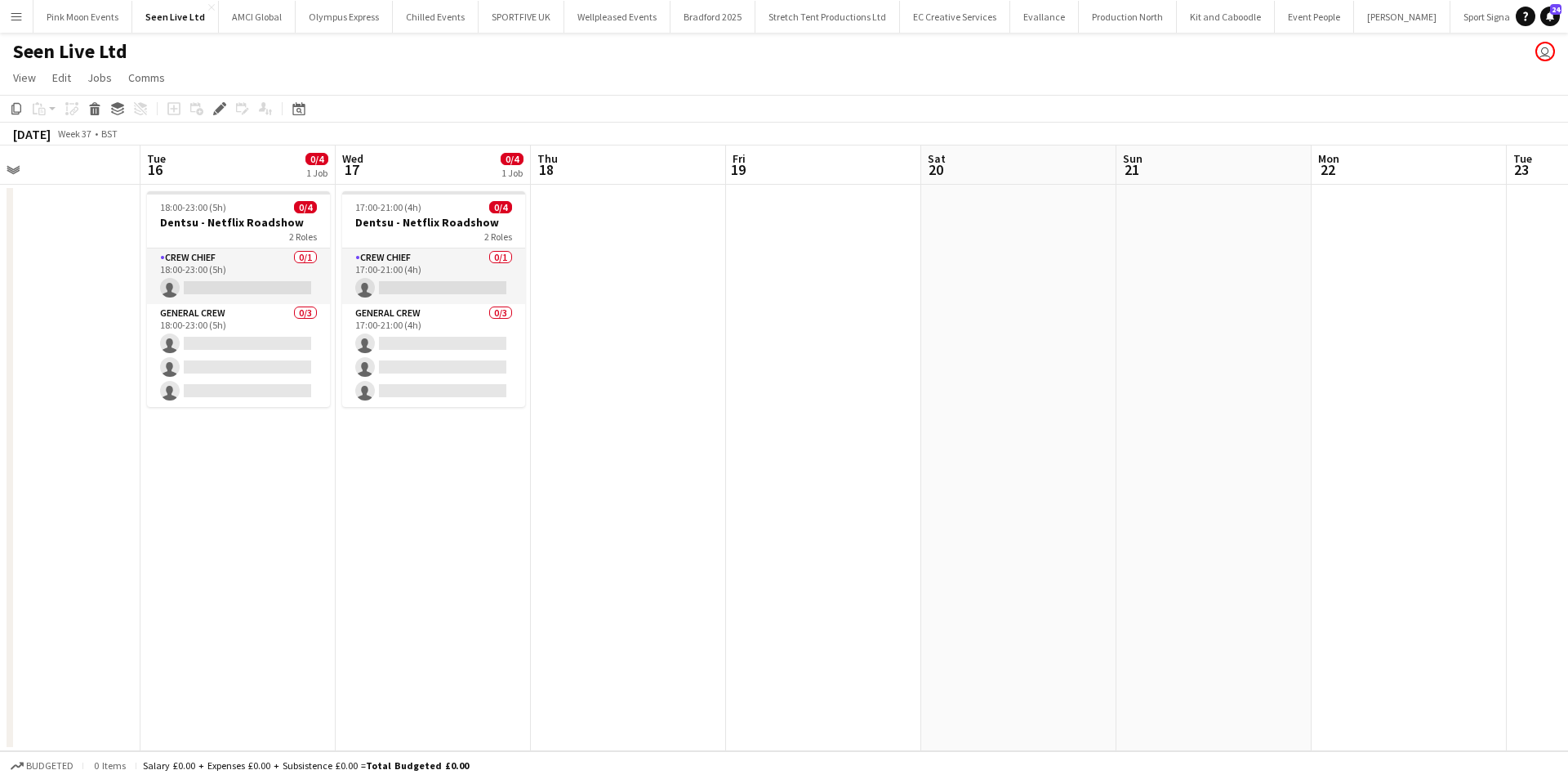
drag, startPoint x: 352, startPoint y: 509, endPoint x: 782, endPoint y: 492, distance: 430.3
click at [782, 492] on app-calendar-viewport "Sat 13 Sun 14 Mon 15 Tue 16 0/4 1 Job Wed 17 0/4 1 Job Thu 18 Fri 19 Sat 20 Sun…" at bounding box center [784, 448] width 1568 height 605
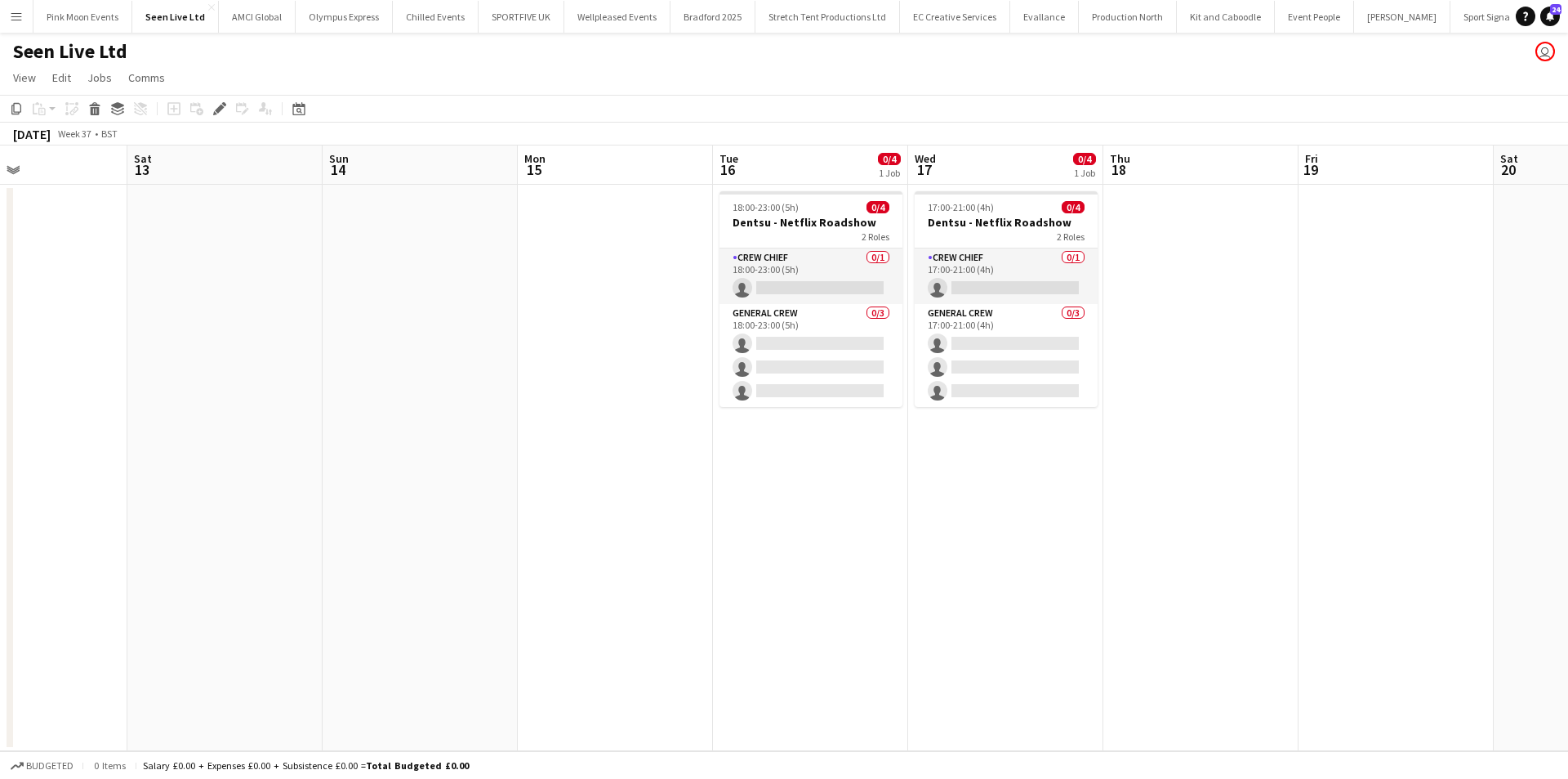
drag, startPoint x: 385, startPoint y: 523, endPoint x: 834, endPoint y: 506, distance: 449.3
click at [834, 506] on app-calendar-viewport "Wed 10 4/4 1 Job Thu 11 4/4 1 Job Fri 12 Sat 13 Sun 14 Mon 15 Tue 16 0/4 1 Job …" at bounding box center [784, 448] width 1568 height 605
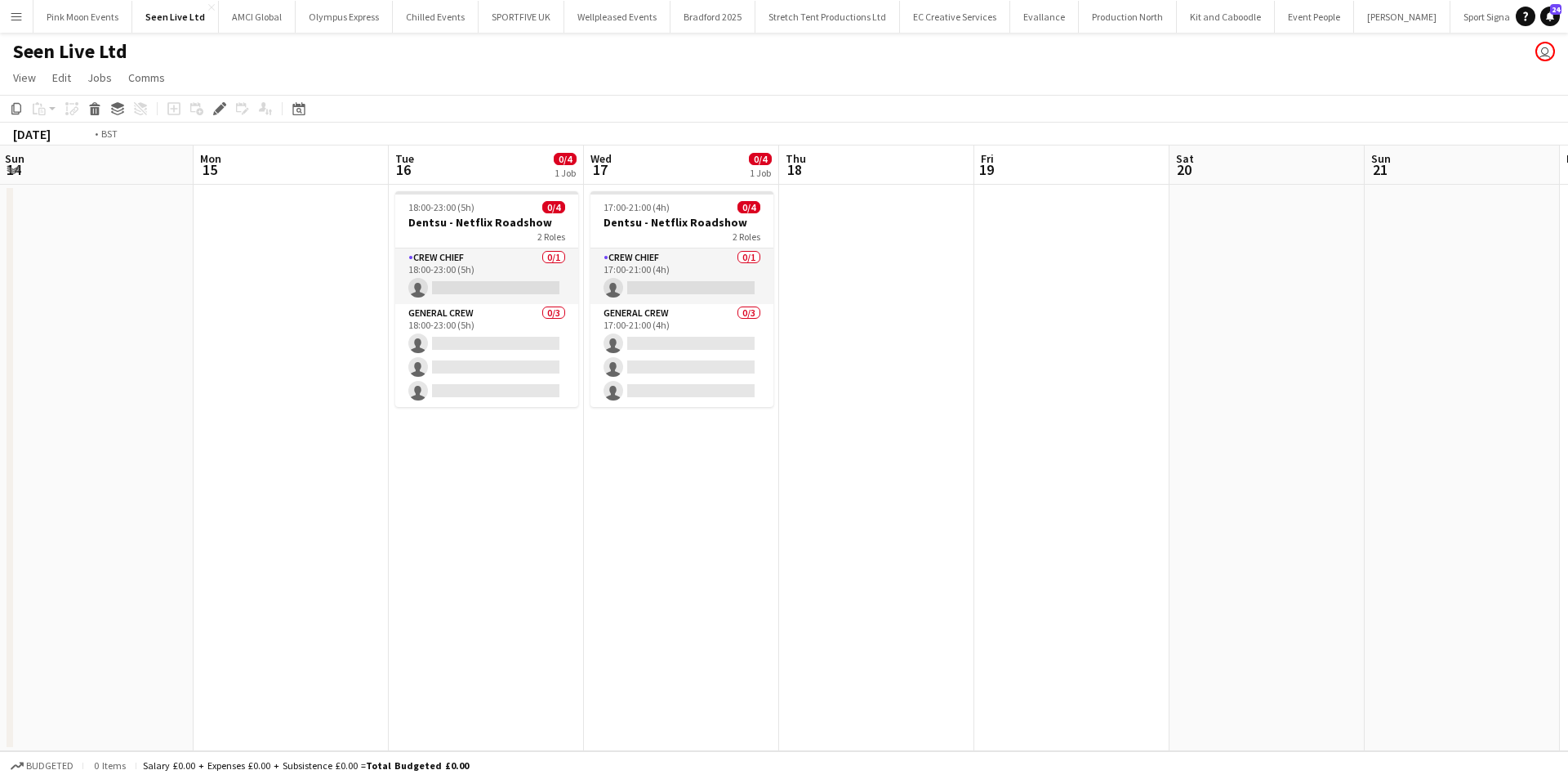
drag, startPoint x: 1260, startPoint y: 558, endPoint x: 695, endPoint y: 558, distance: 565.0
click at [695, 558] on app-calendar-viewport "Wed 10 4/4 1 Job Thu 11 4/4 1 Job Fri 12 Sat 13 Sun 14 Mon 15 Tue 16 0/4 1 Job …" at bounding box center [784, 448] width 1568 height 605
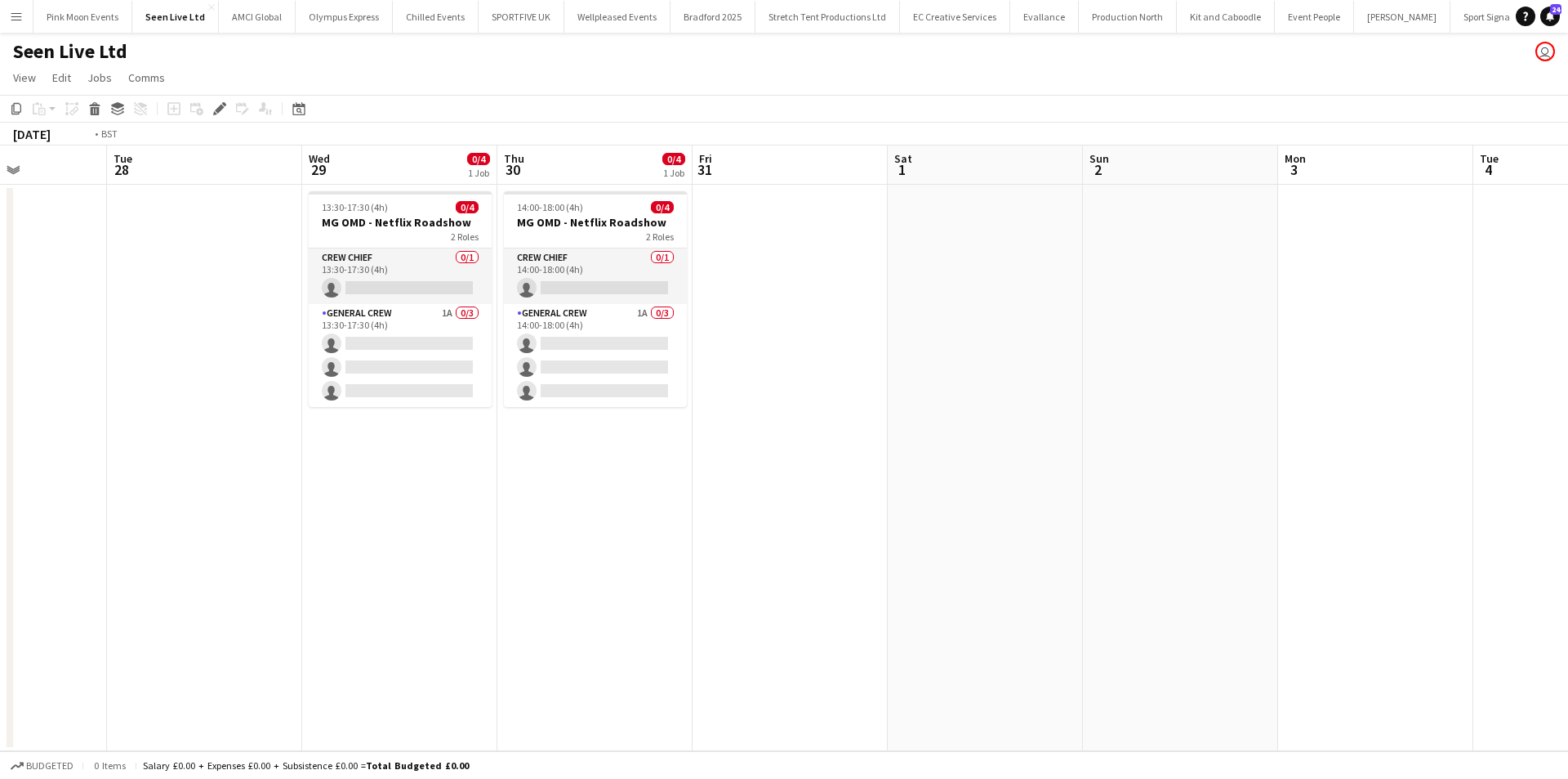
scroll to position [0, 693]
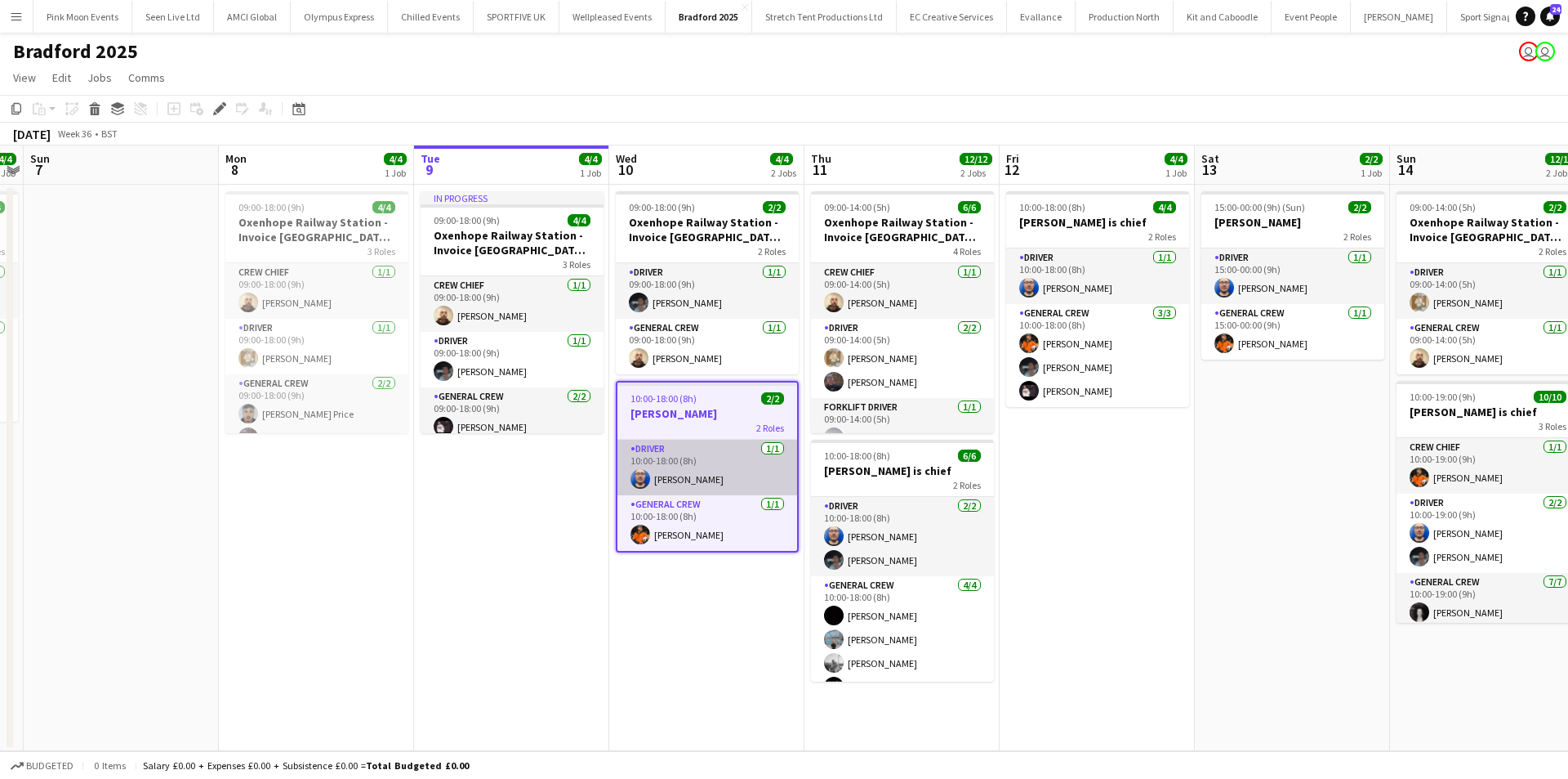
click at [672, 473] on app-card-role "Driver 1/1 10:00-18:00 (8h) Thomas Barker" at bounding box center [707, 467] width 180 height 55
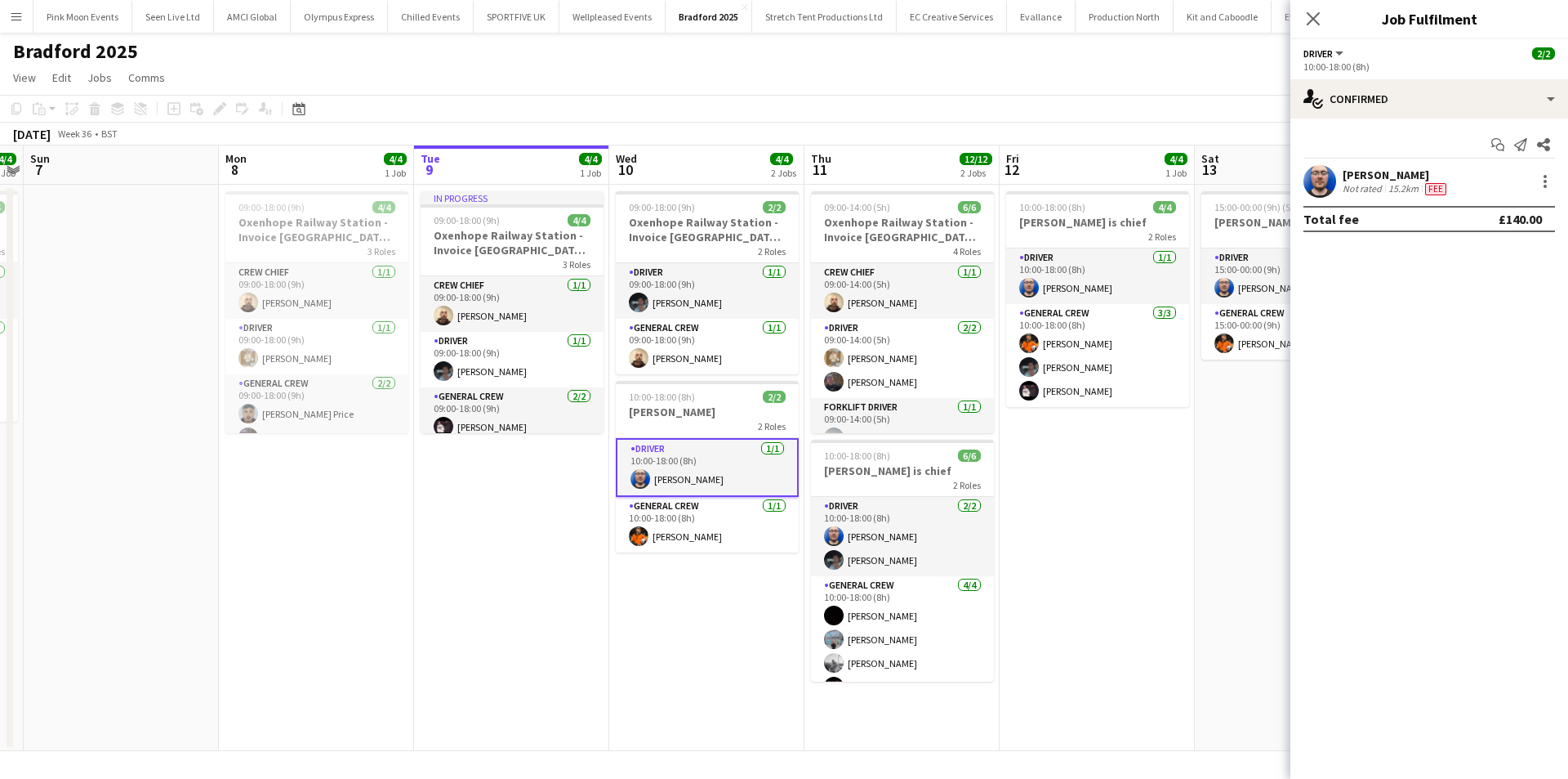
click at [1407, 171] on div "Thomas Barker" at bounding box center [1396, 175] width 107 height 15
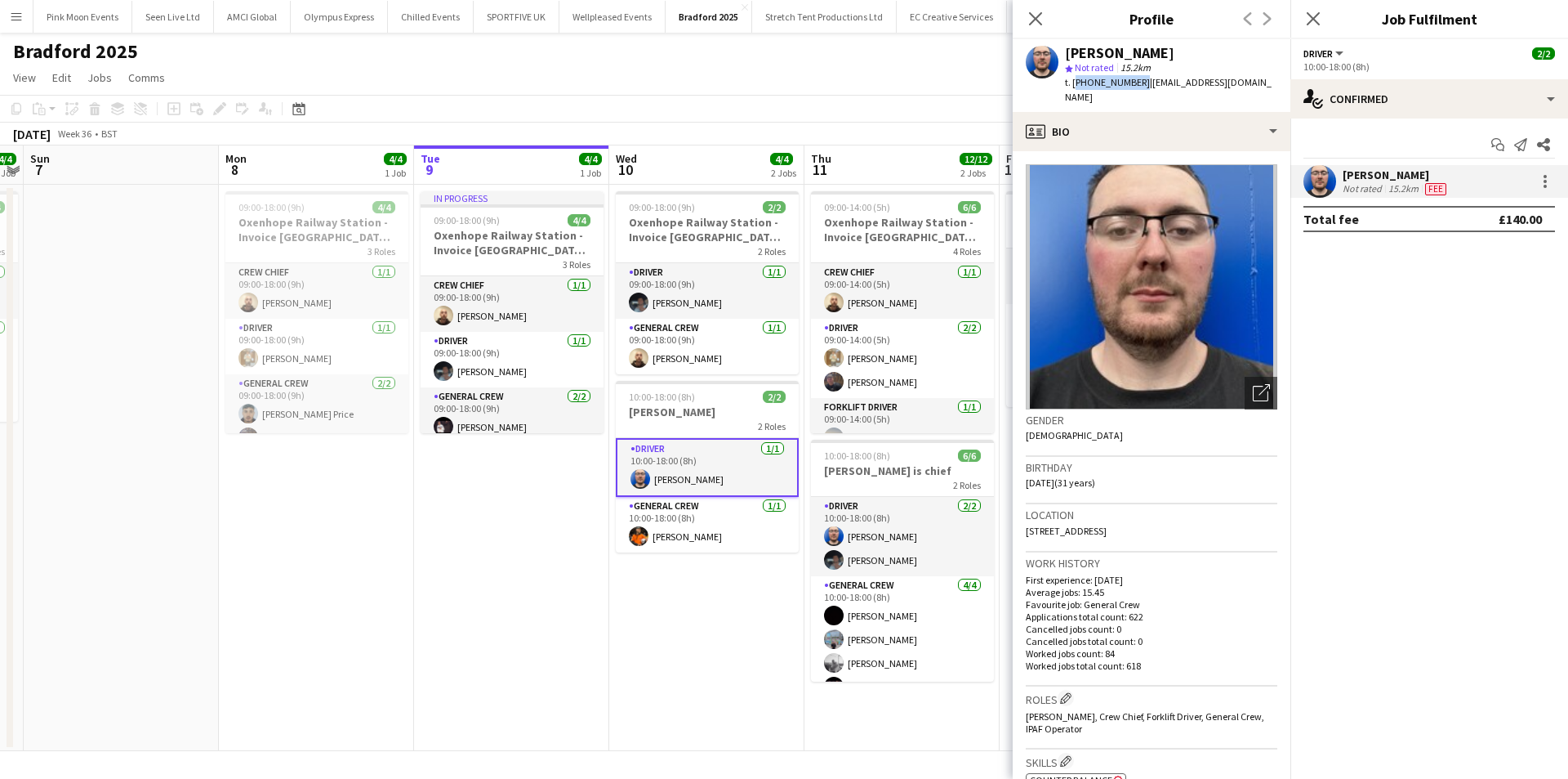
drag, startPoint x: 1136, startPoint y: 80, endPoint x: 1074, endPoint y: 84, distance: 62.1
click at [1074, 84] on span "t. +447915986617" at bounding box center [1107, 82] width 85 height 12
copy span "+447915986617"
drag, startPoint x: 450, startPoint y: 610, endPoint x: 460, endPoint y: 600, distance: 14.1
click at [450, 610] on app-date-cell "In progress 09:00-18:00 (9h) 4/4 Oxenhope Railway Station - Invoice York Theatr…" at bounding box center [511, 467] width 195 height 566
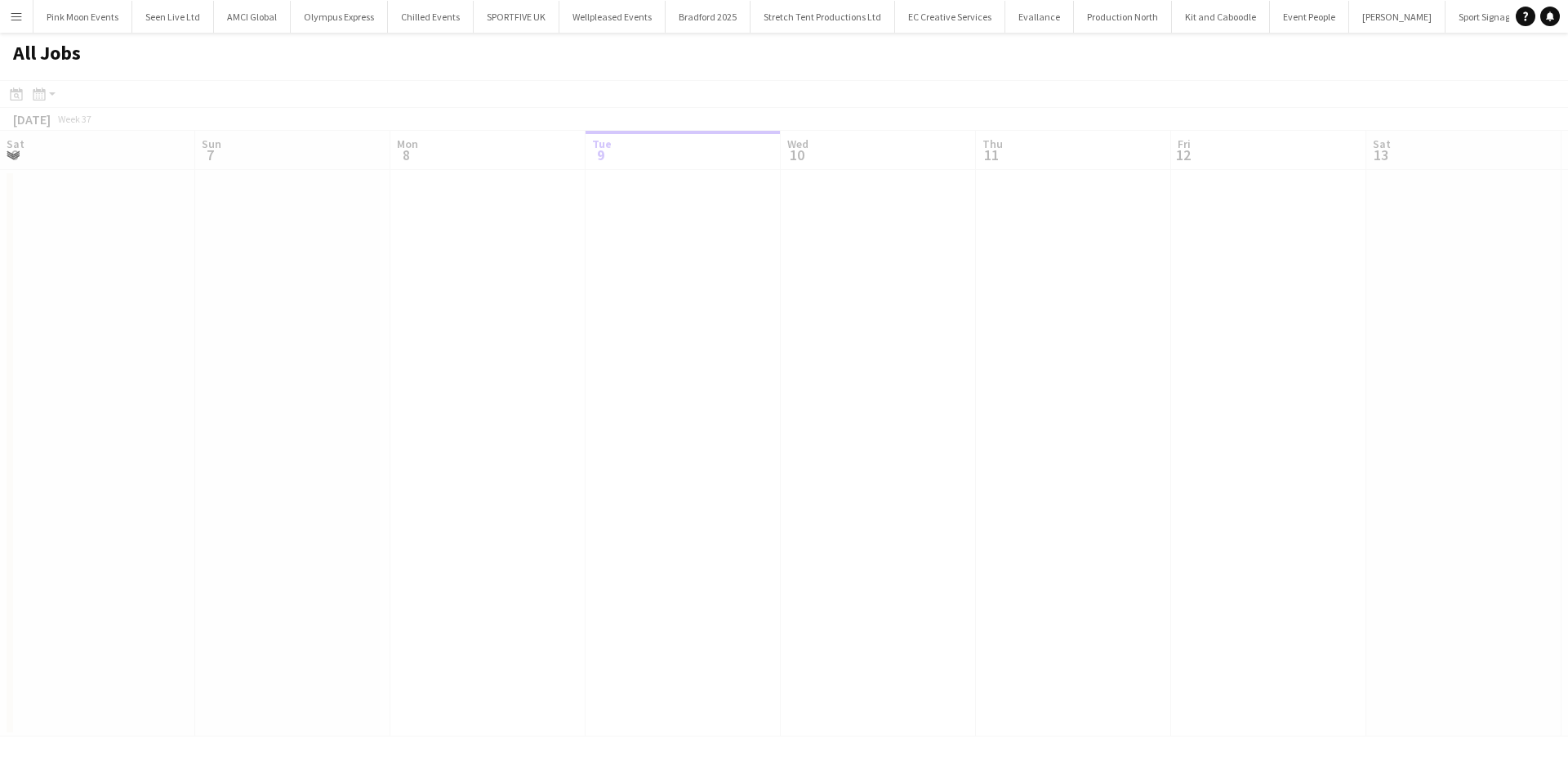
scroll to position [0, 391]
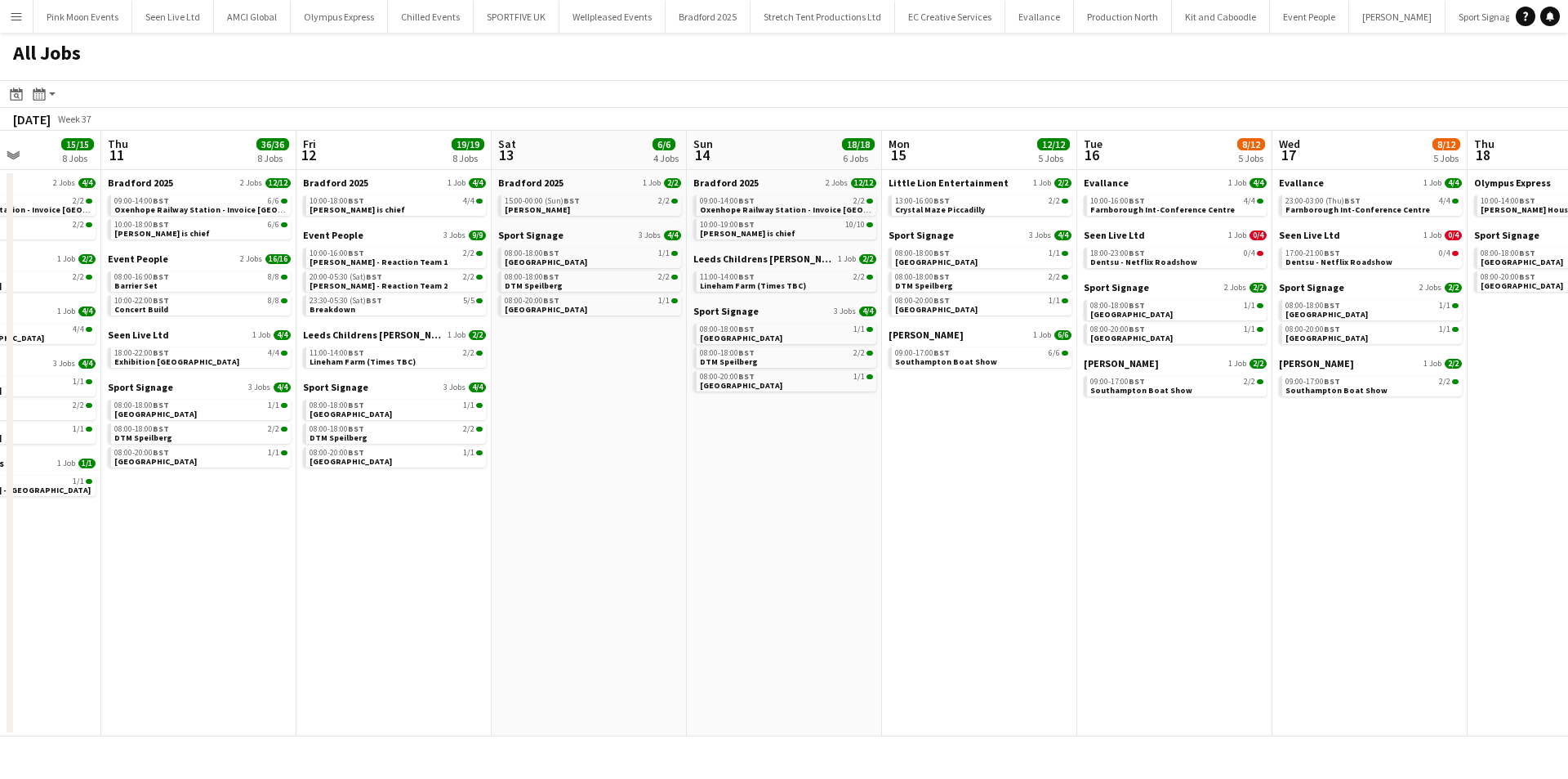
drag, startPoint x: 925, startPoint y: 481, endPoint x: -208, endPoint y: 404, distance: 1135.6
click at [0, 404] on html "Menu Boards Boards Boards All jobs Status Workforce Workforce My Workforce Recr…" at bounding box center [784, 389] width 1568 height 779
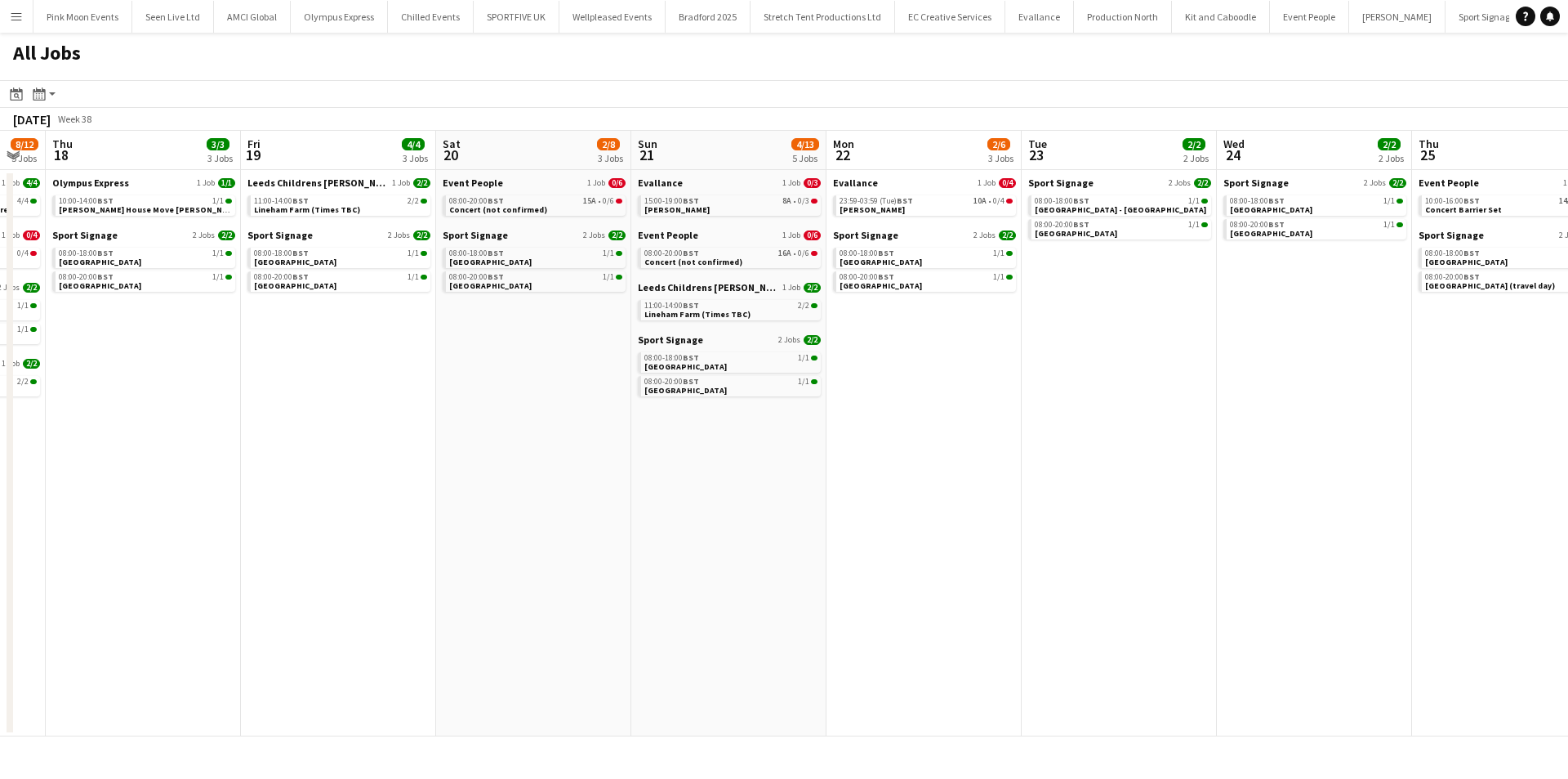
drag, startPoint x: 396, startPoint y: 542, endPoint x: 1, endPoint y: 540, distance: 395.0
click at [1, 540] on app-calendar-viewport "Sun 14 18/18 6 Jobs Mon 15 12/12 5 Jobs Tue 16 8/12 5 Jobs Wed 17 8/12 5 Jobs T…" at bounding box center [784, 434] width 1568 height 605
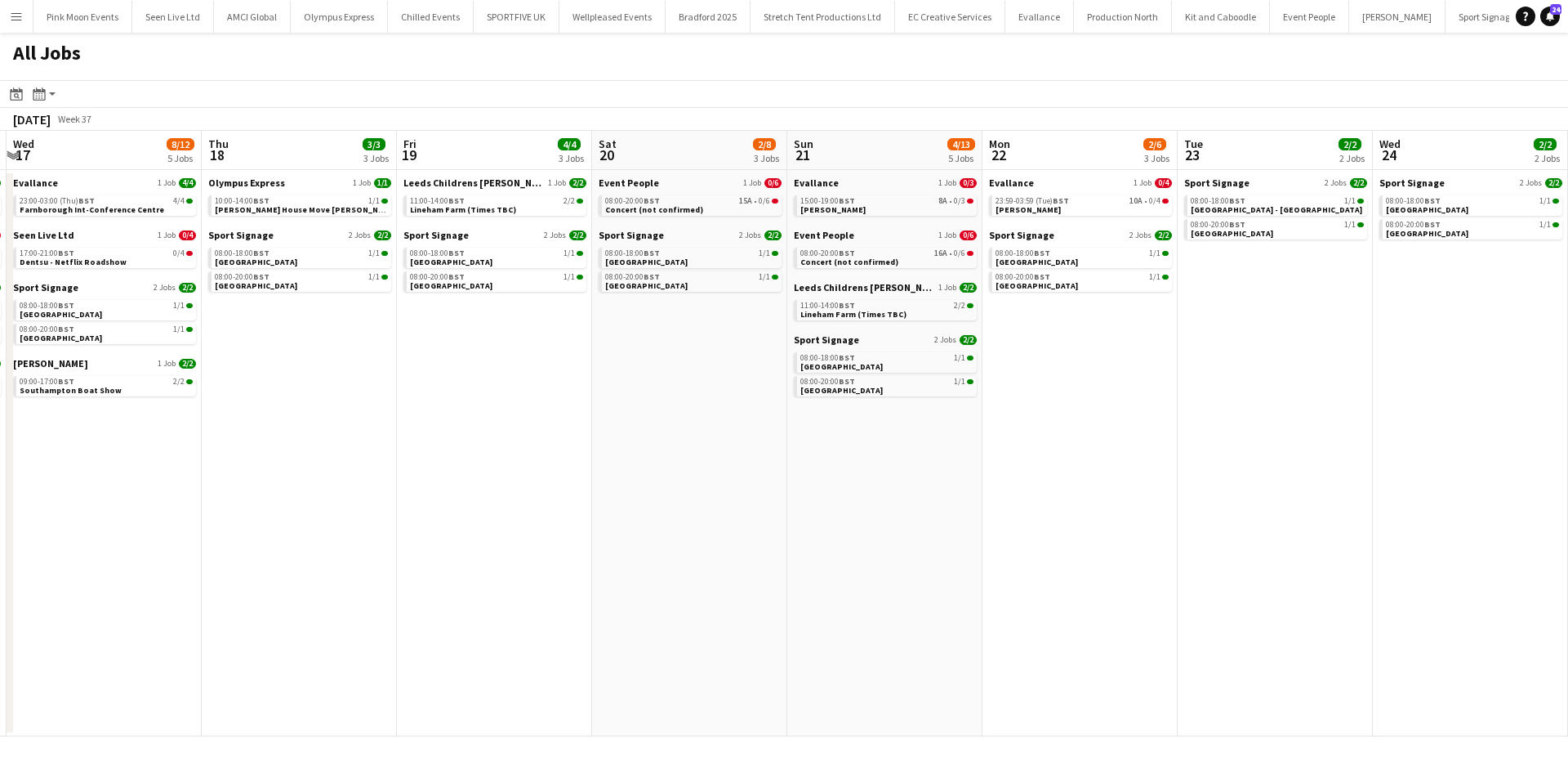
click at [142, 573] on app-all-jobs "All Jobs Date picker [DATE] [DATE] [DATE] M [DATE] T [DATE] W [DATE] T [DATE] F…" at bounding box center [784, 384] width 1568 height 703
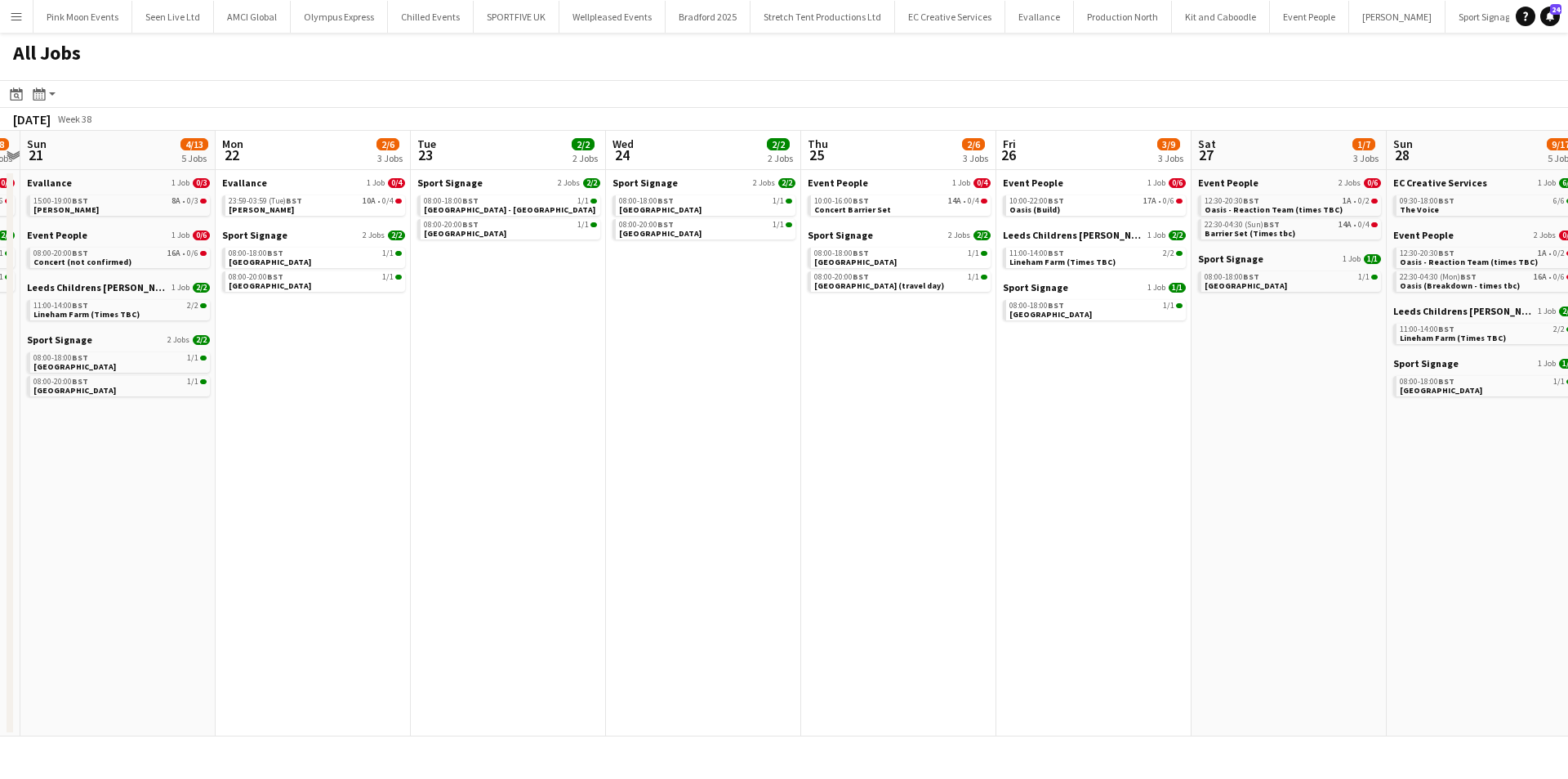
drag, startPoint x: 254, startPoint y: 515, endPoint x: 238, endPoint y: 506, distance: 18.4
click at [111, 523] on app-calendar-viewport "Wed 17 8/12 5 Jobs Thu 18 3/3 3 Jobs Fri 19 4/4 3 Jobs Sat 20 2/8 3 Jobs Sun 21…" at bounding box center [784, 434] width 1568 height 605
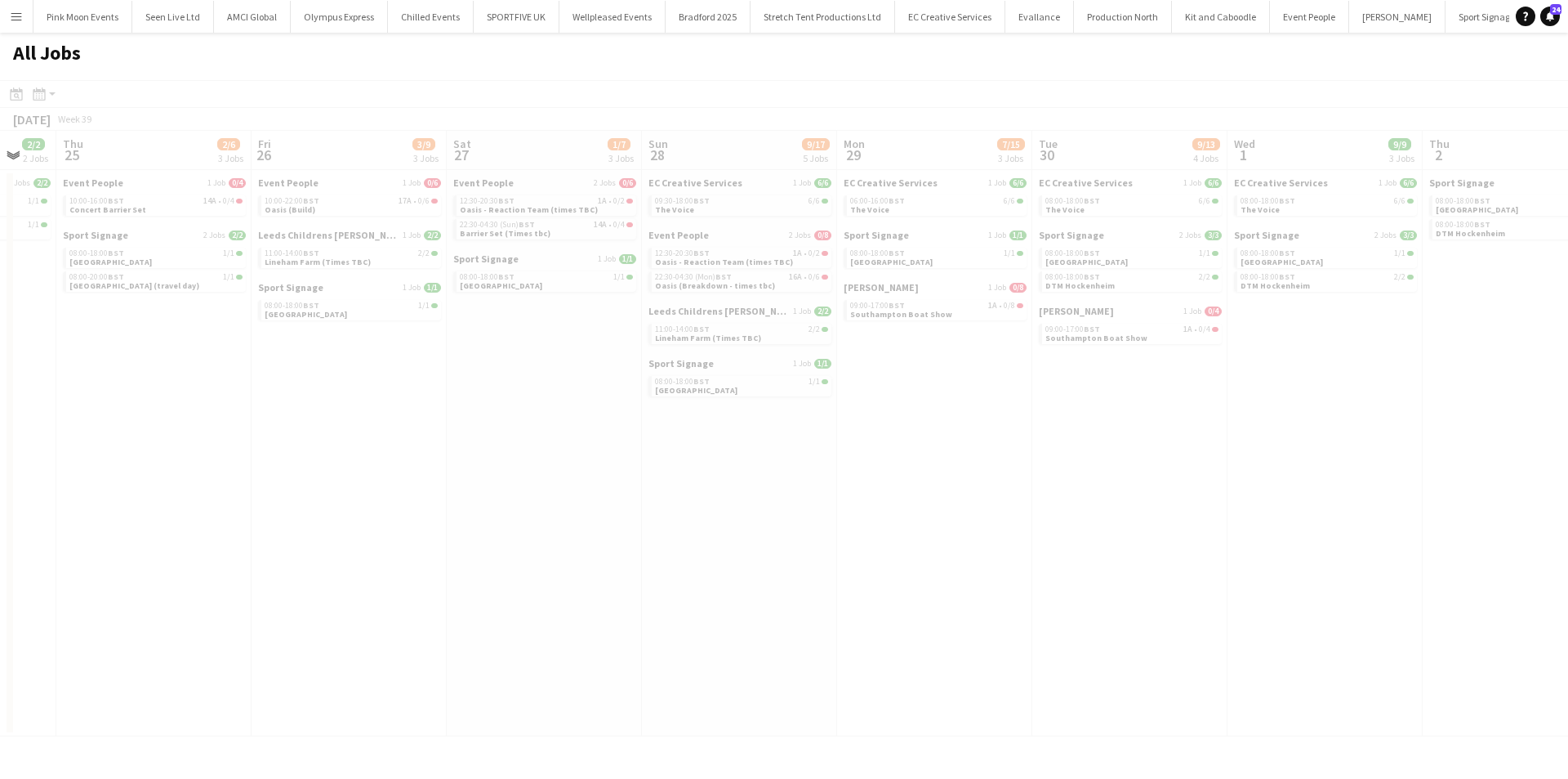
drag, startPoint x: 1174, startPoint y: 638, endPoint x: 149, endPoint y: 631, distance: 1025.0
click at [136, 637] on app-all-jobs "All Jobs Date picker [DATE] [DATE] [DATE] M [DATE] T [DATE] W [DATE] T [DATE] F…" at bounding box center [784, 384] width 1568 height 703
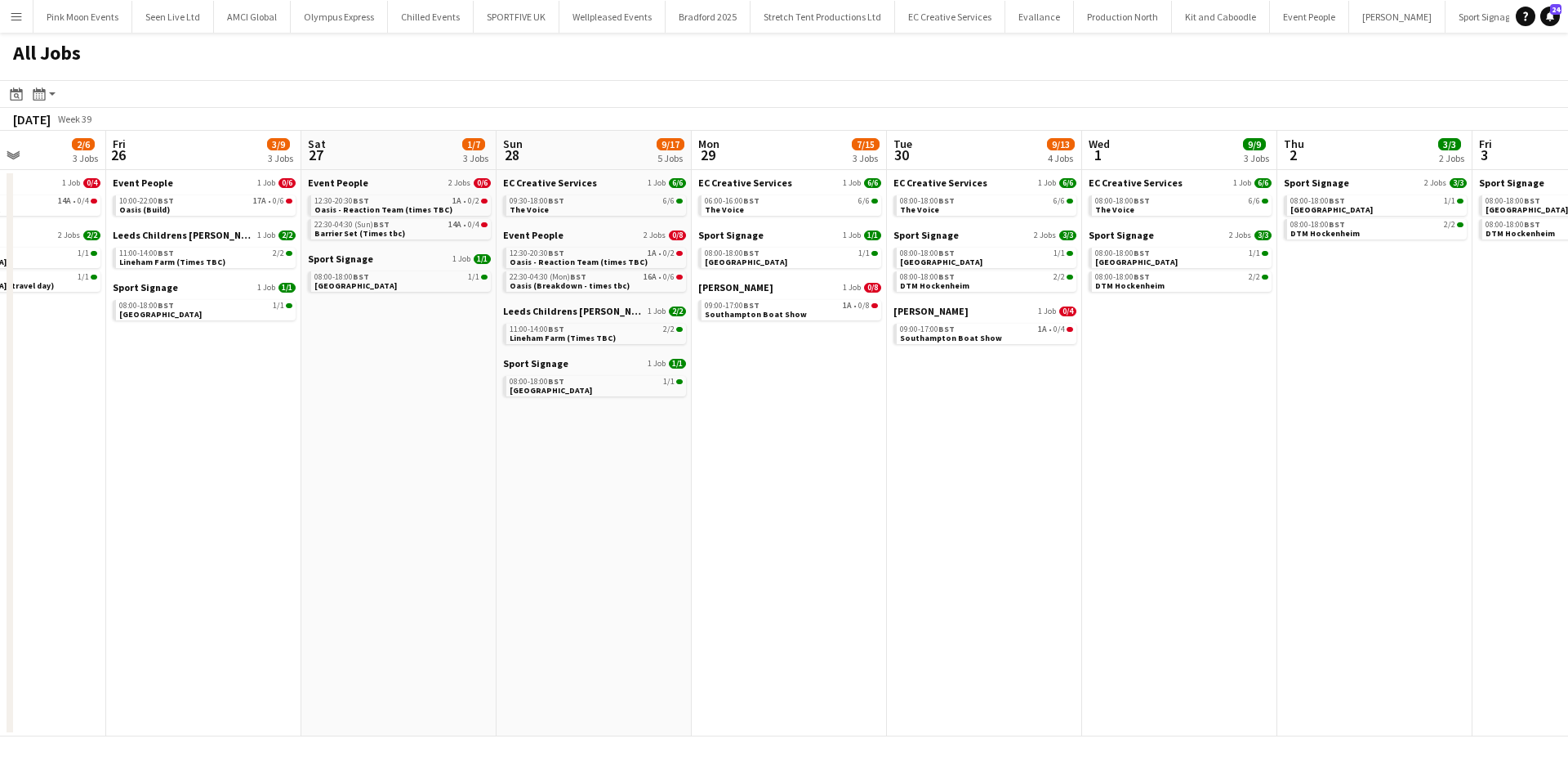
drag, startPoint x: -26, startPoint y: 586, endPoint x: 846, endPoint y: 573, distance: 872.1
click at [0, 586] on html "Menu Boards Boards Boards All jobs Status Workforce Workforce My Workforce Recr…" at bounding box center [784, 389] width 1568 height 779
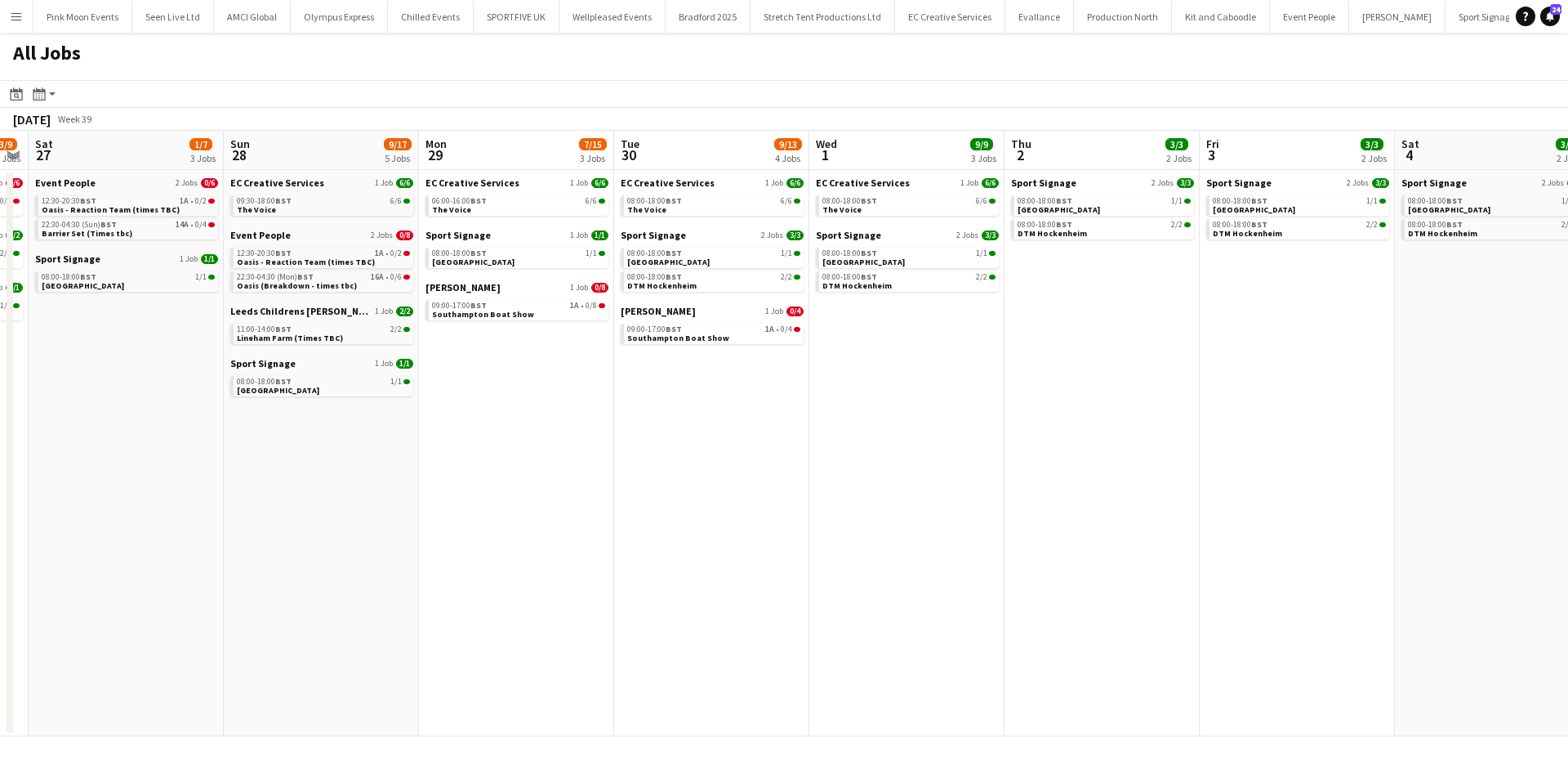
click at [408, 579] on app-all-jobs "All Jobs Date picker [DATE] [DATE] [DATE] M [DATE] T [DATE] W [DATE] T [DATE] F…" at bounding box center [784, 384] width 1568 height 703
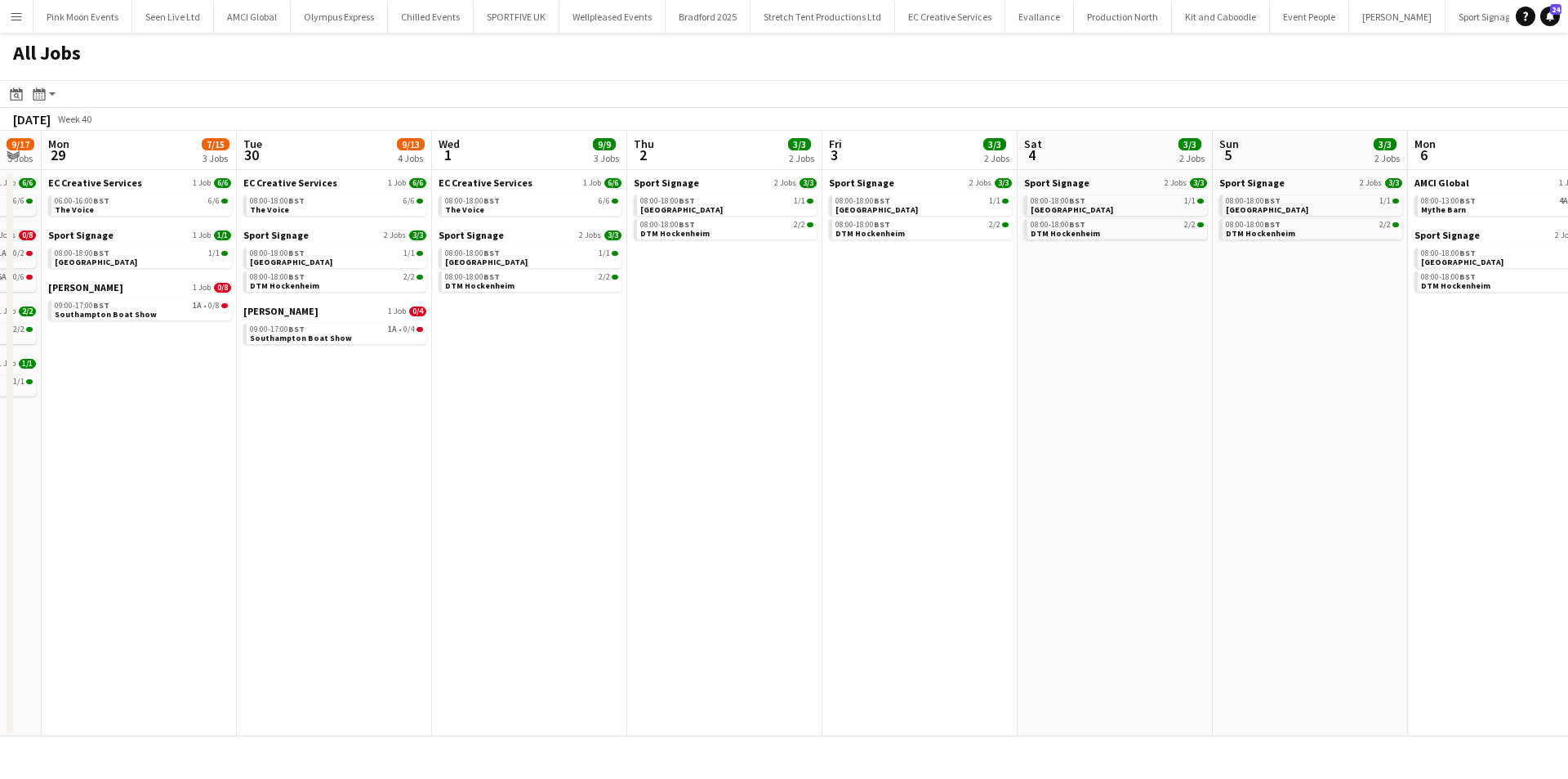
drag, startPoint x: 230, startPoint y: 556, endPoint x: 152, endPoint y: 544, distance: 78.9
click at [142, 556] on app-calendar-viewport "Fri 26 3/9 3 Jobs Sat 27 1/7 3 Jobs Sun 28 9/17 5 Jobs Mon 29 7/15 3 Jobs Tue 3…" at bounding box center [784, 434] width 1568 height 605
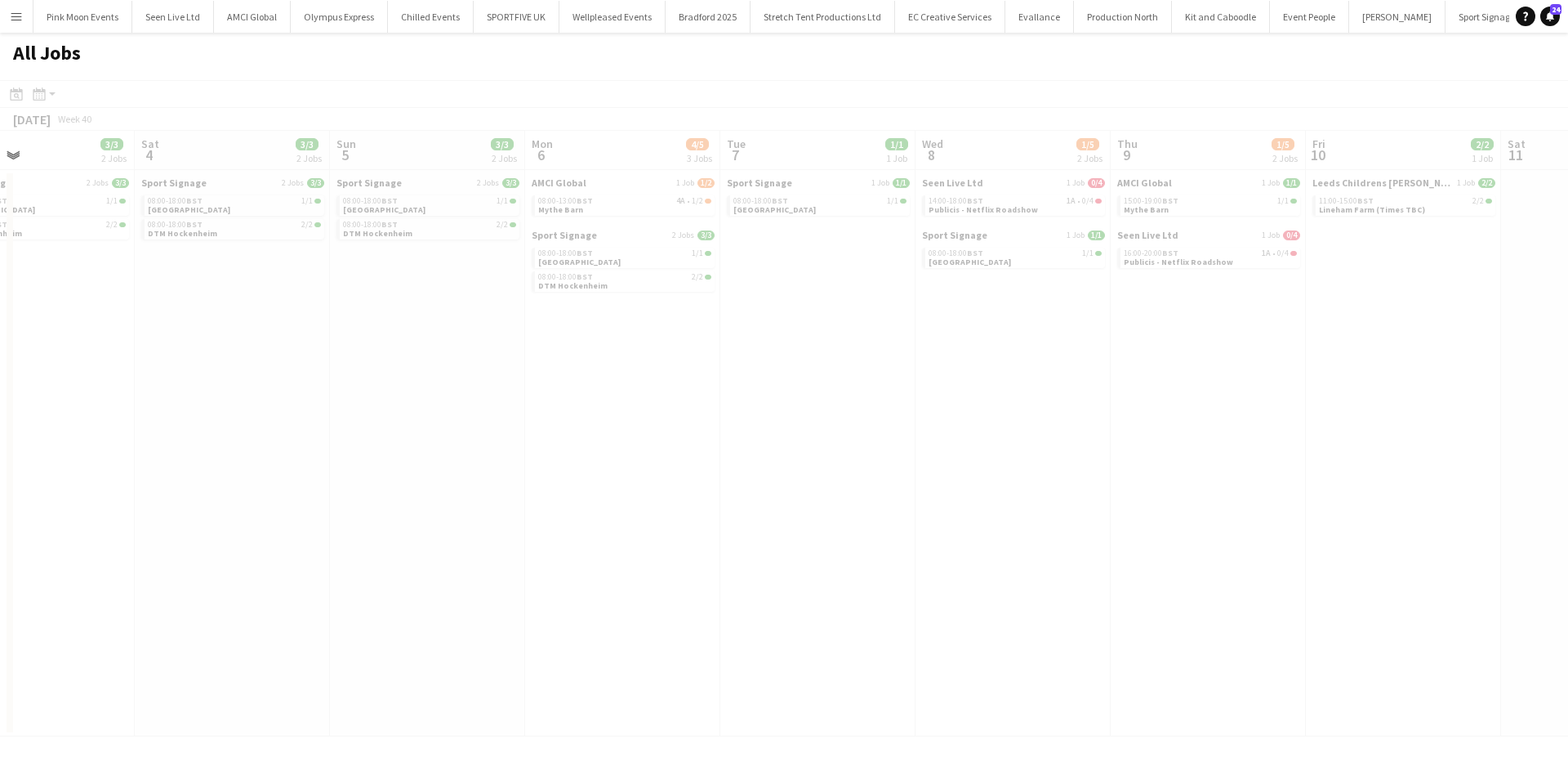
drag, startPoint x: 812, startPoint y: 545, endPoint x: 319, endPoint y: 607, distance: 496.9
click at [319, 607] on app-calendar-viewport "Tue 30 9/13 4 Jobs Wed 1 9/9 3 Jobs Thu 2 3/3 2 Jobs Fri 3 3/3 2 Jobs Sat 4 3/3…" at bounding box center [784, 434] width 1568 height 605
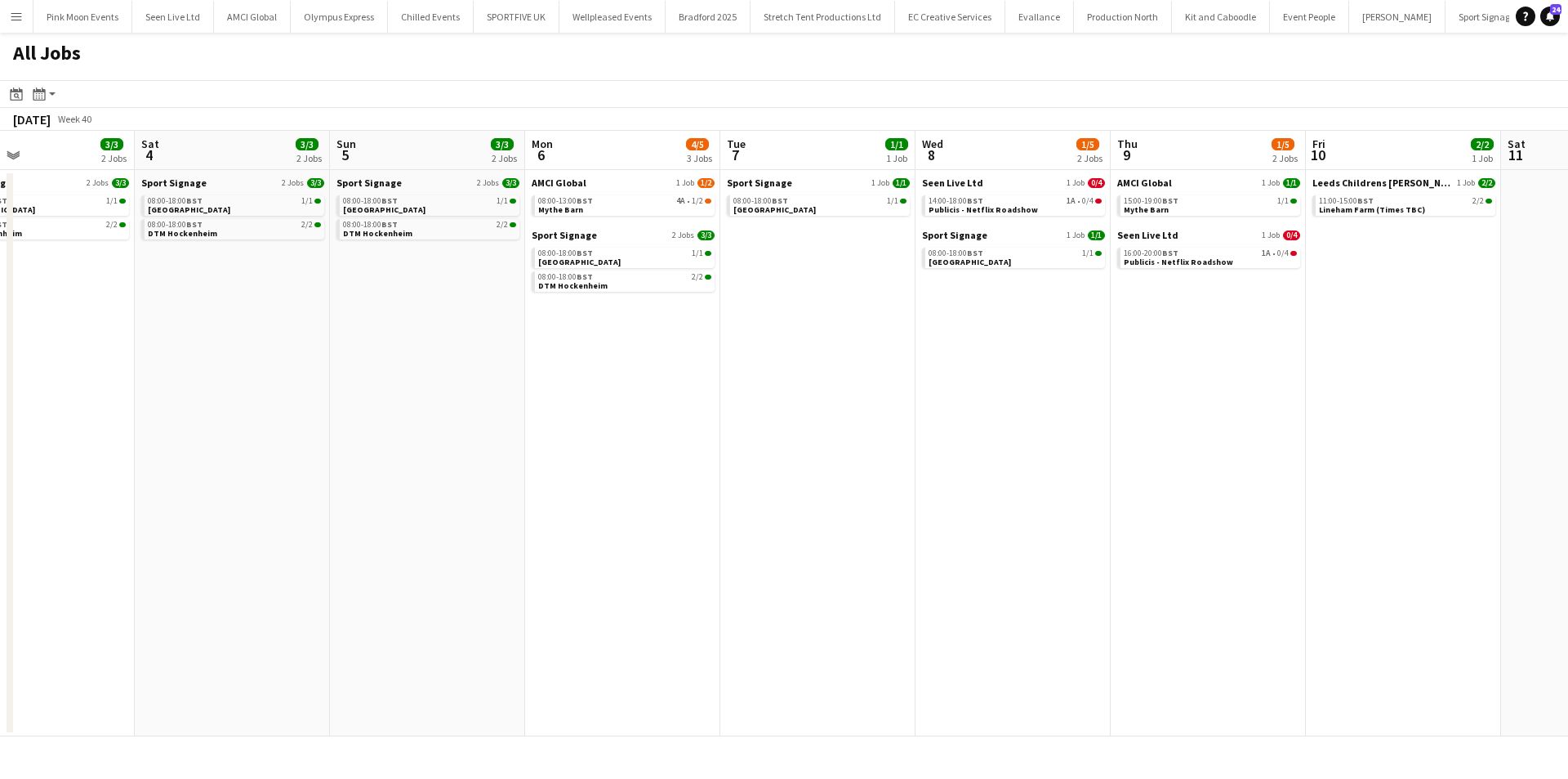
scroll to position [0, 647]
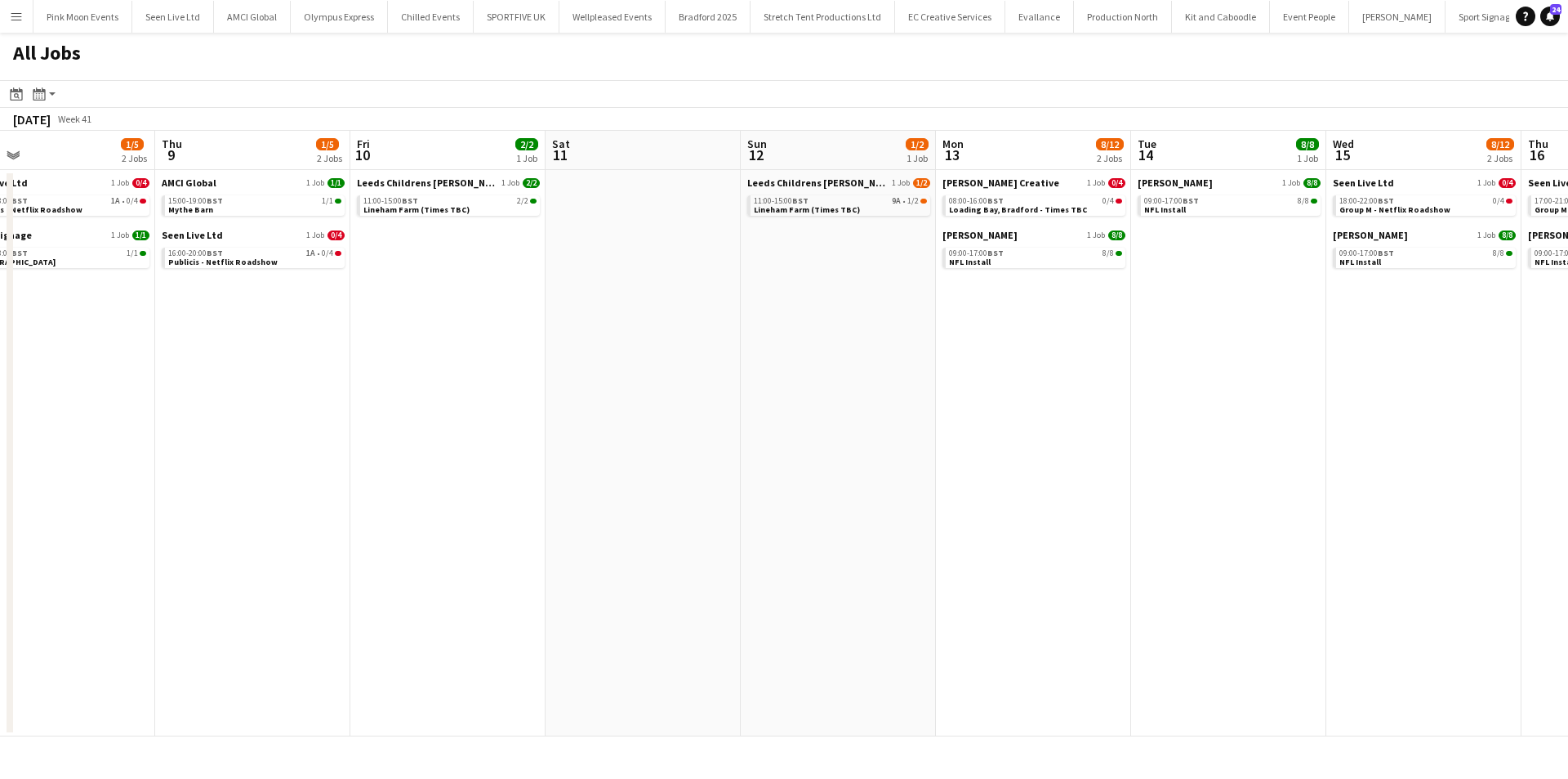
drag, startPoint x: 1069, startPoint y: 485, endPoint x: 115, endPoint y: 615, distance: 962.8
click at [115, 615] on app-calendar-viewport "Sat 4 3/3 2 Jobs Sun 5 3/3 2 Jobs Mon 6 4/5 3 Jobs Tue 7 1/1 1 Job Wed 8 1/5 2 …" at bounding box center [784, 434] width 1568 height 605
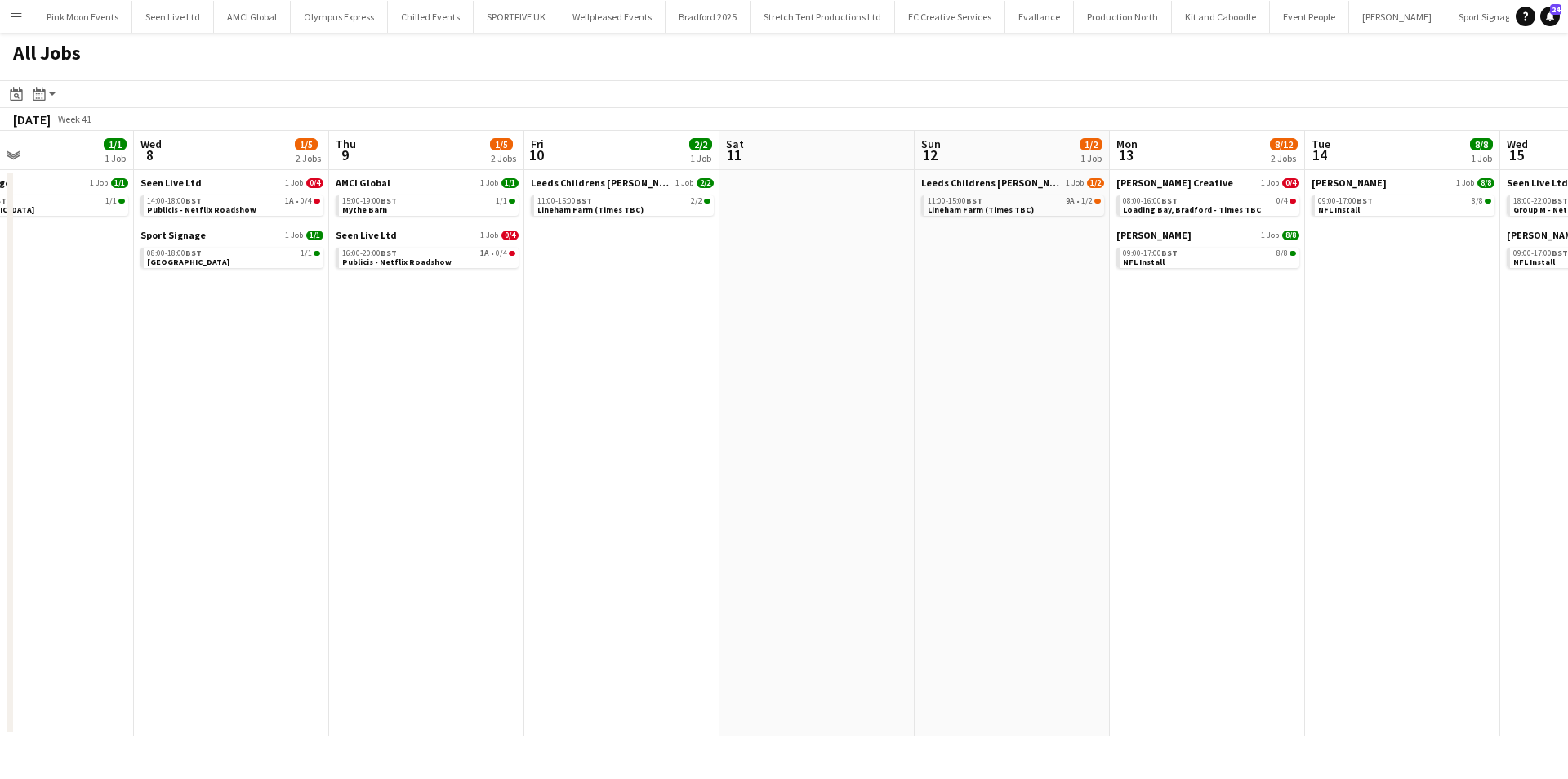
drag, startPoint x: 695, startPoint y: 458, endPoint x: 870, endPoint y: 448, distance: 175.3
click at [870, 448] on app-calendar-viewport "Sat 4 3/3 2 Jobs Sun 5 3/3 2 Jobs Mon 6 4/5 3 Jobs Tue 7 1/1 1 Job Wed 8 1/5 2 …" at bounding box center [784, 434] width 1568 height 605
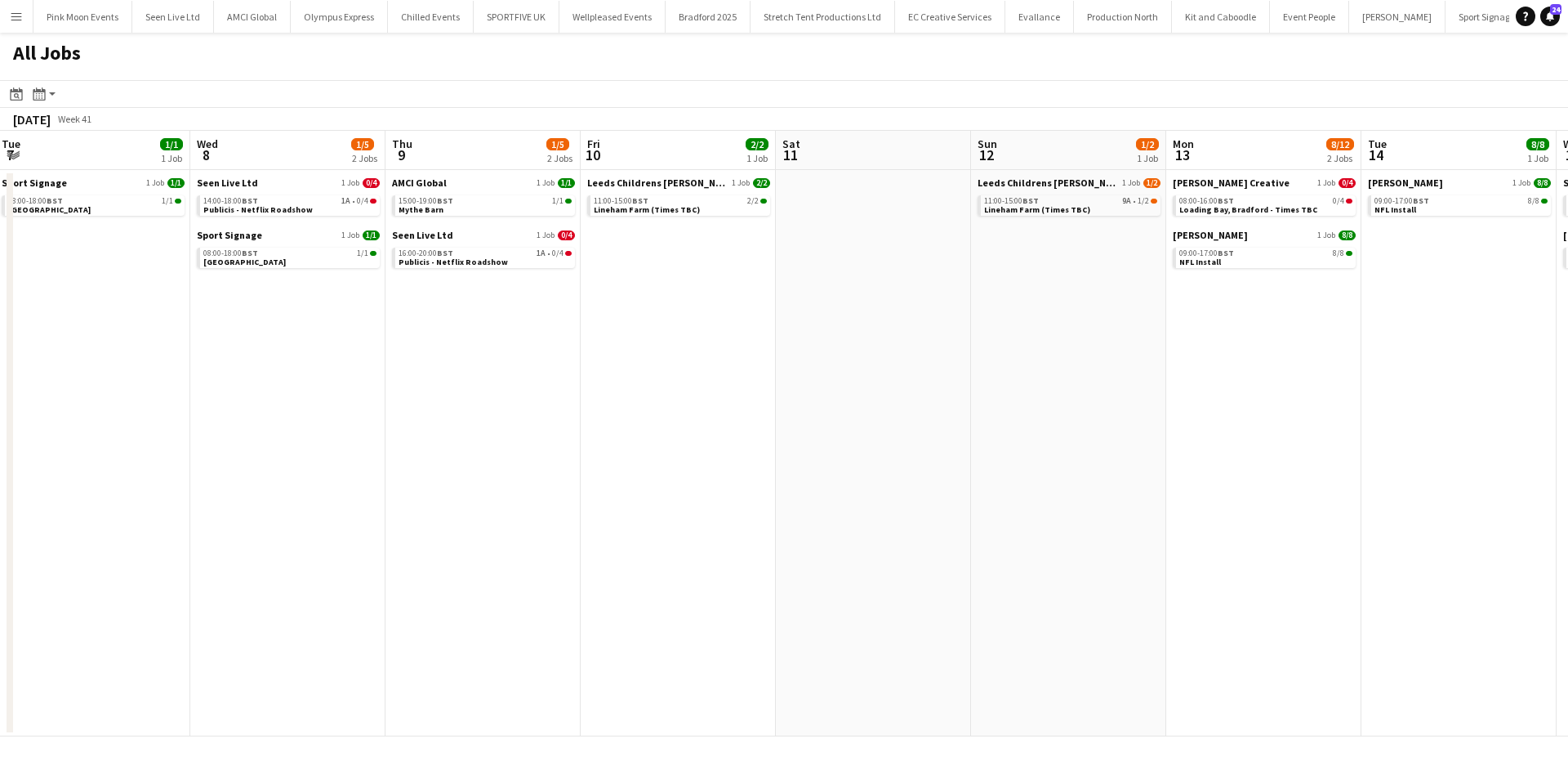
drag, startPoint x: 831, startPoint y: 448, endPoint x: 887, endPoint y: 433, distance: 58.0
click at [887, 433] on app-calendar-viewport "Sat 4 3/3 2 Jobs Sun 5 3/3 2 Jobs Mon 6 4/5 3 Jobs Tue 7 1/1 1 Job Wed 8 1/5 2 …" at bounding box center [784, 434] width 1568 height 605
drag, startPoint x: 720, startPoint y: 456, endPoint x: 721, endPoint y: 466, distance: 10.0
click at [720, 457] on app-date-cell "Leeds Childrens [PERSON_NAME] 1 Job [DATE] 11:00-15:00 BST 2/2 Lineham Farm (Ti…" at bounding box center [678, 453] width 195 height 566
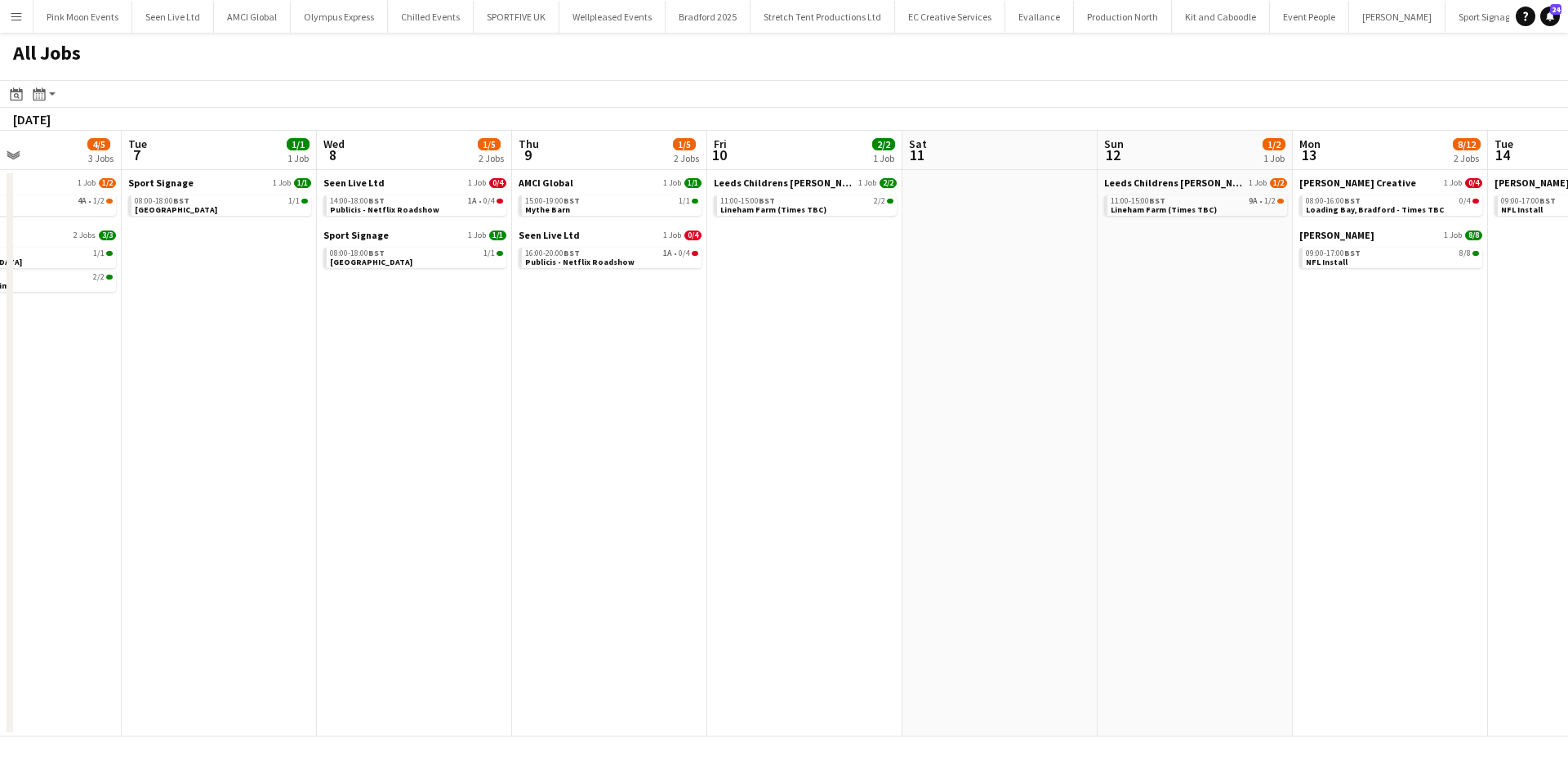
drag, startPoint x: 596, startPoint y: 512, endPoint x: 1024, endPoint y: 428, distance: 436.2
click at [1024, 428] on app-calendar-viewport "Sat 4 3/3 2 Jobs Sun 5 3/3 2 Jobs Mon 6 4/5 3 Jobs Tue 7 1/1 1 Job Wed 8 1/5 2 …" at bounding box center [784, 434] width 1568 height 605
